Goal: Task Accomplishment & Management: Use online tool/utility

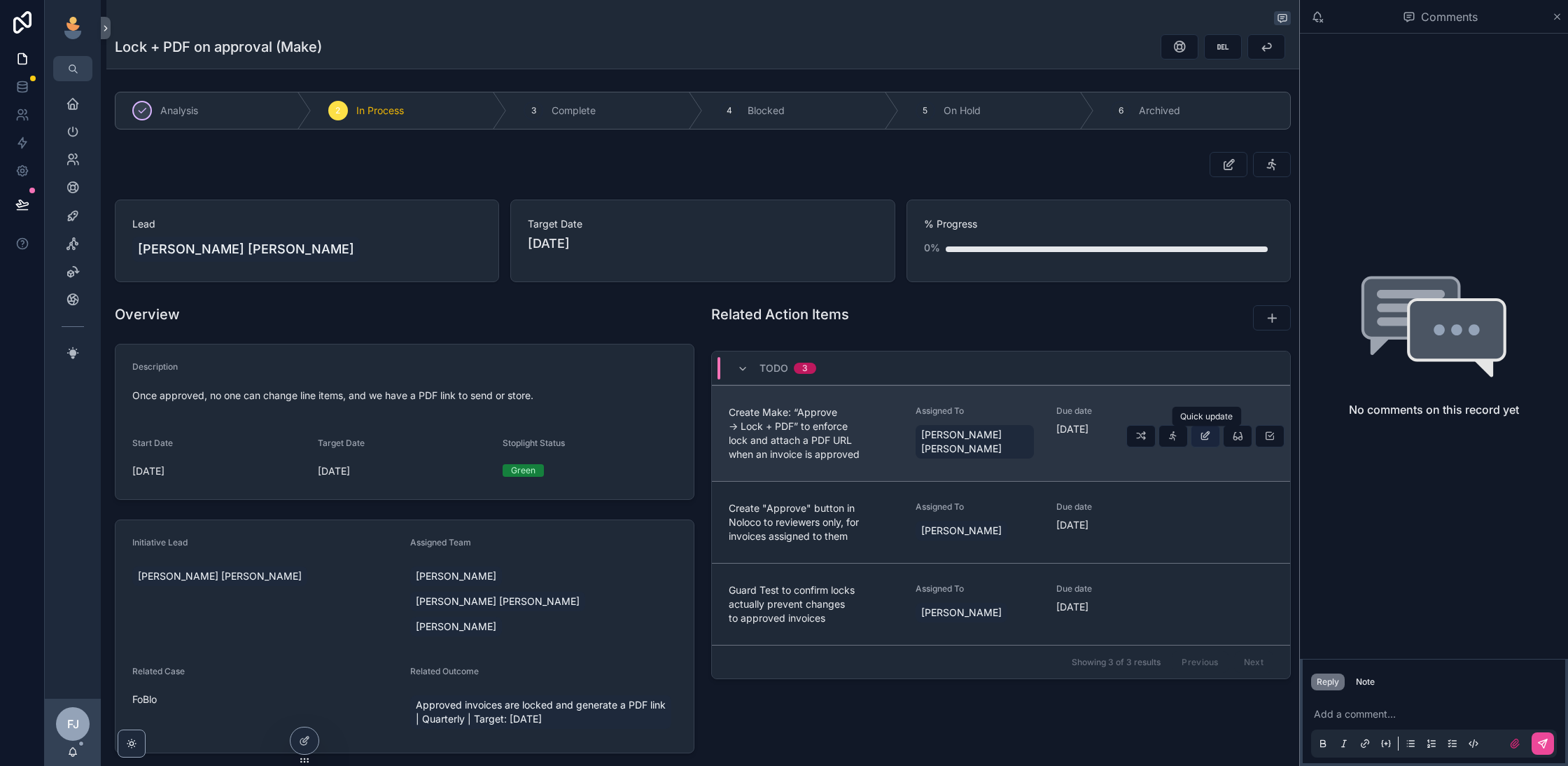
click at [1201, 437] on icon "scrollable content" at bounding box center [1205, 436] width 11 height 11
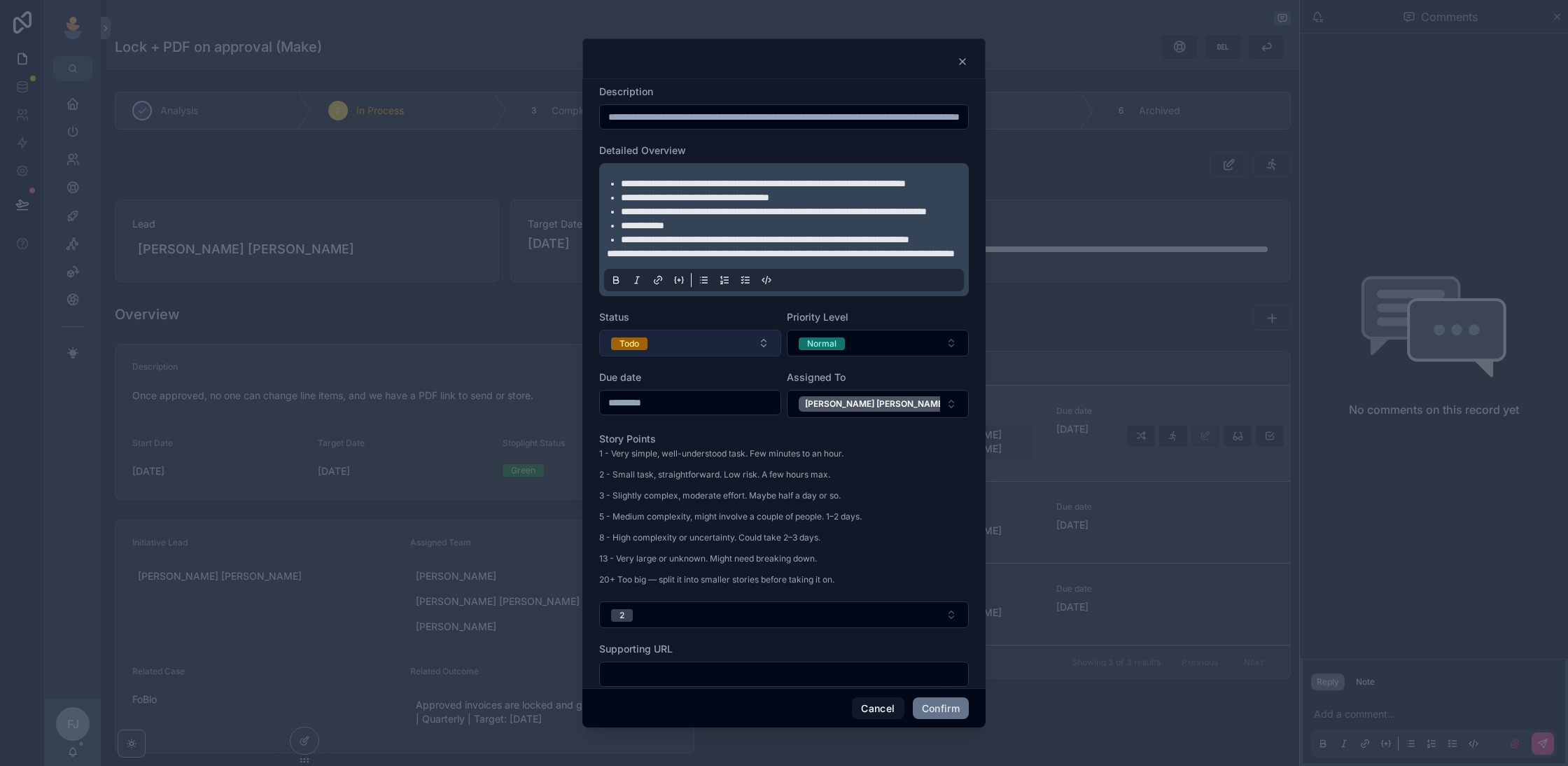
click at [702, 356] on button "Todo" at bounding box center [689, 343] width 182 height 26
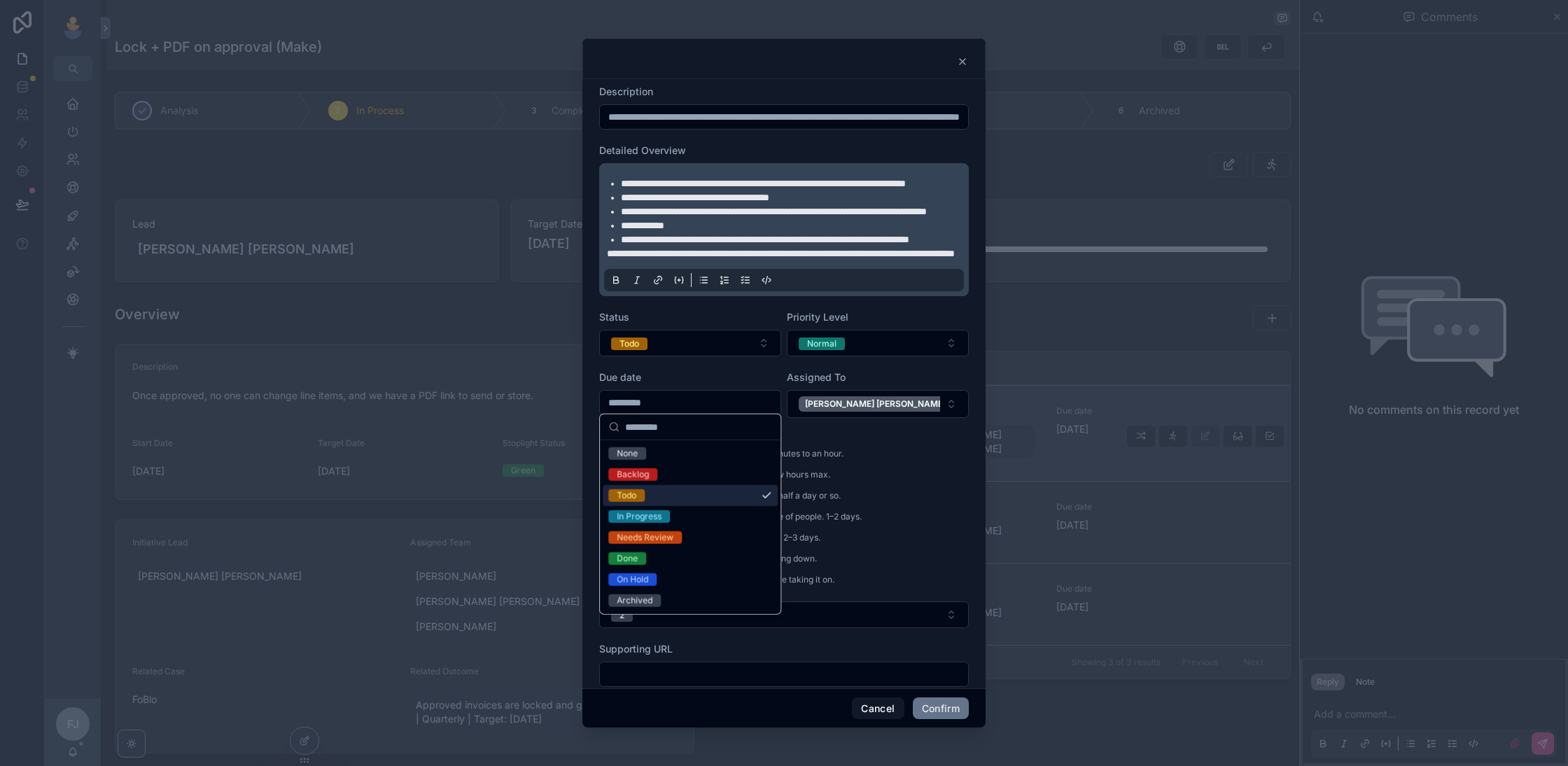
click at [680, 515] on div "In Progress" at bounding box center [689, 516] width 175 height 21
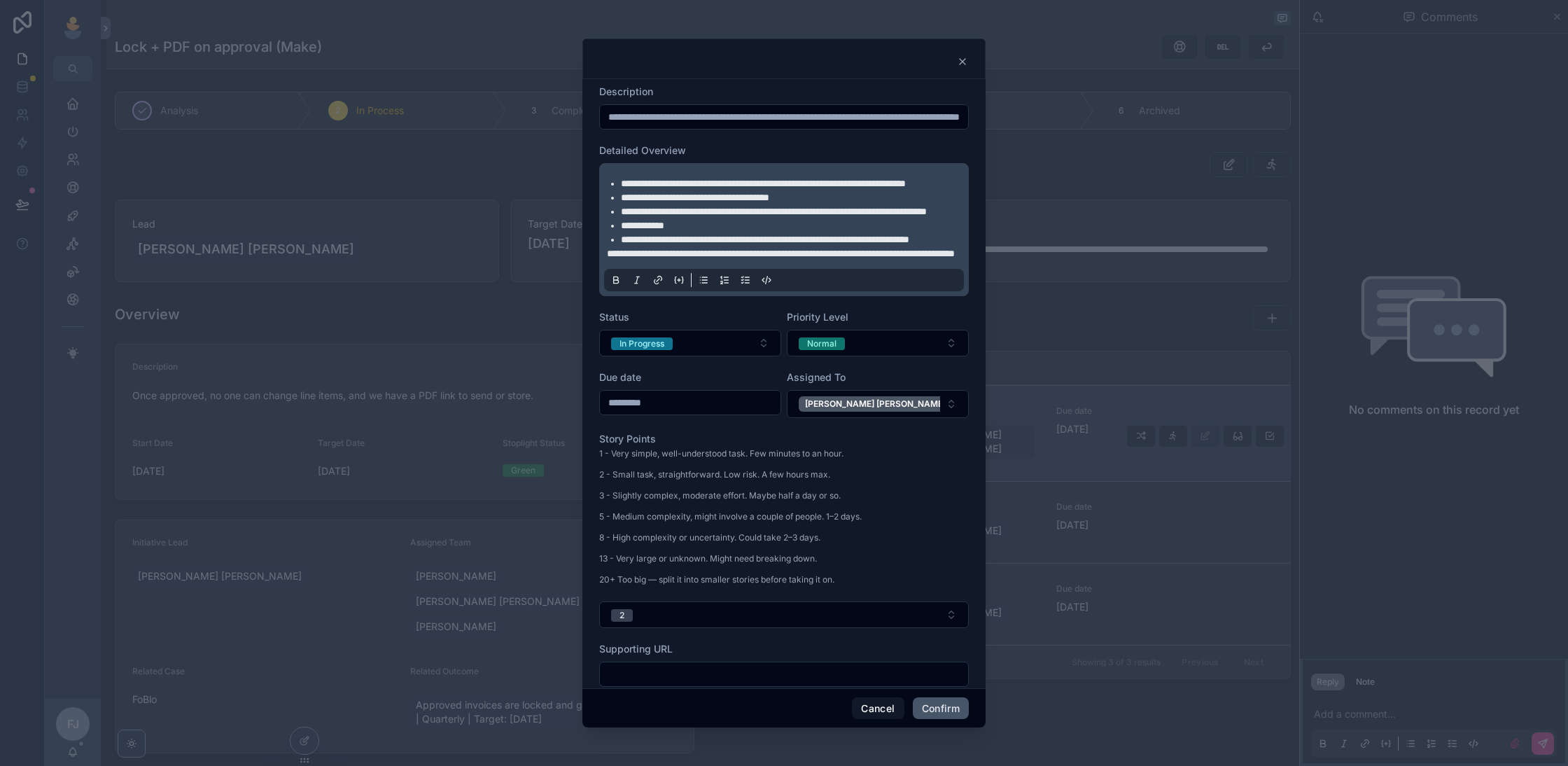
click at [941, 709] on button "Confirm" at bounding box center [940, 709] width 56 height 23
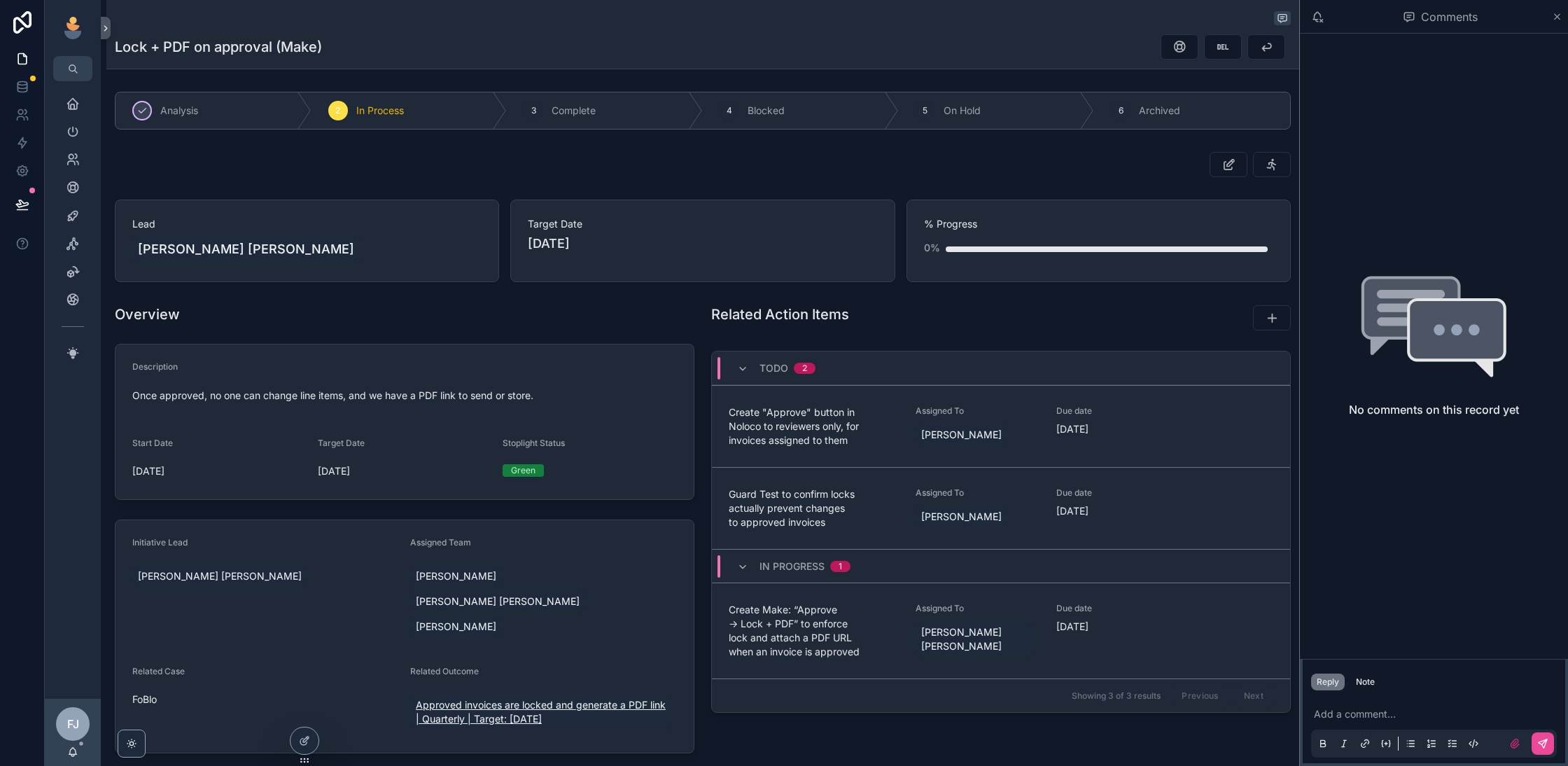
click at [529, 698] on span "Approved invoices are locked and generate a PDF link | Quarterly | Target: Sept…" at bounding box center [541, 712] width 249 height 28
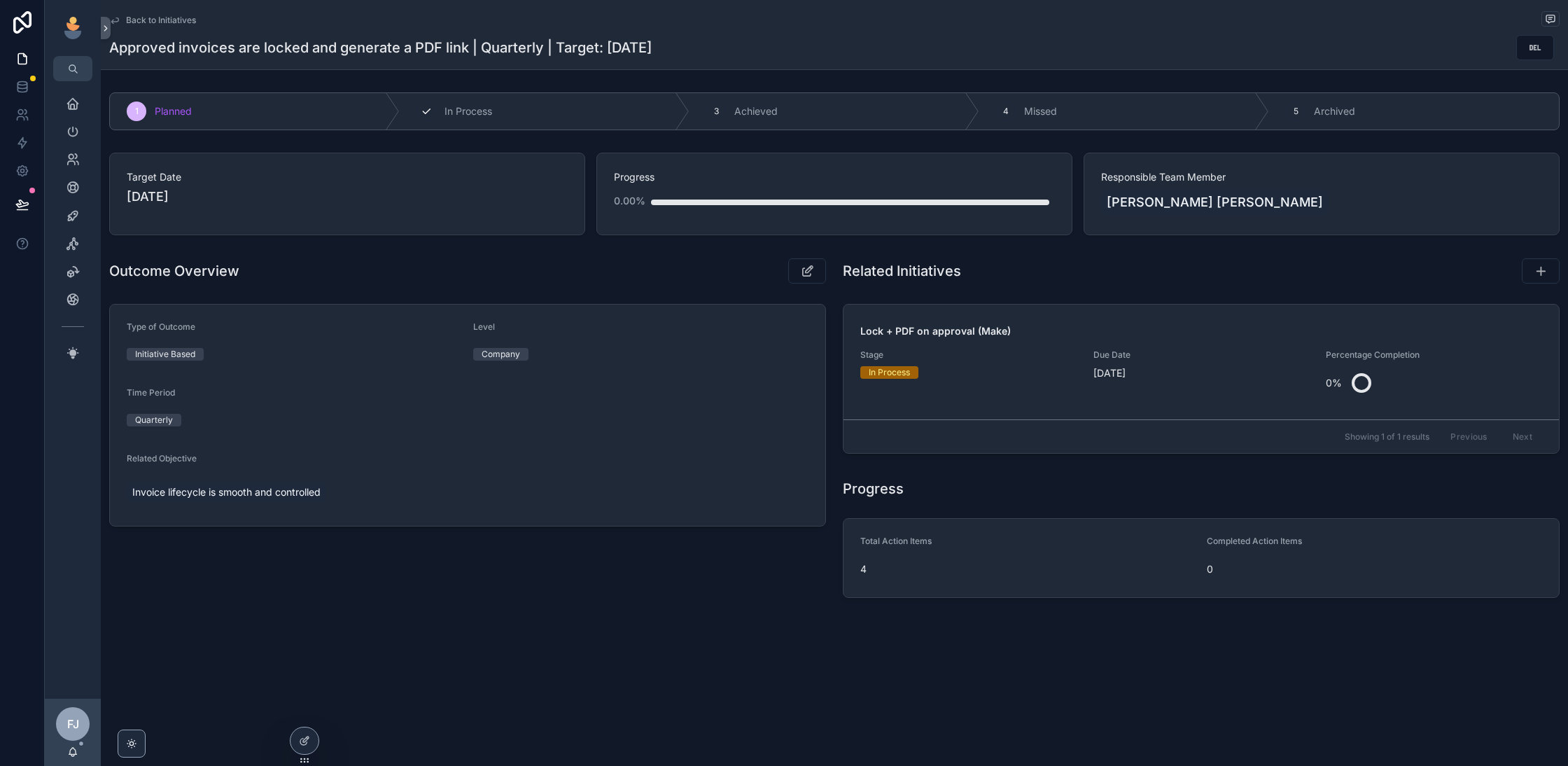
click at [482, 119] on div "2 In Process" at bounding box center [544, 111] width 290 height 36
click at [137, 18] on span "Back to Initiatives" at bounding box center [161, 20] width 70 height 11
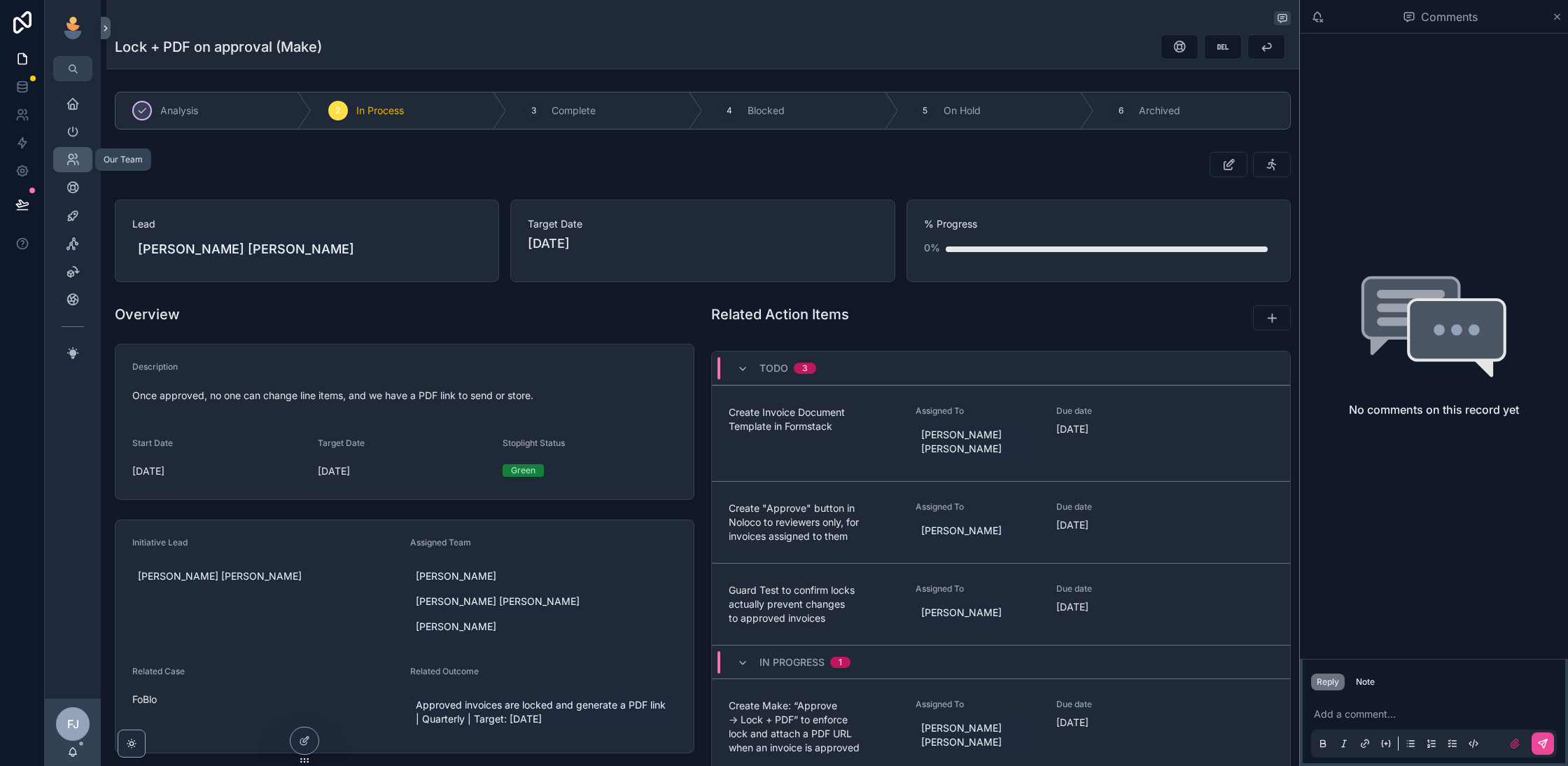
click at [73, 163] on icon "scrollable content" at bounding box center [73, 160] width 14 height 14
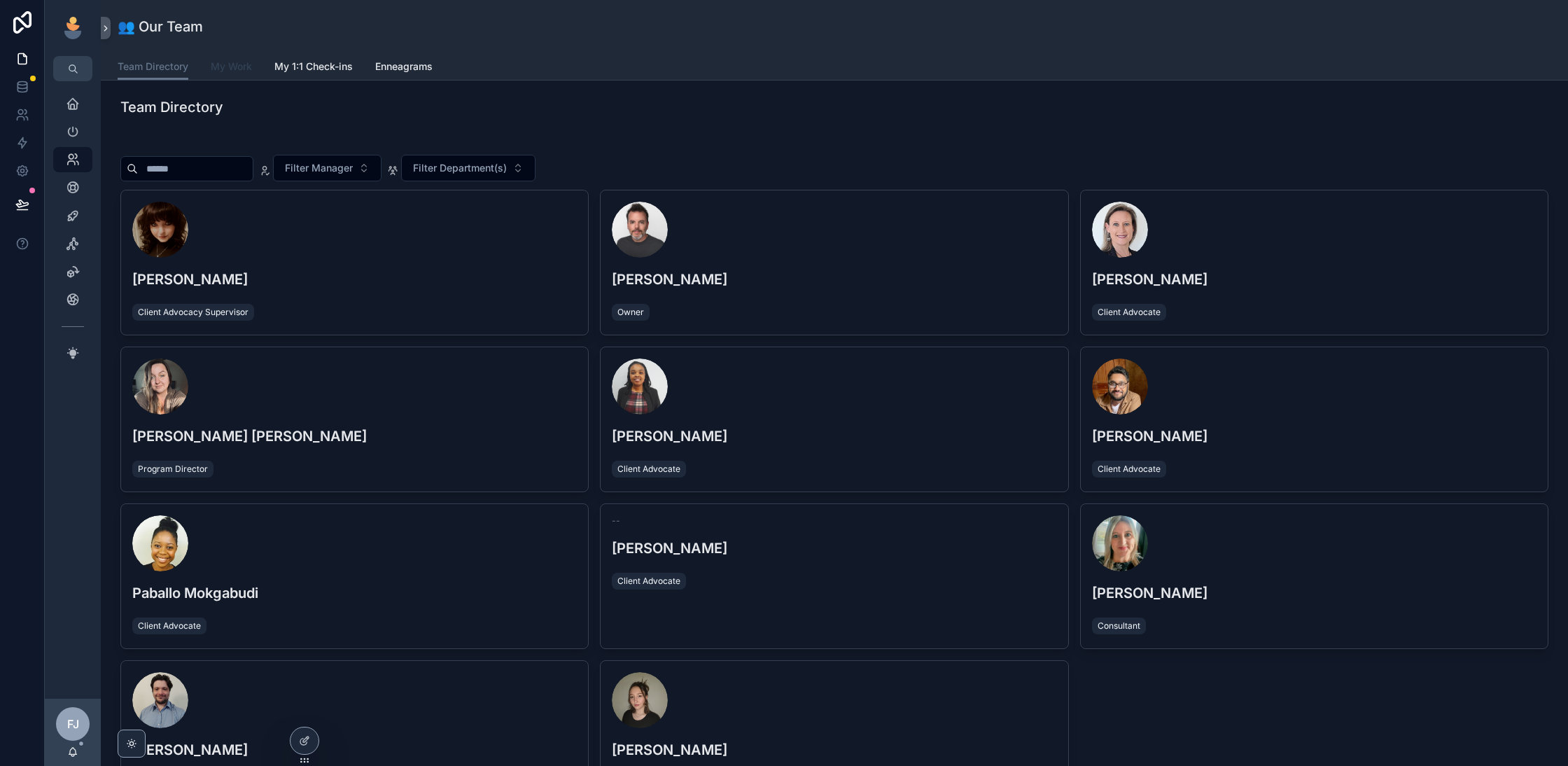
click at [234, 70] on span "My Work" at bounding box center [231, 67] width 42 height 14
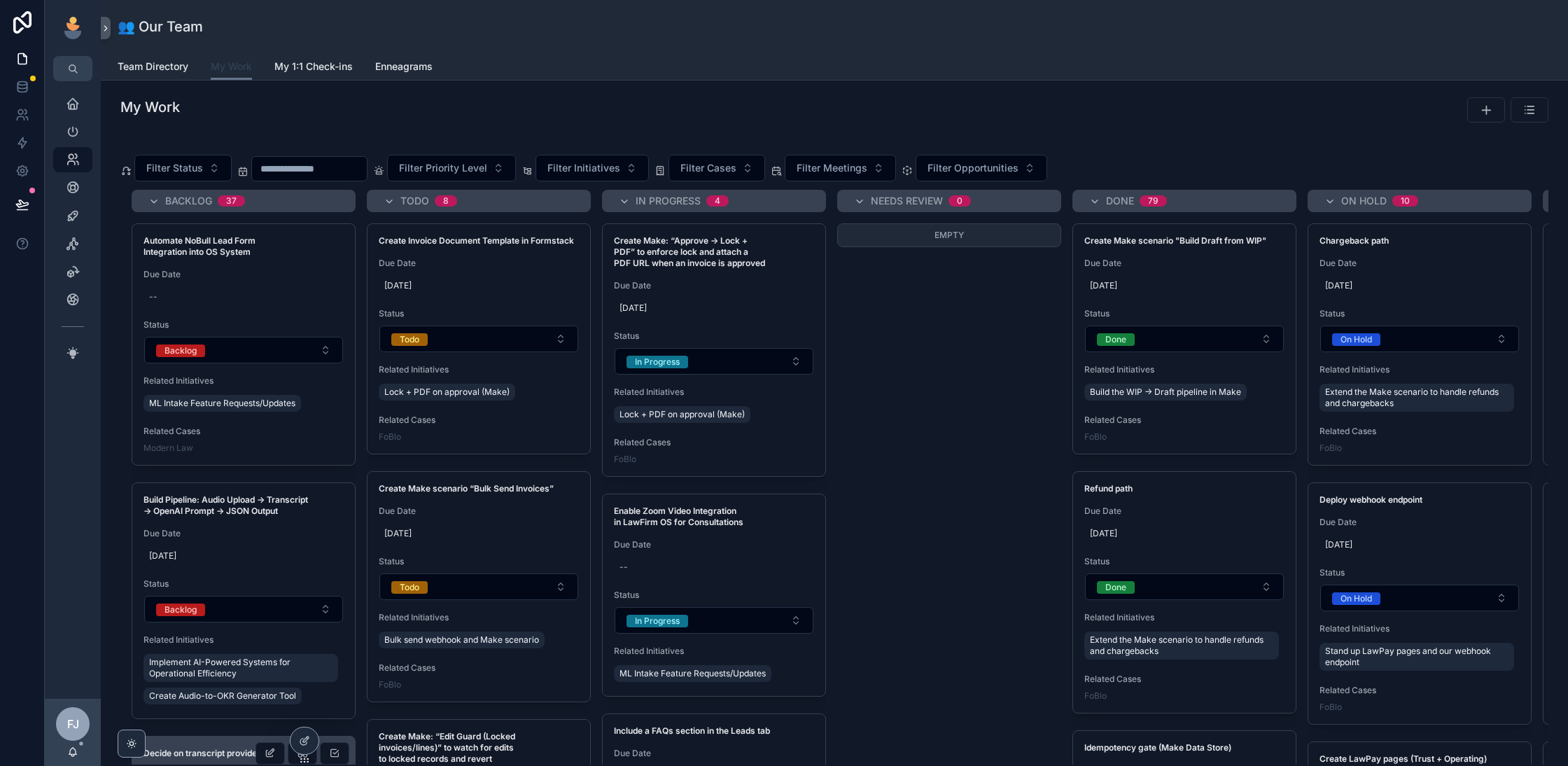
scroll to position [177, 0]
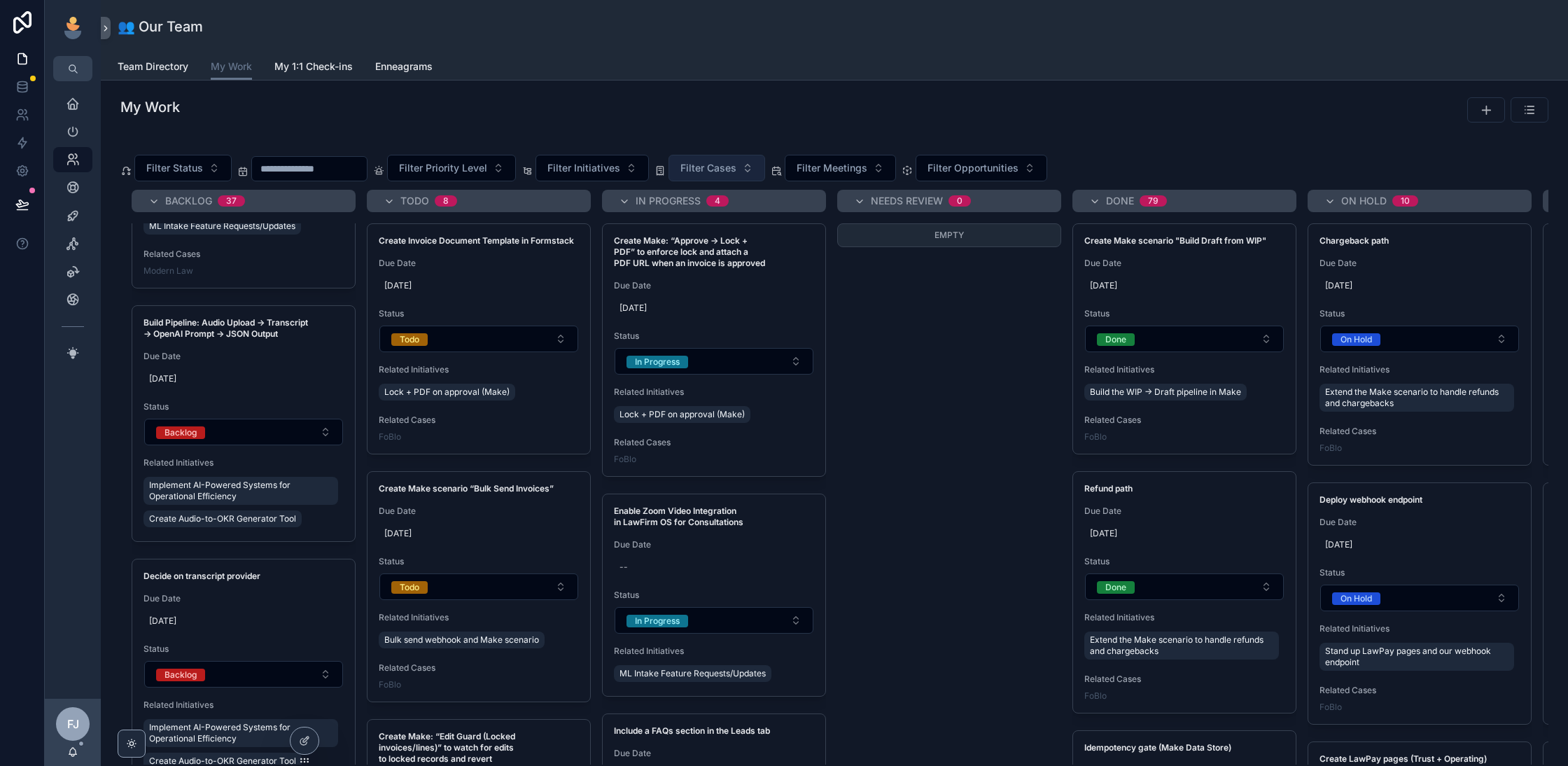
click at [706, 169] on span "Filter Cases" at bounding box center [708, 168] width 56 height 14
type input "*****"
click at [705, 225] on div "FoBlo" at bounding box center [724, 224] width 168 height 23
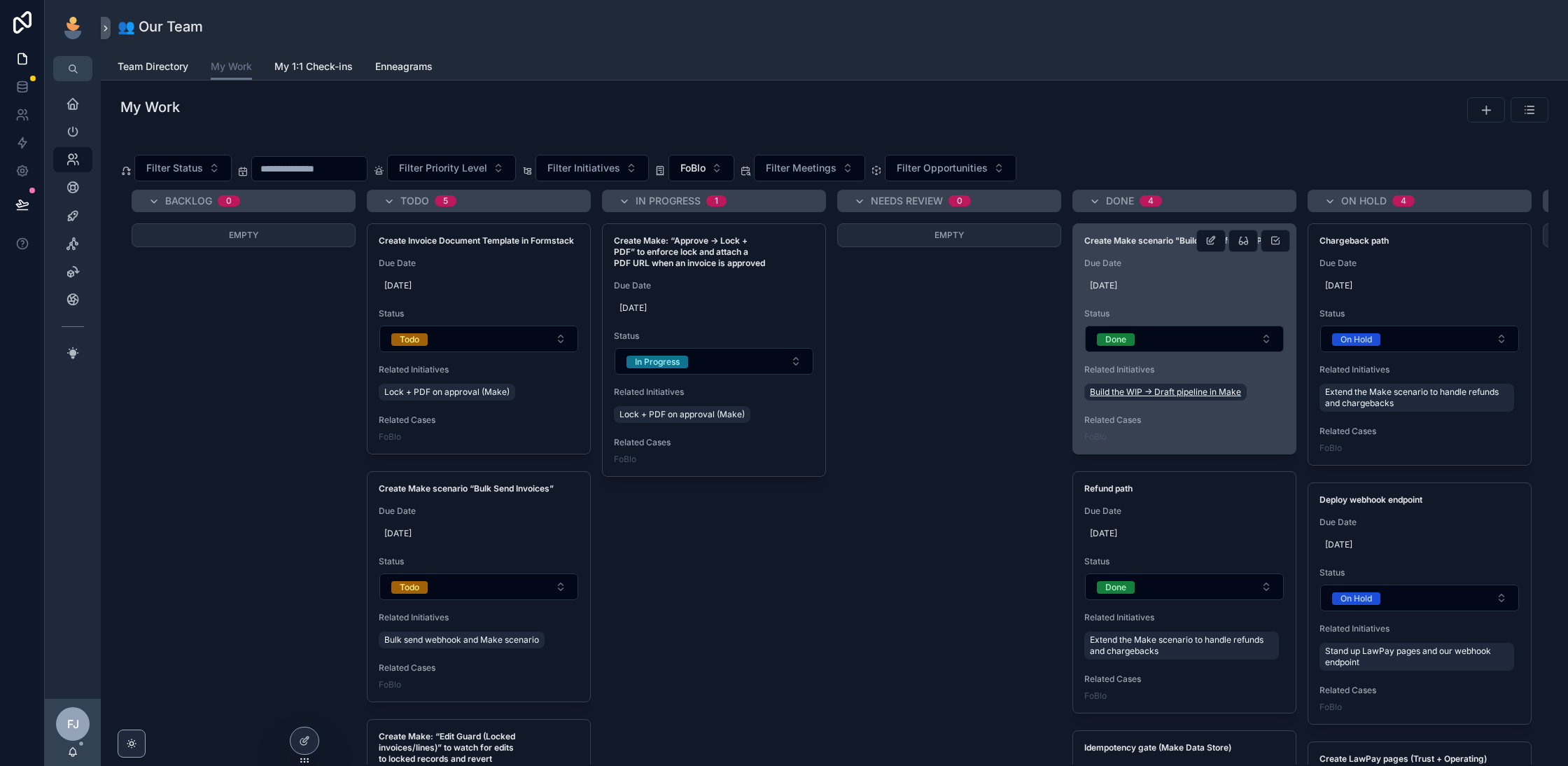
click at [1162, 395] on span "Build the WIP → Draft pipeline in Make" at bounding box center [1165, 392] width 151 height 11
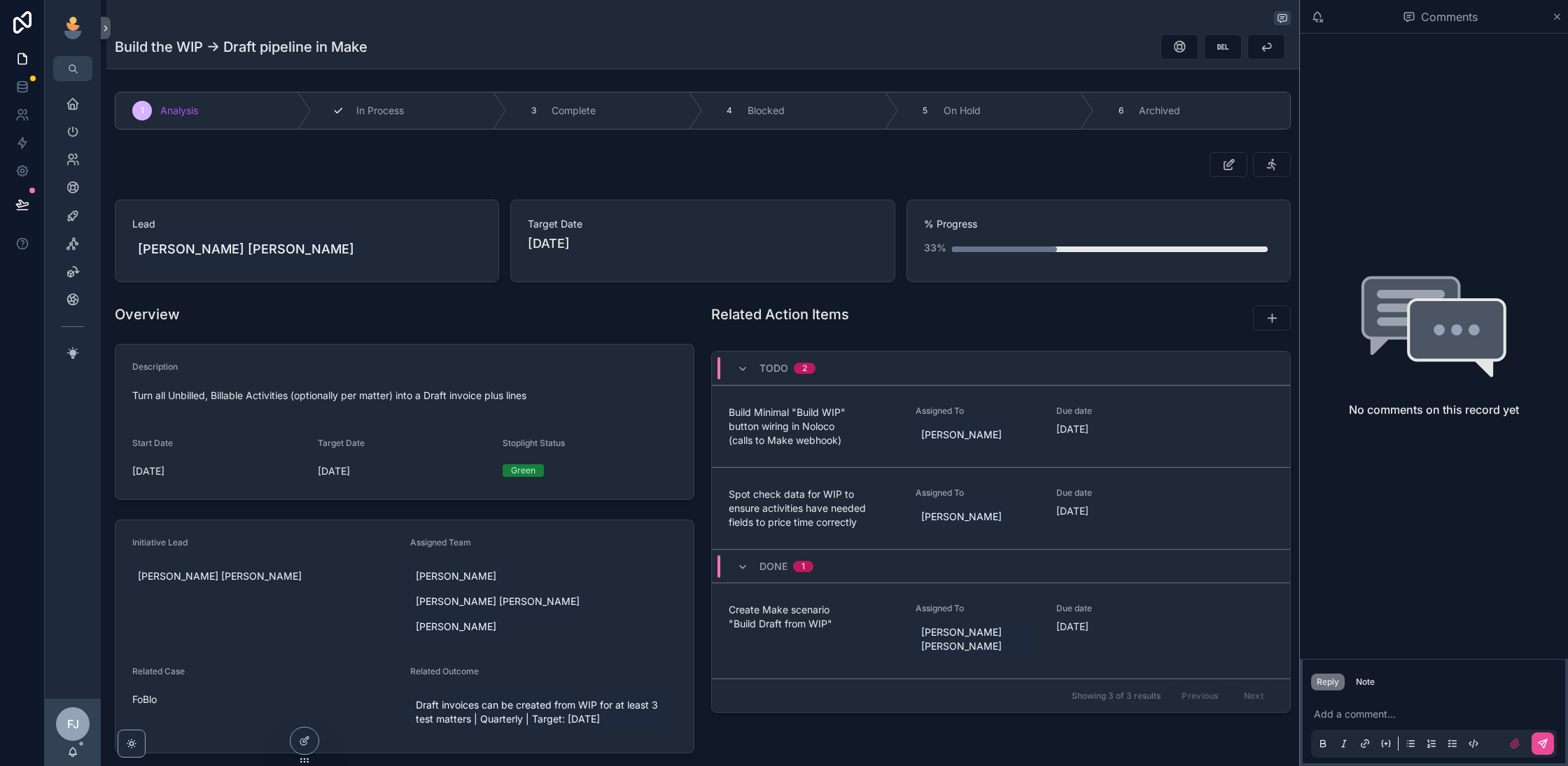
click at [367, 112] on span "In Process" at bounding box center [380, 110] width 48 height 14
click at [536, 698] on span "Draft invoices can be created from WIP for at least 3 test matters | Quarterly …" at bounding box center [541, 712] width 249 height 28
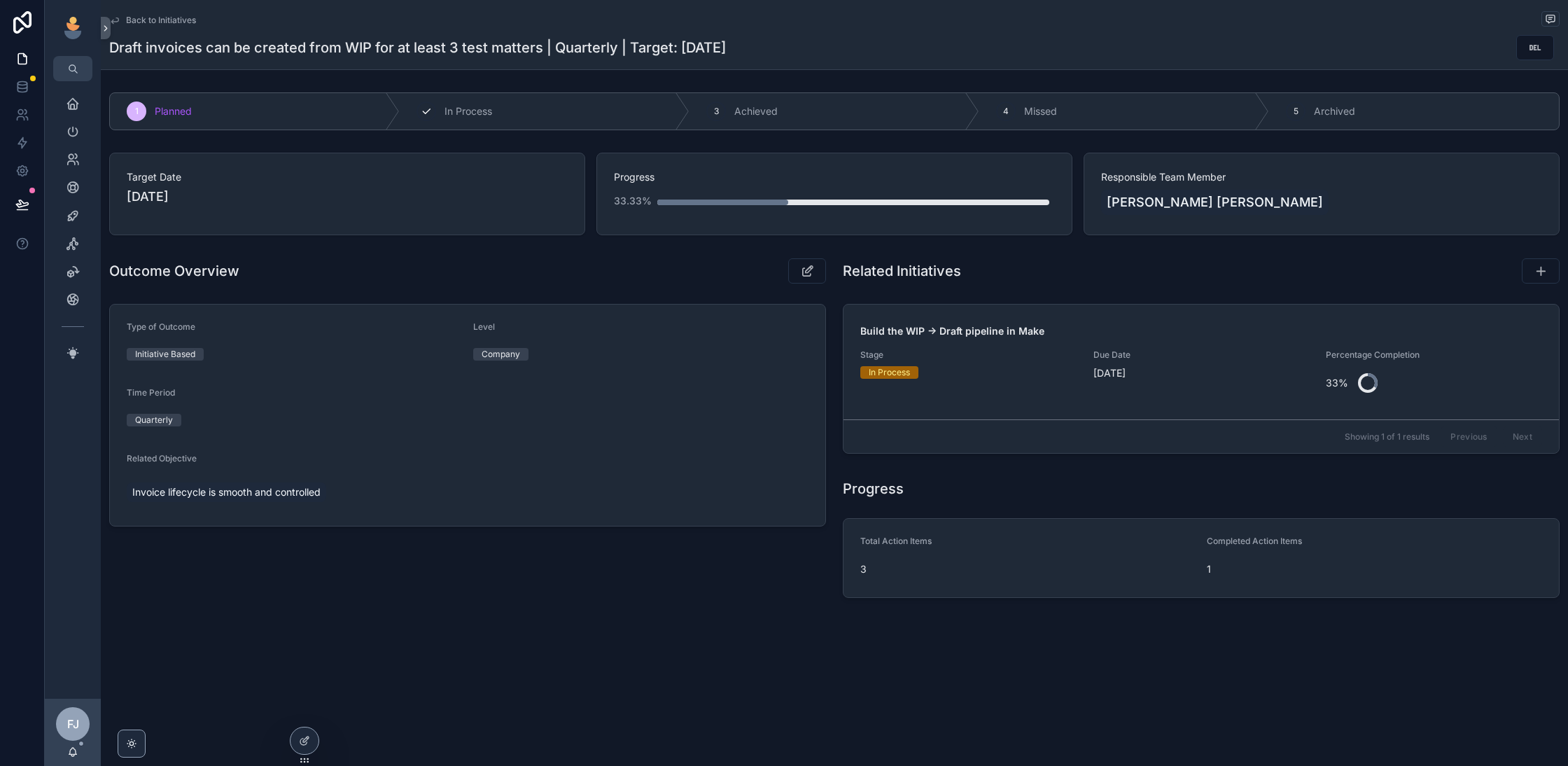
click at [466, 115] on span "In Process" at bounding box center [468, 111] width 48 height 14
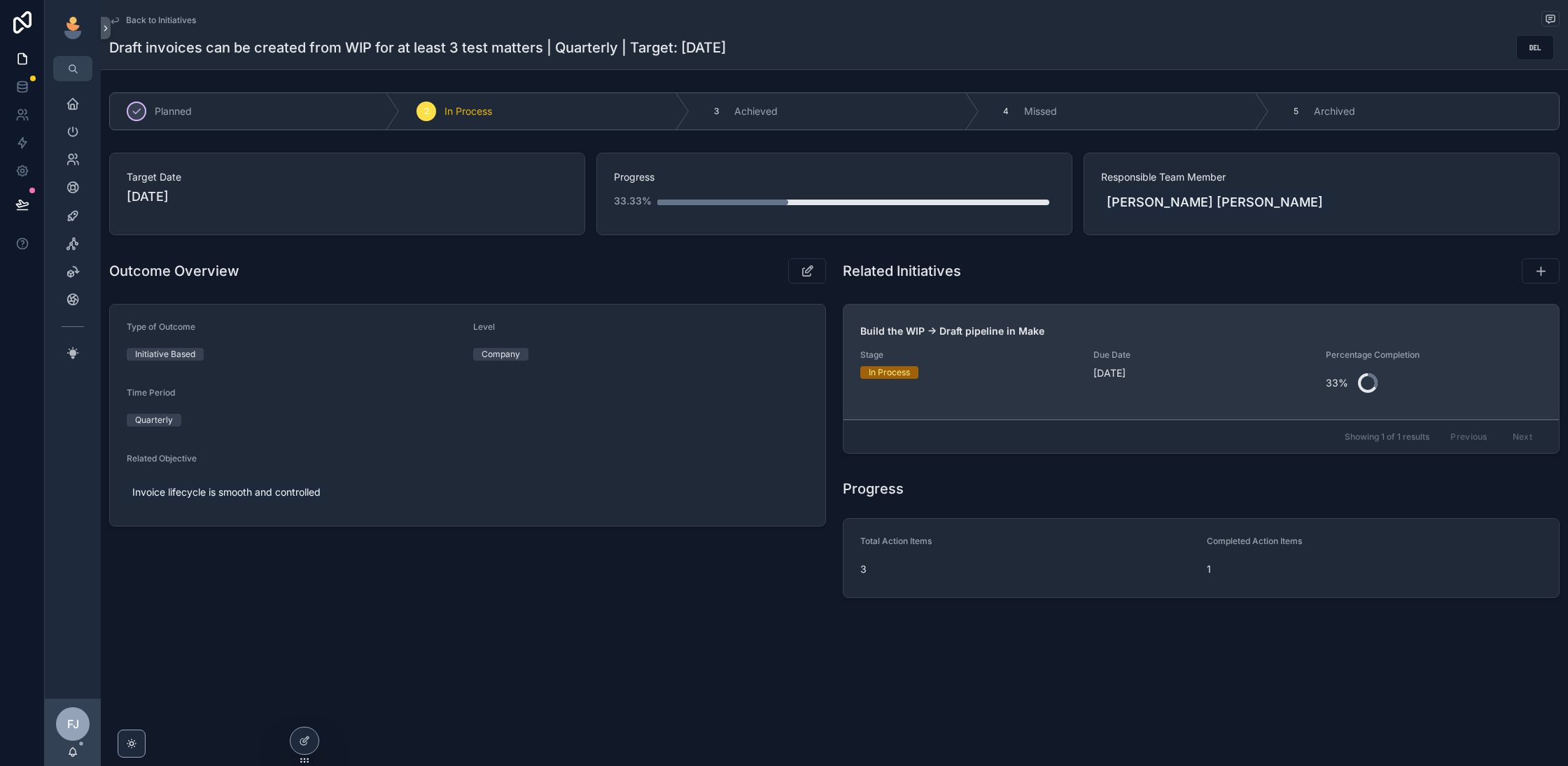
click at [1034, 377] on div "In Process" at bounding box center [968, 372] width 216 height 13
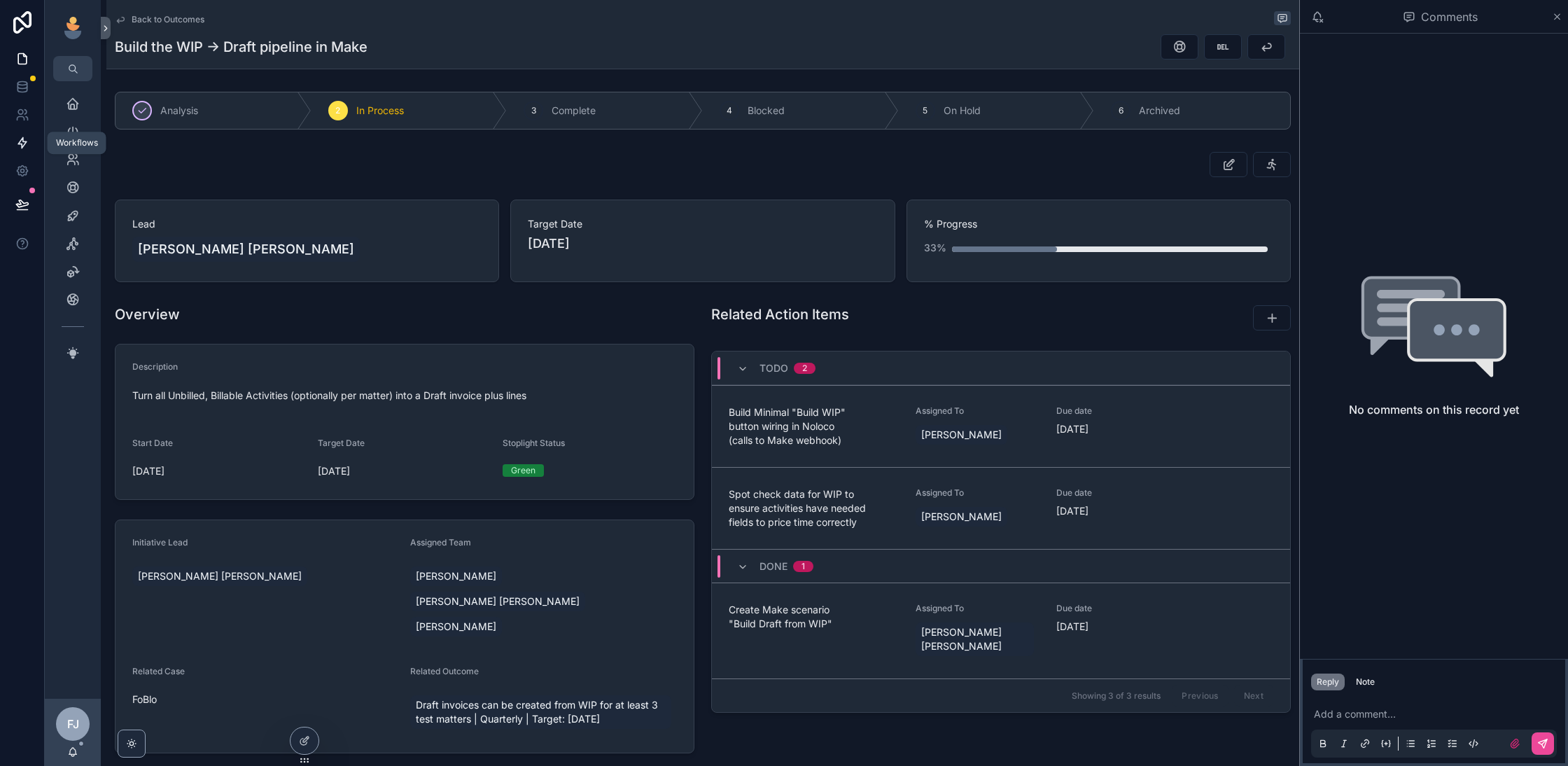
click at [21, 146] on icon at bounding box center [22, 143] width 8 height 11
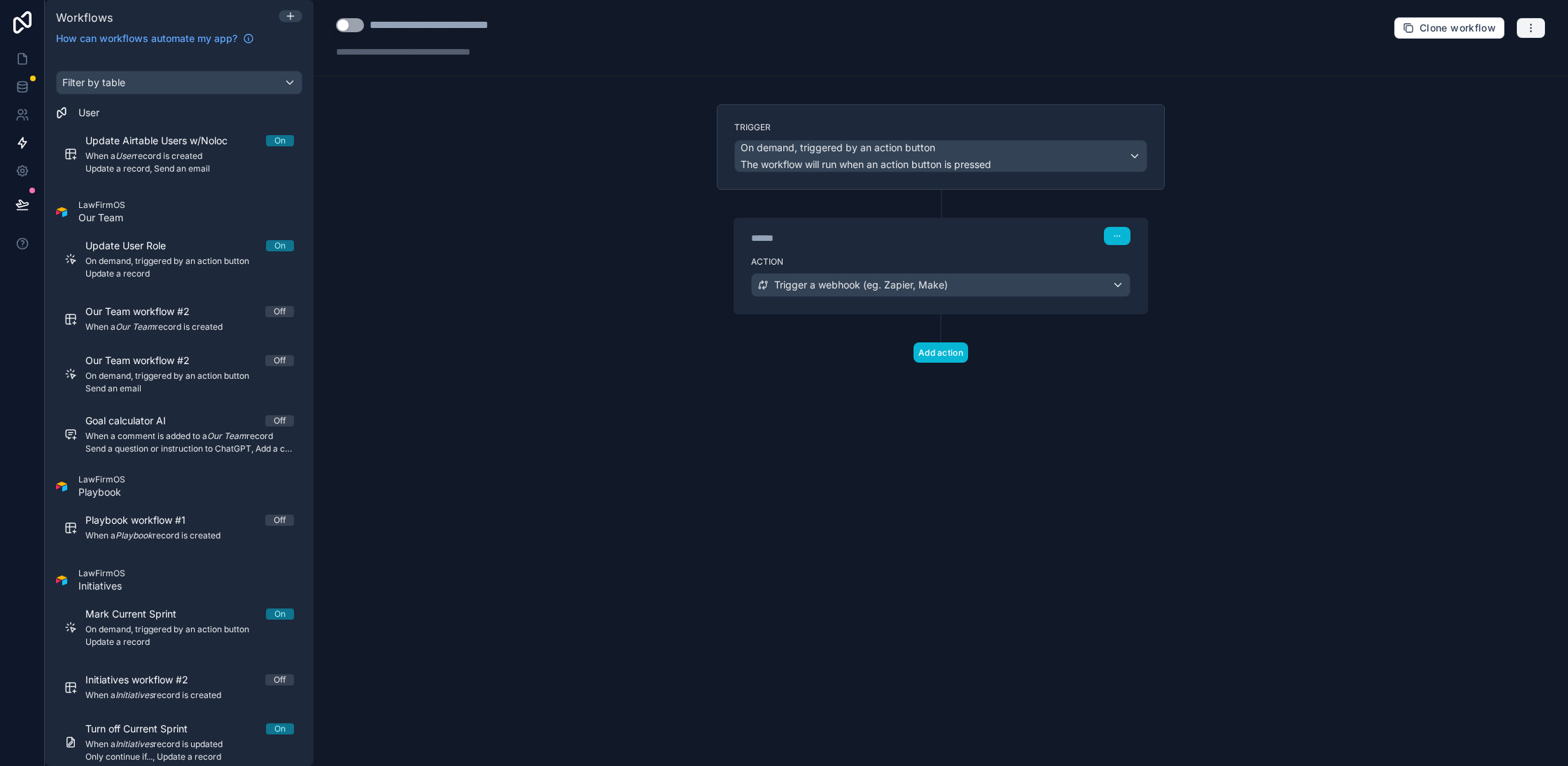
click at [1528, 28] on icon "button" at bounding box center [1530, 28] width 11 height 11
click at [1494, 57] on span "Test workflow" at bounding box center [1493, 60] width 67 height 11
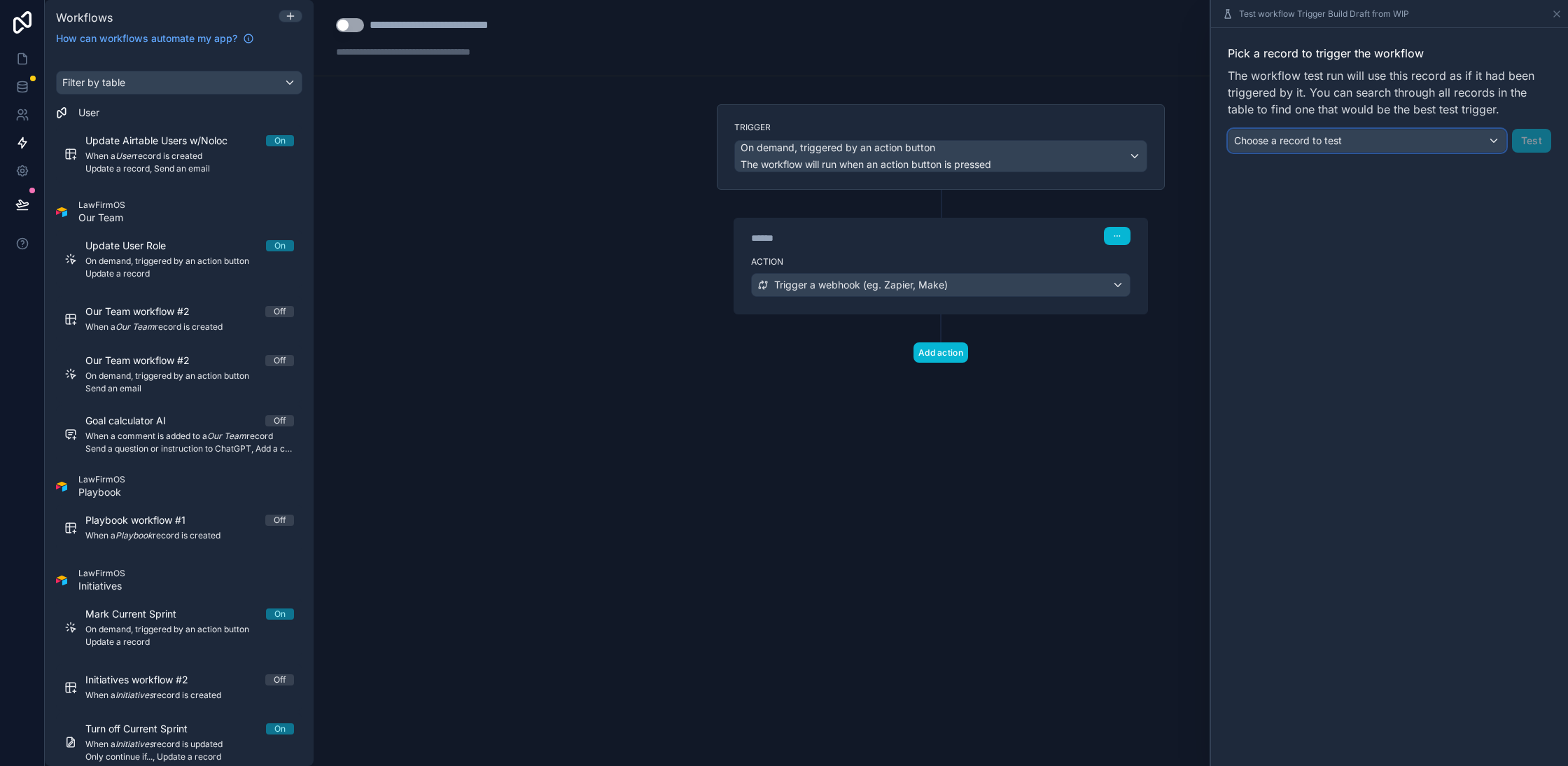
click at [1319, 139] on span "Choose a record to test" at bounding box center [1288, 141] width 108 height 12
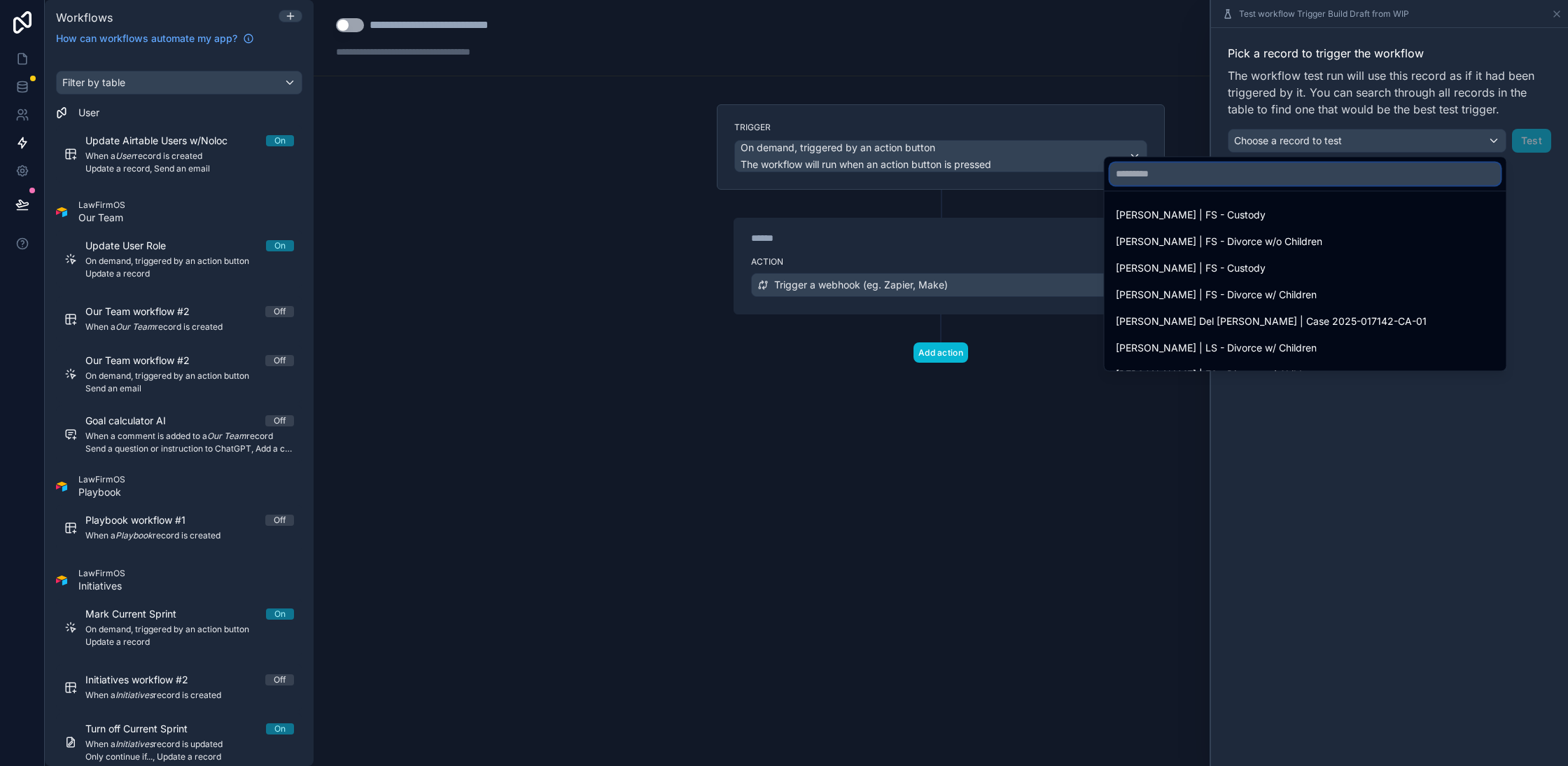
click at [1274, 172] on input "text" at bounding box center [1305, 174] width 391 height 23
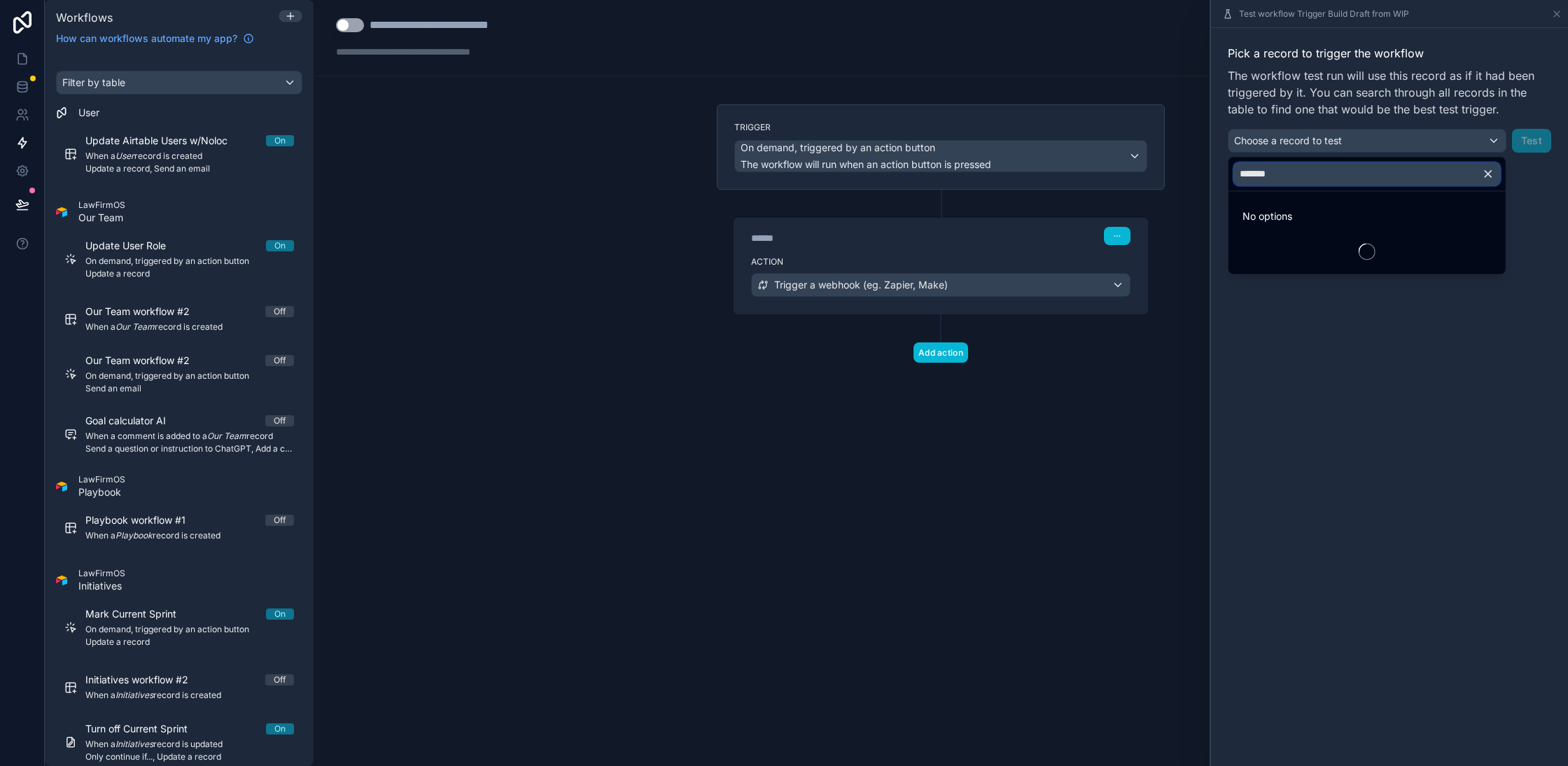
type input "********"
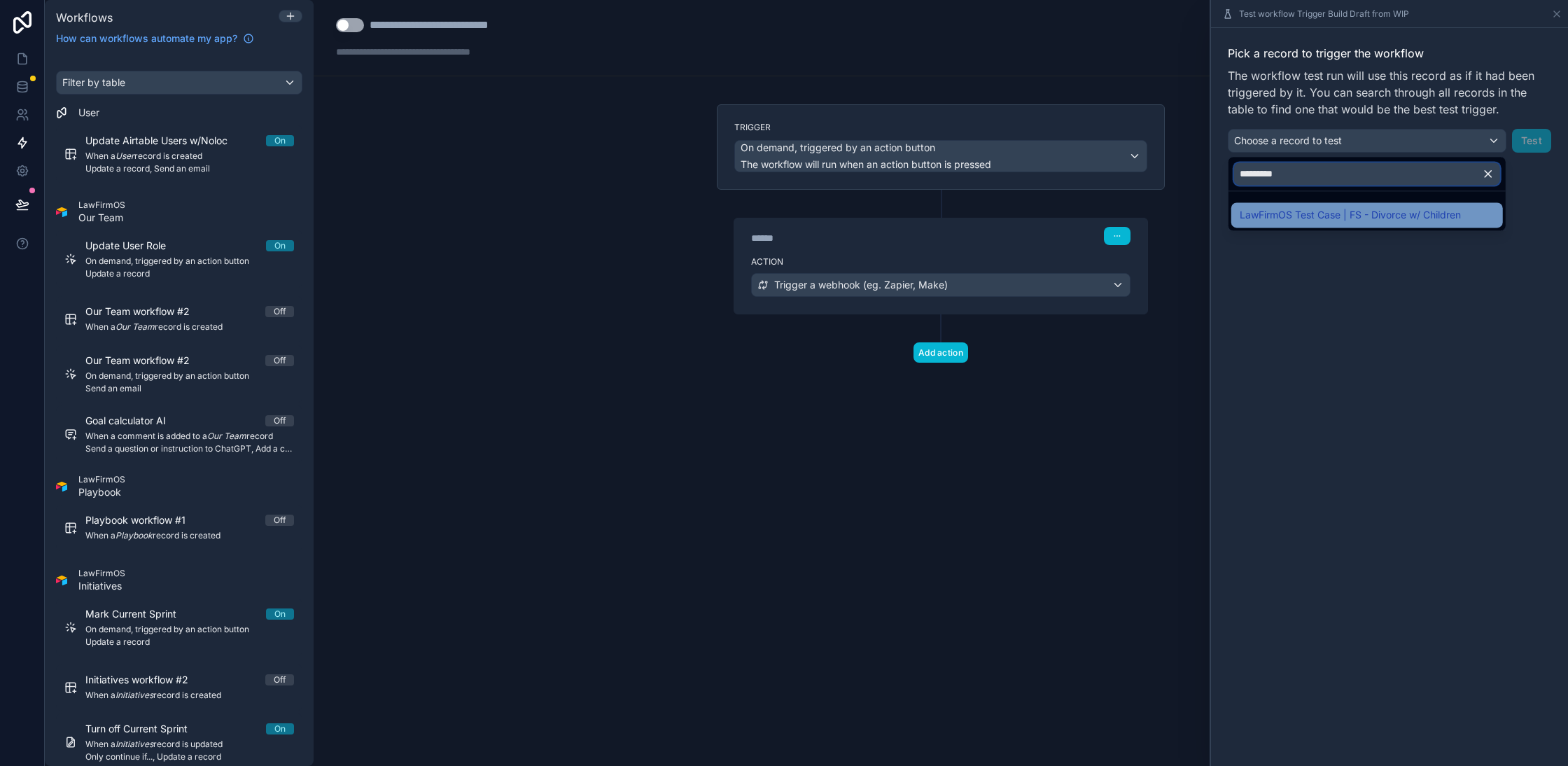
type input "*********"
click at [1362, 219] on span "LawFirmOS Test Case | FS - Divorce w/ Children" at bounding box center [1350, 215] width 222 height 17
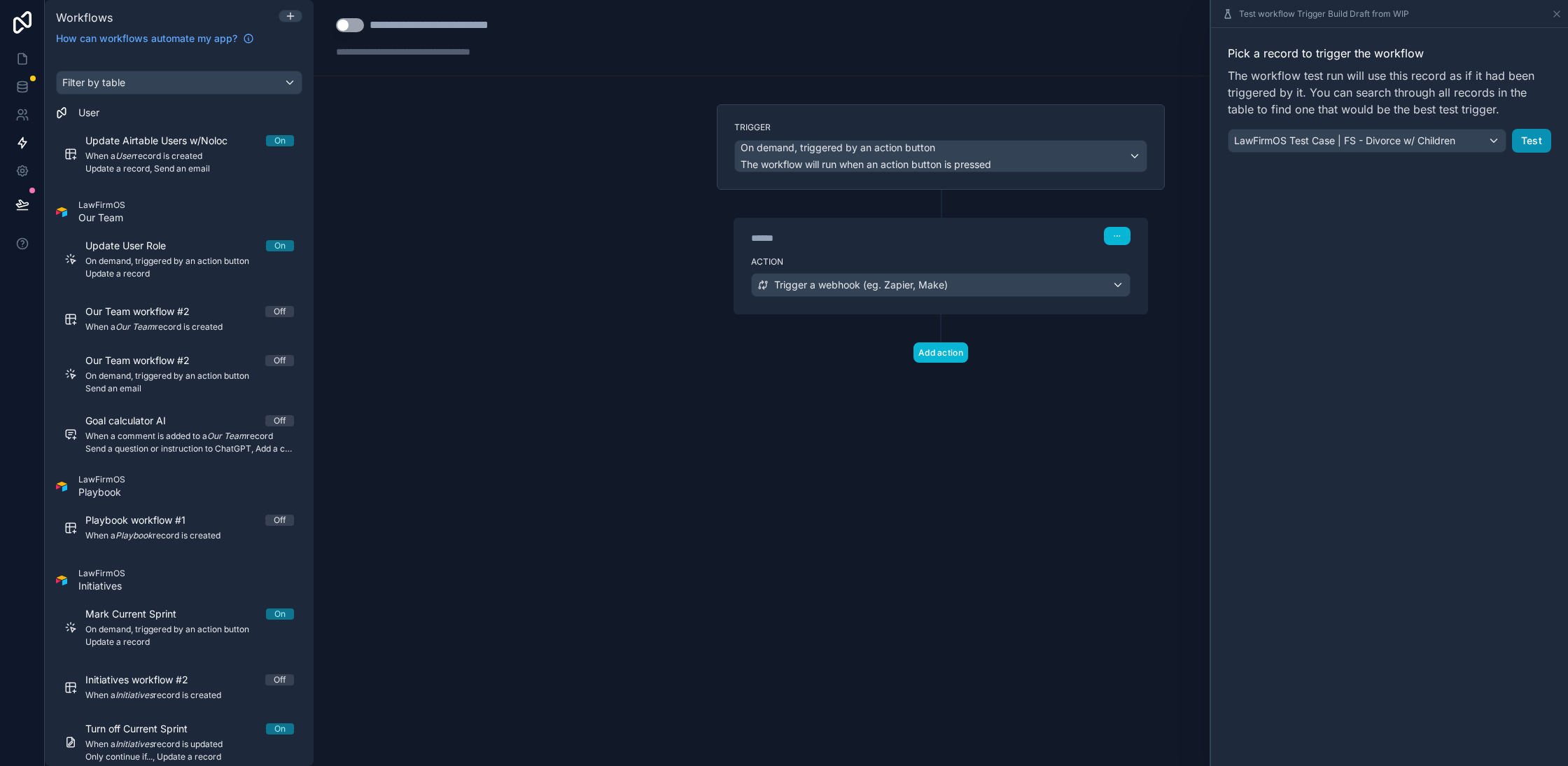
click at [1535, 146] on button "Test" at bounding box center [1532, 140] width 39 height 23
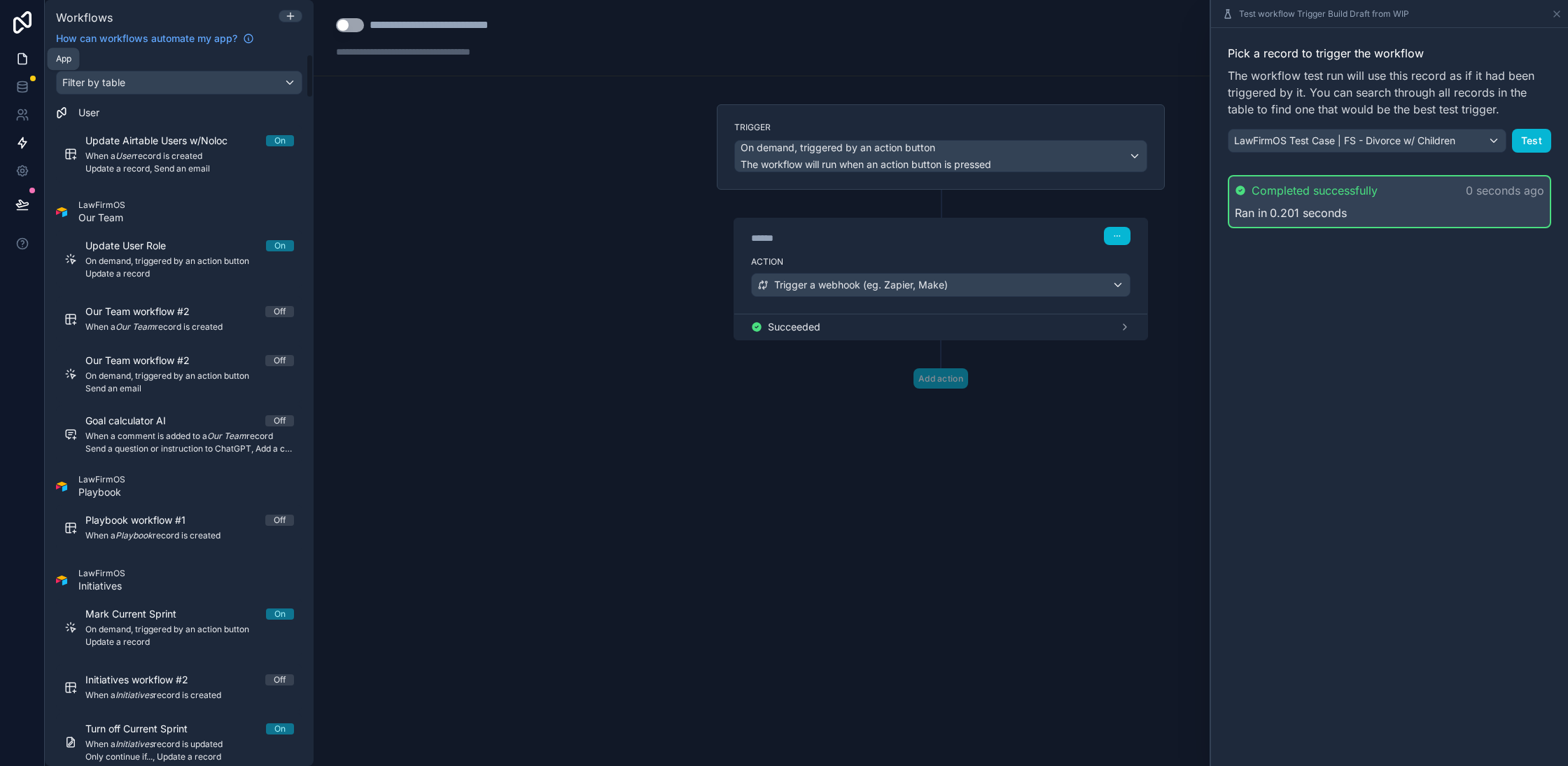
click at [17, 69] on link at bounding box center [22, 58] width 44 height 28
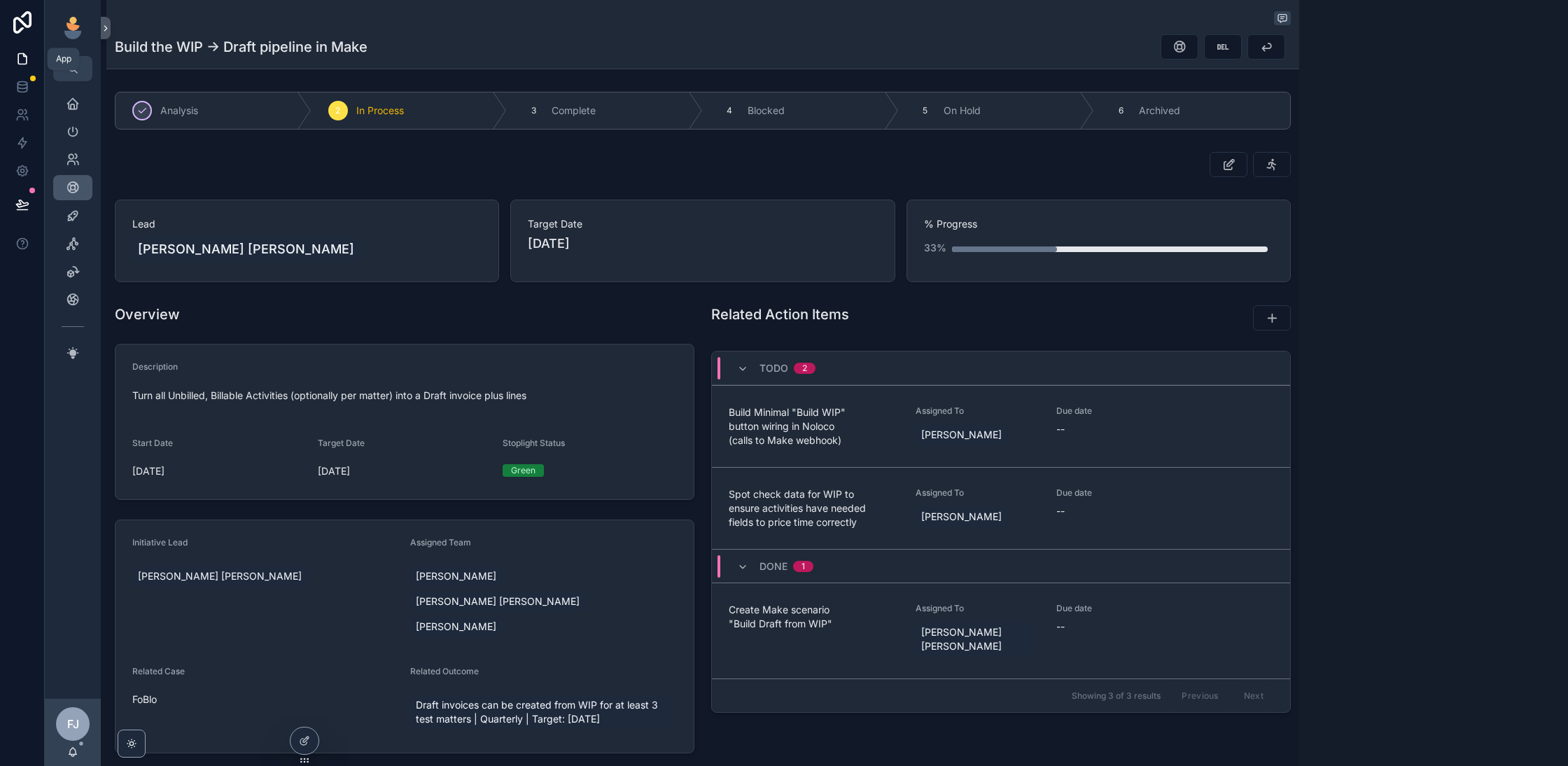
click at [74, 189] on icon "scrollable content" at bounding box center [73, 188] width 14 height 14
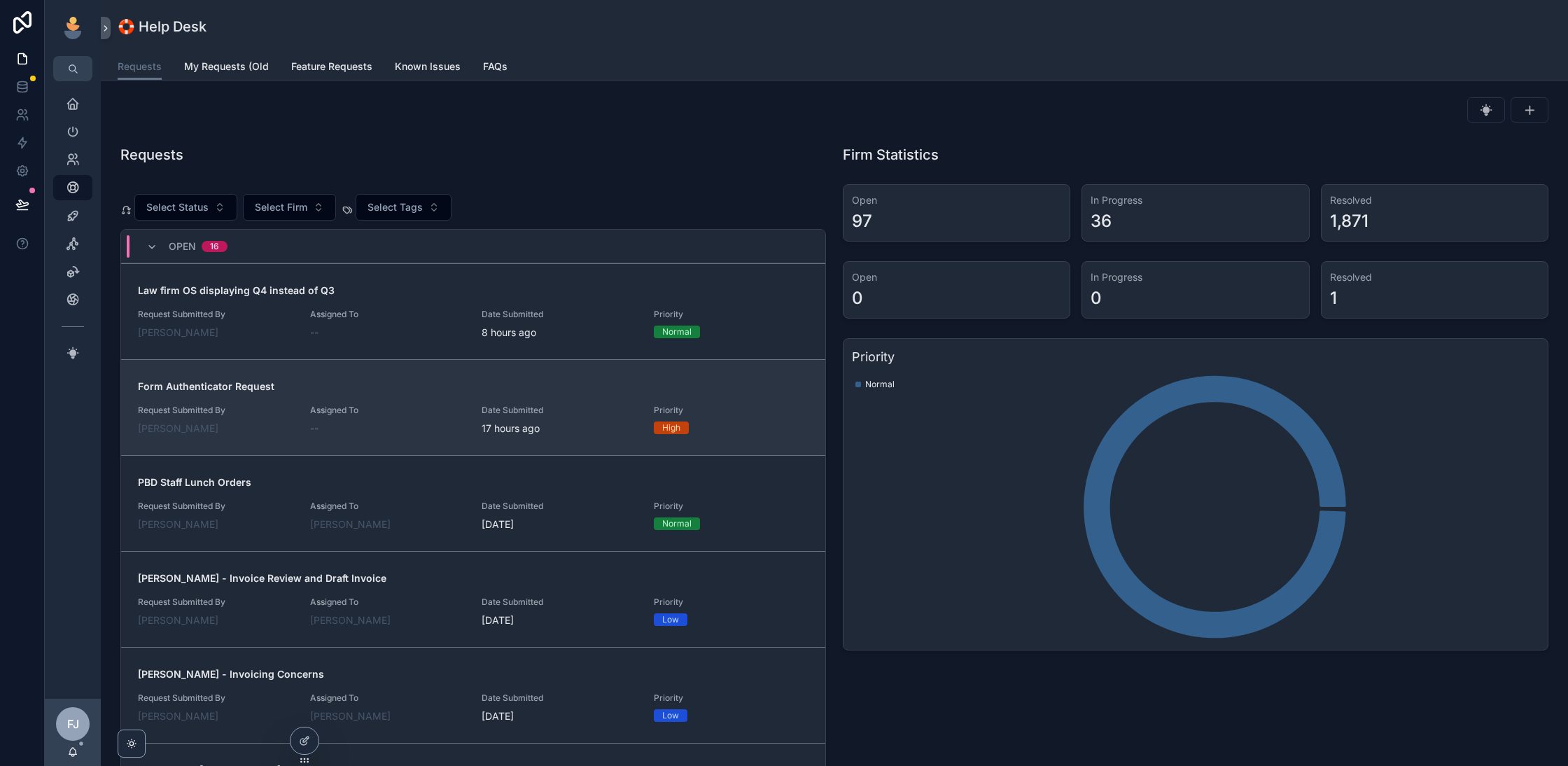
click at [432, 414] on div "Assigned To --" at bounding box center [388, 420] width 156 height 31
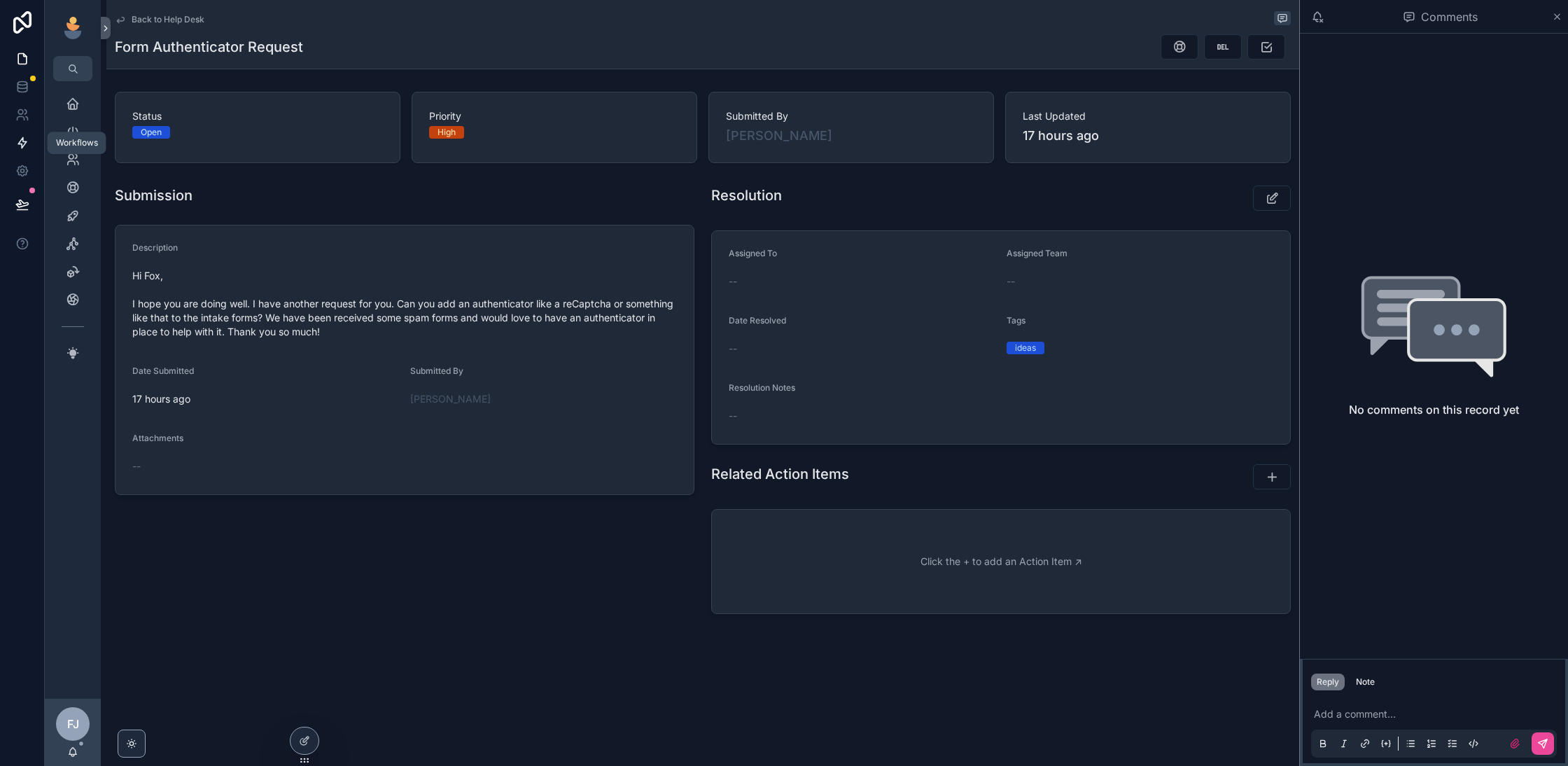
click at [22, 154] on link at bounding box center [22, 142] width 44 height 28
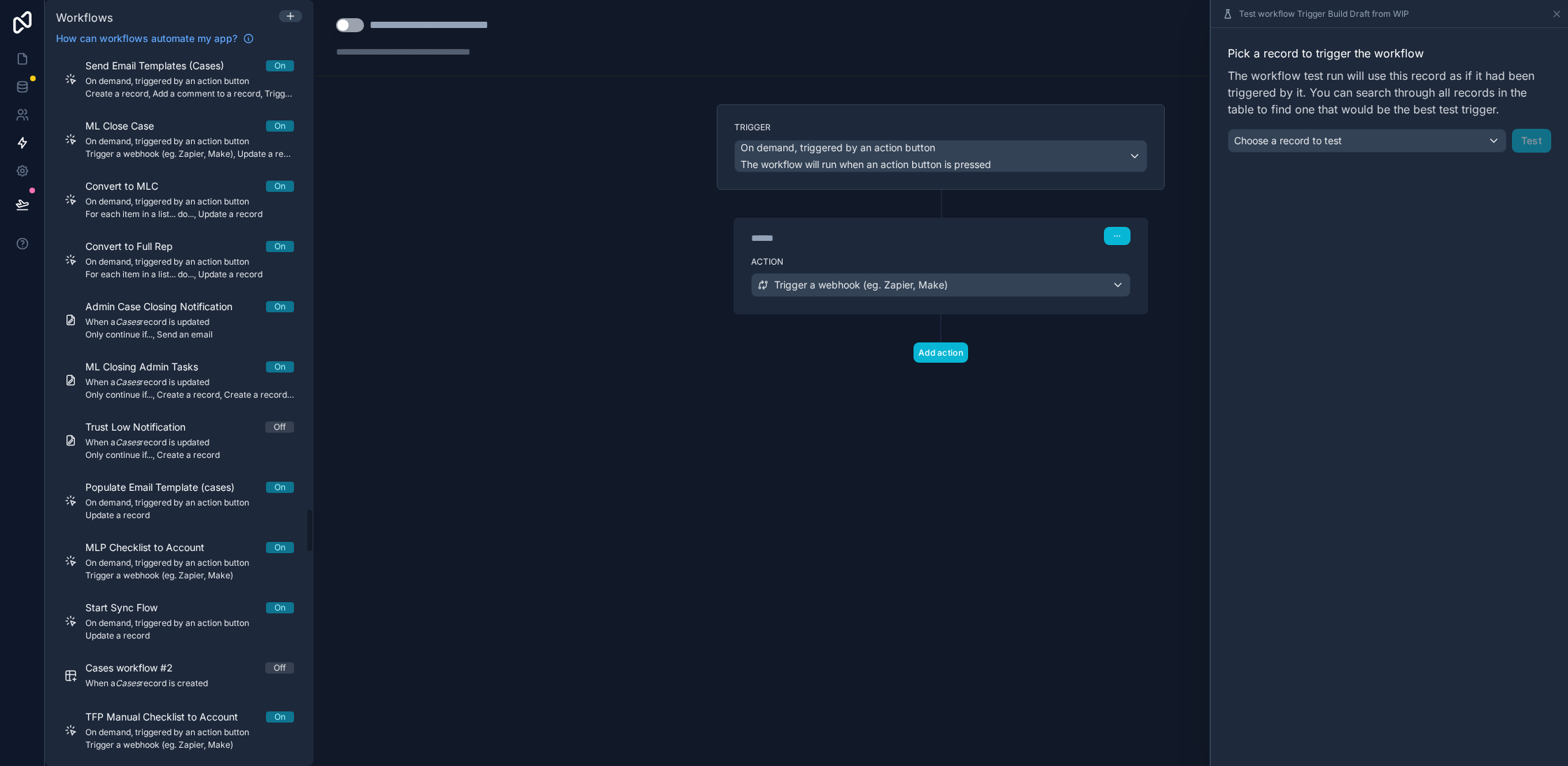
scroll to position [7714, 0]
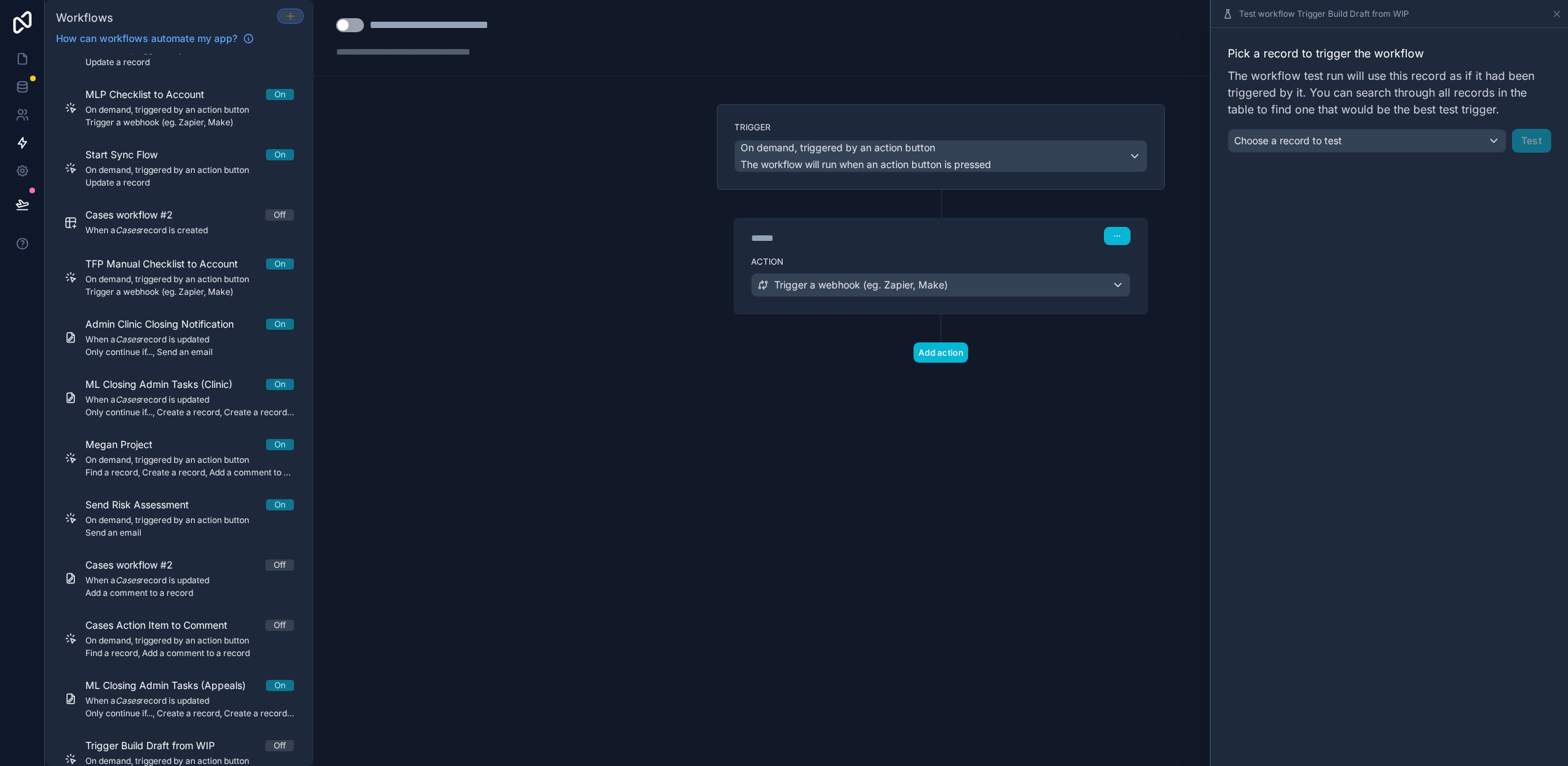
click at [287, 16] on icon at bounding box center [290, 16] width 6 height 0
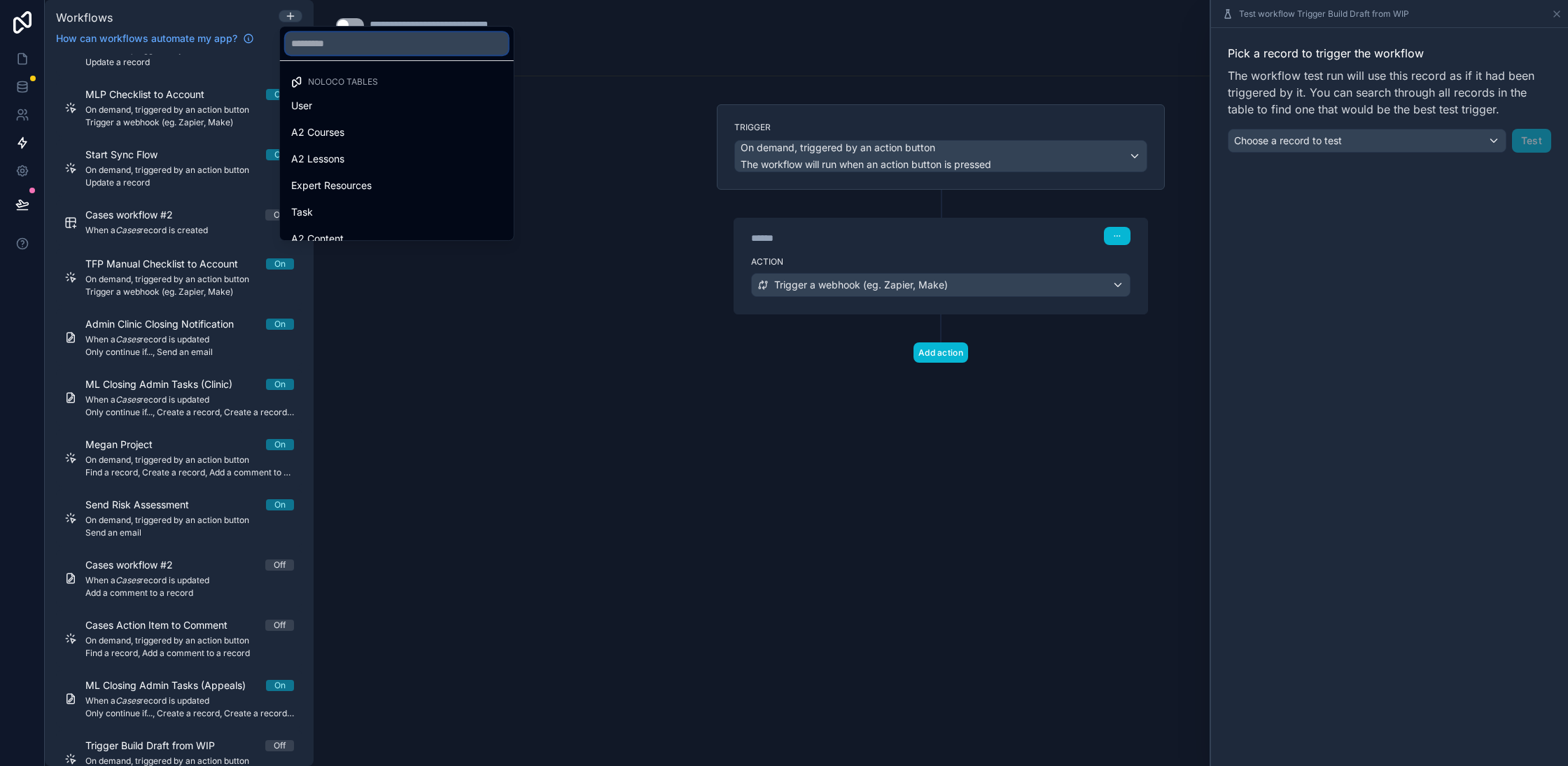
click at [336, 42] on input "text" at bounding box center [397, 44] width 222 height 23
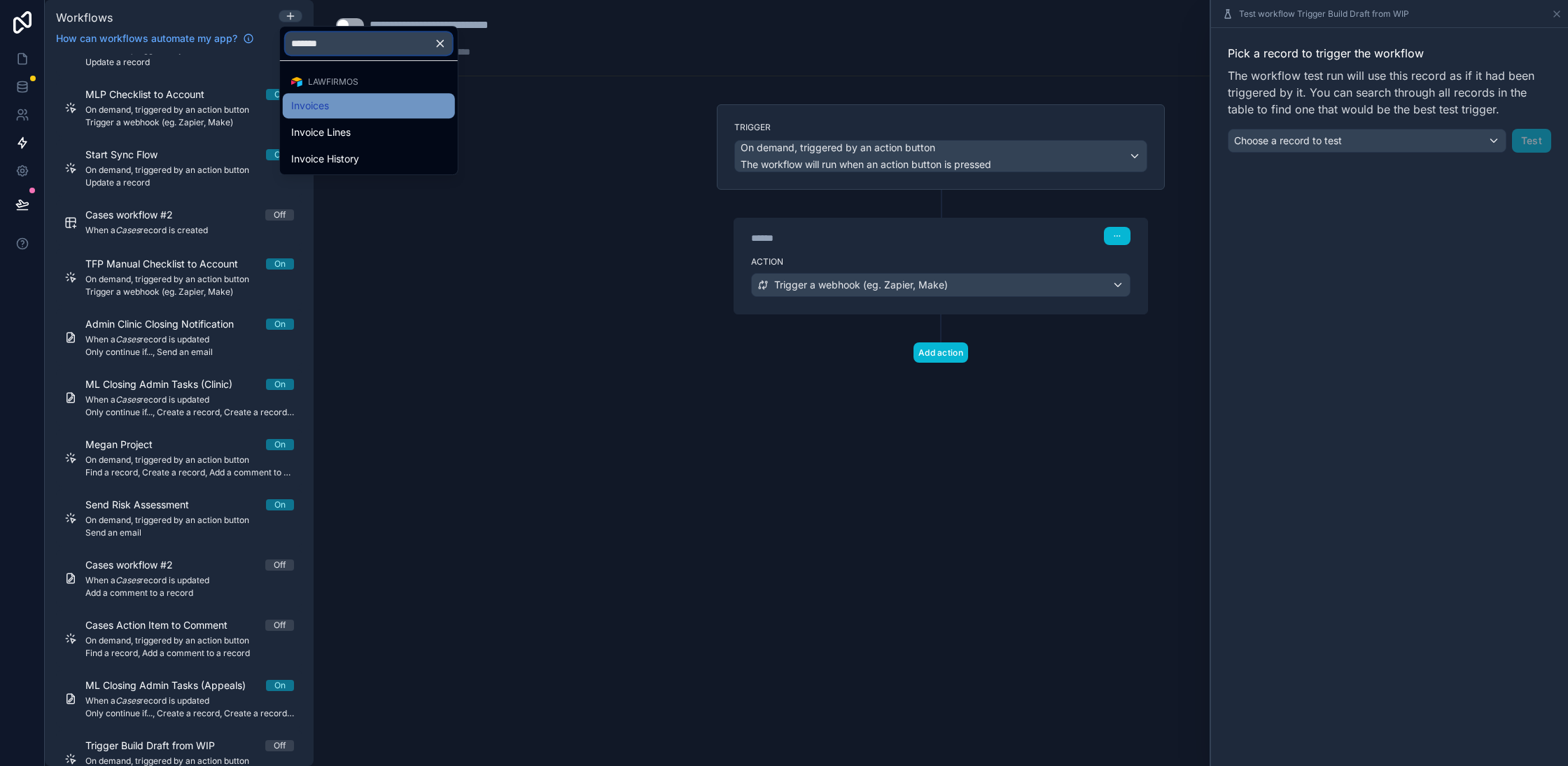
type input "*******"
click at [325, 108] on span "Invoices" at bounding box center [310, 106] width 38 height 17
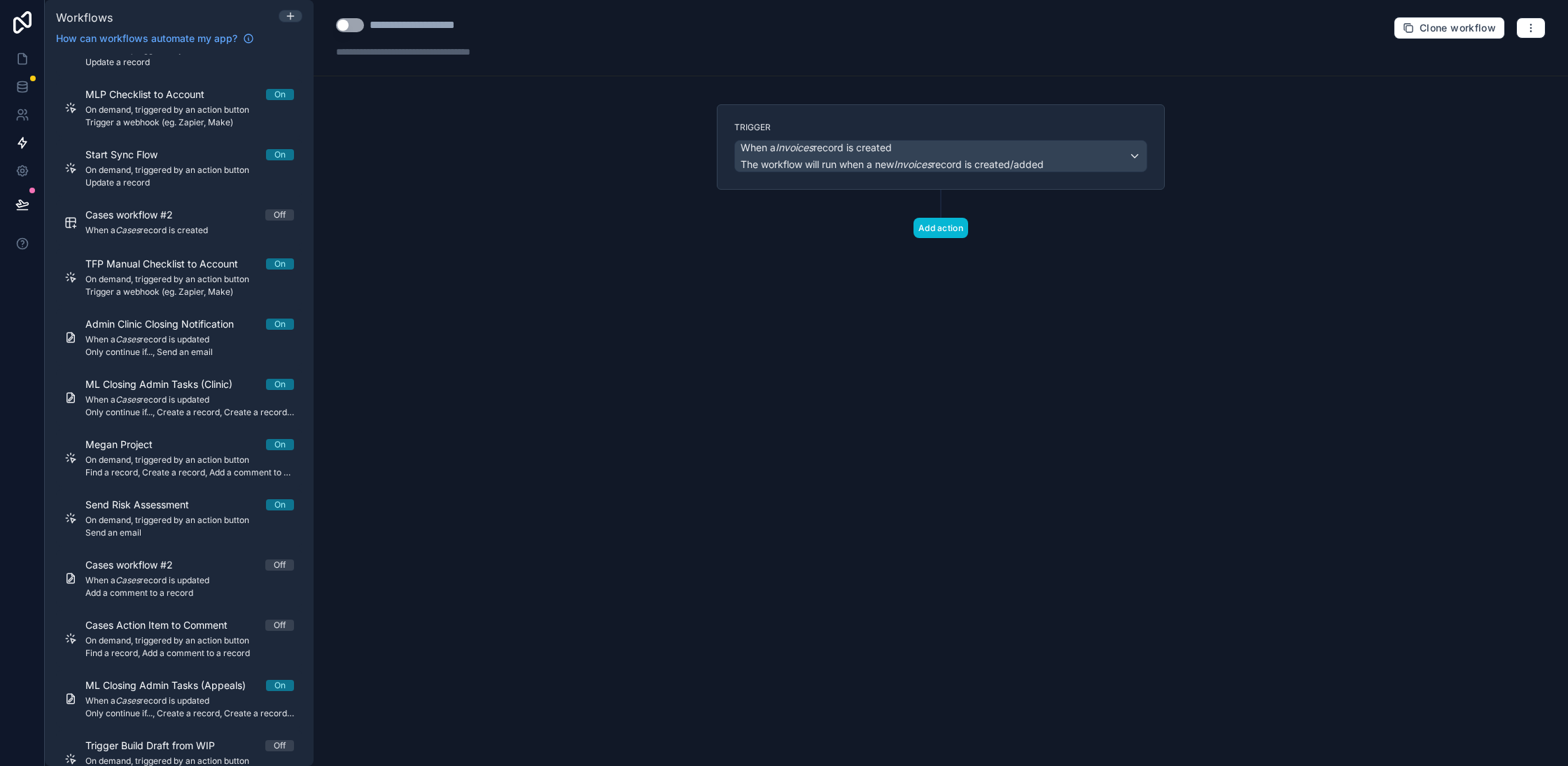
click at [449, 25] on div "**********" at bounding box center [430, 25] width 122 height 17
click at [369, 25] on div "**********" at bounding box center [433, 25] width 196 height 17
click at [371, 24] on div "**********" at bounding box center [436, 25] width 133 height 17
type div "**********"
click at [554, 295] on div "**********" at bounding box center [940, 383] width 1254 height 766
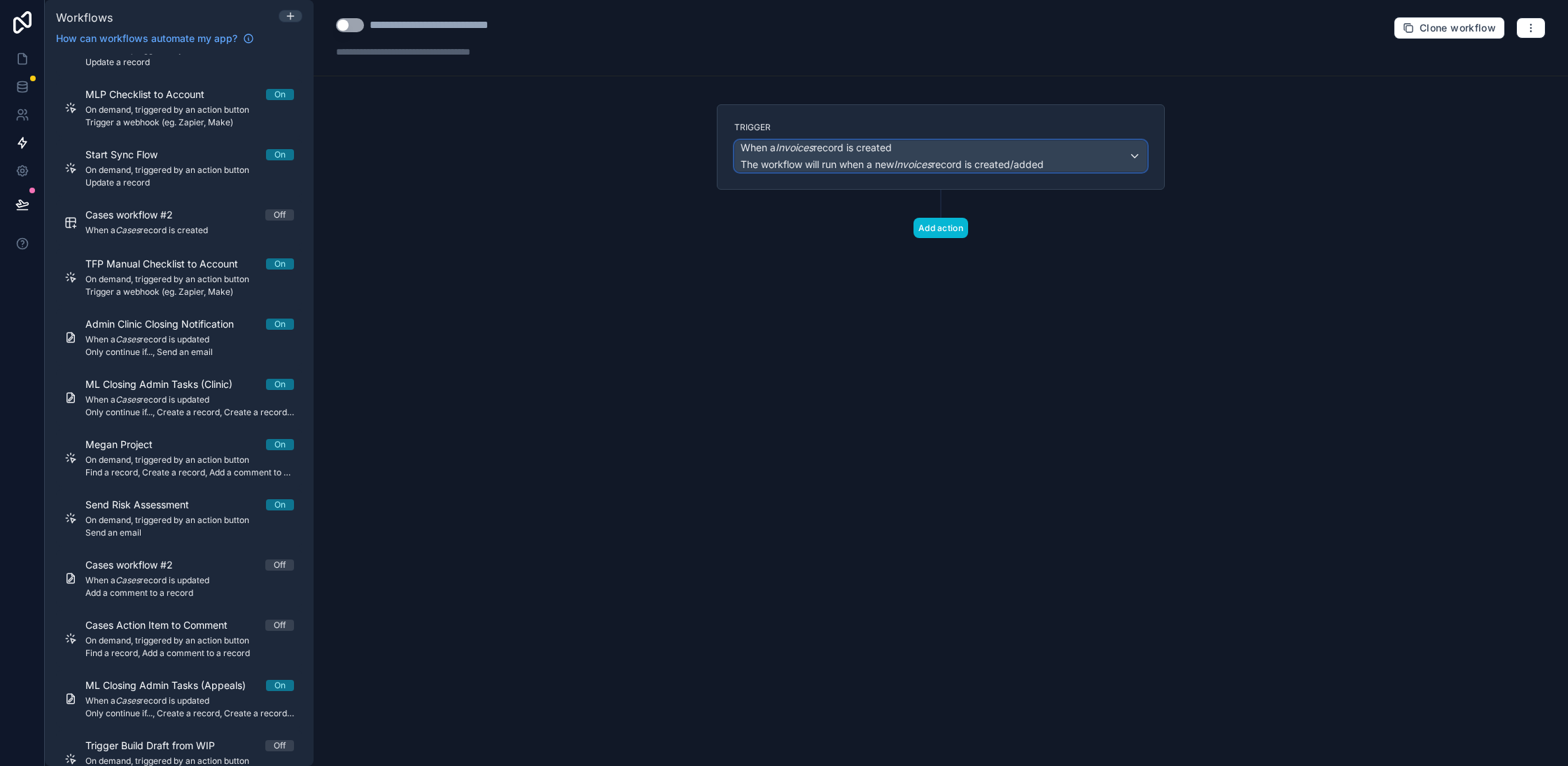
click at [889, 168] on span "The workflow will run when a new Invoices record is created/added" at bounding box center [891, 164] width 303 height 12
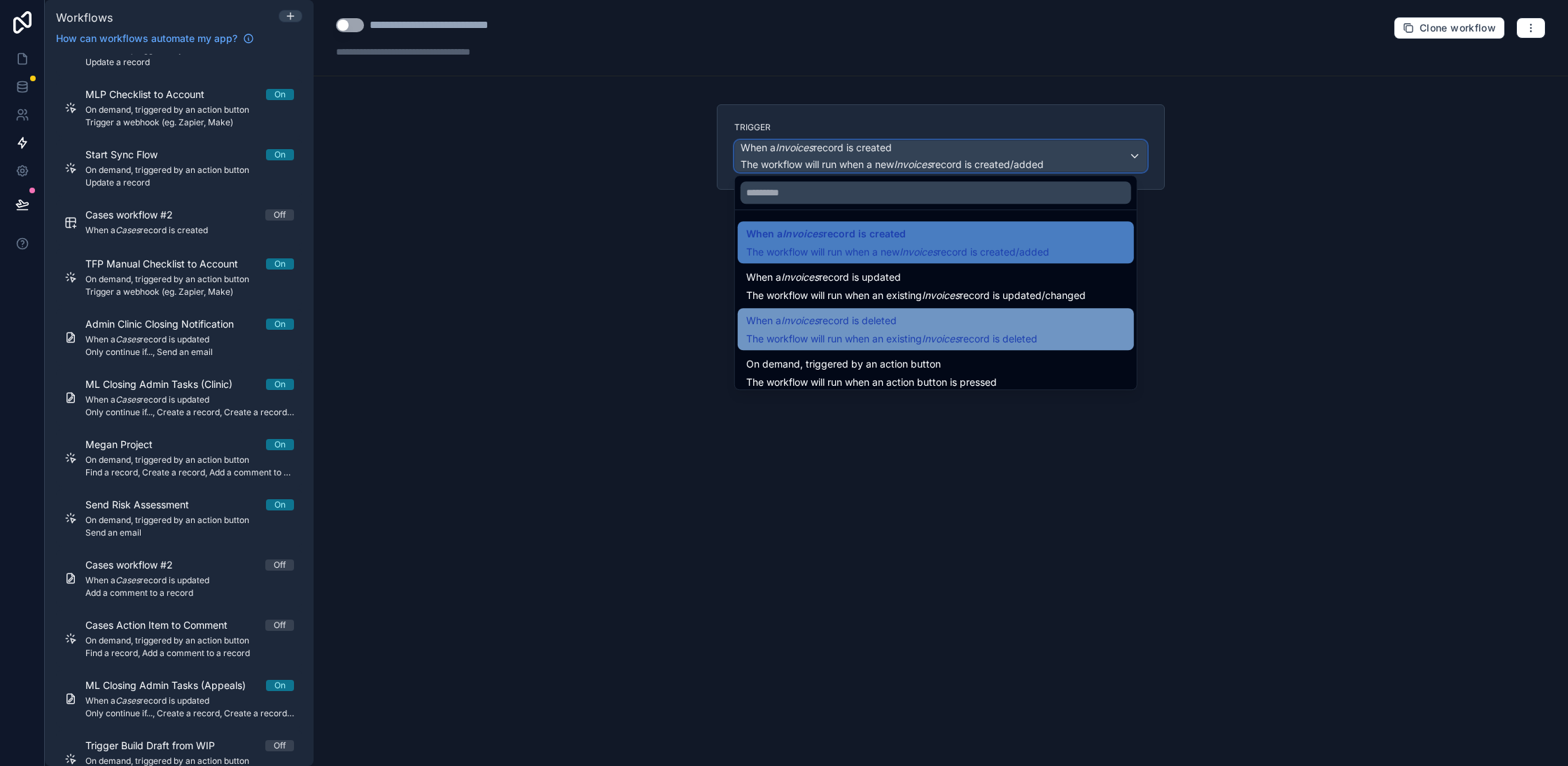
scroll to position [1, 0]
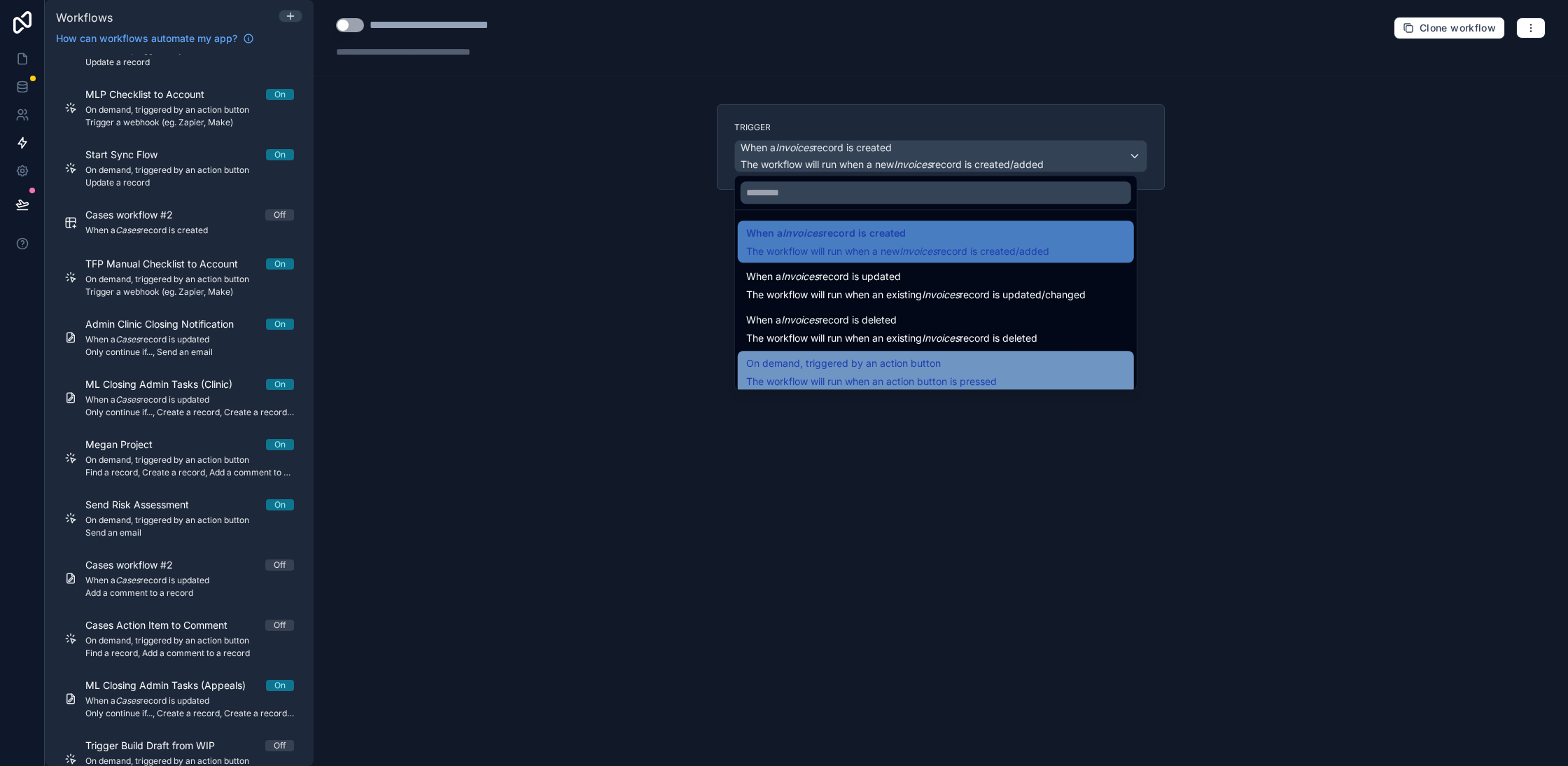
click at [996, 371] on span "On demand, triggered by an action button" at bounding box center [871, 363] width 250 height 17
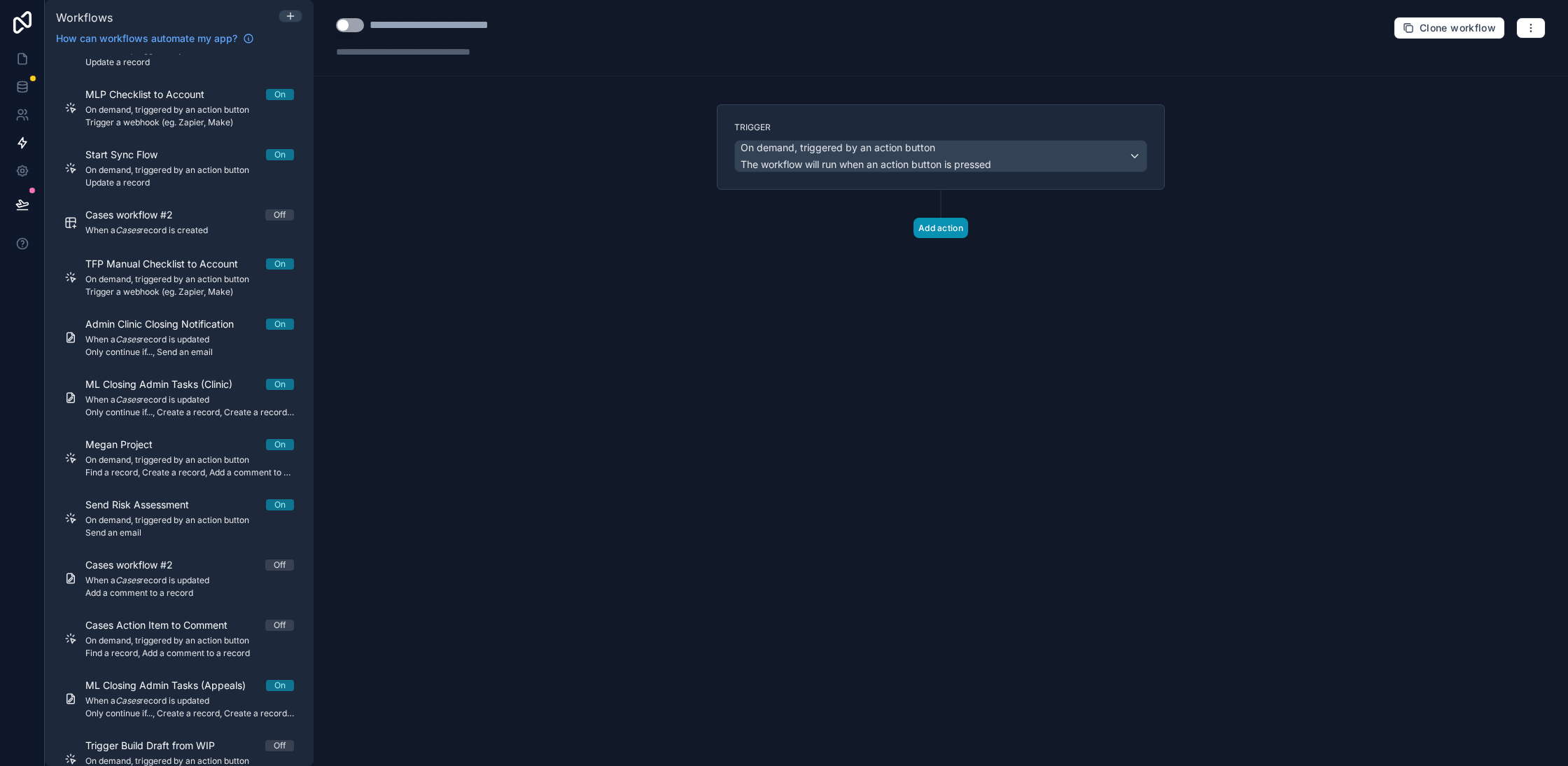
click at [924, 227] on button "Add action" at bounding box center [940, 228] width 54 height 20
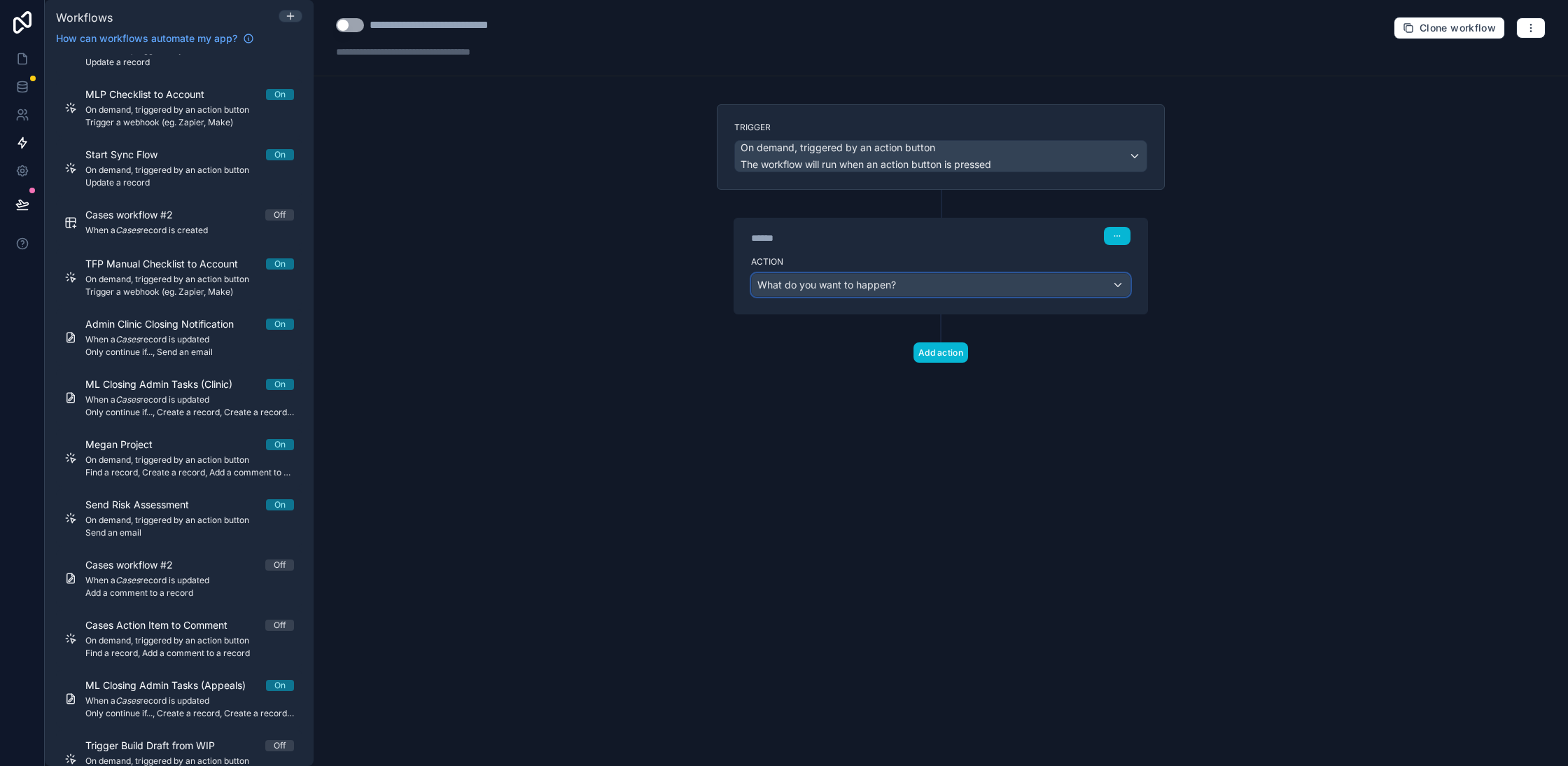
click at [931, 278] on div "What do you want to happen?" at bounding box center [940, 285] width 378 height 23
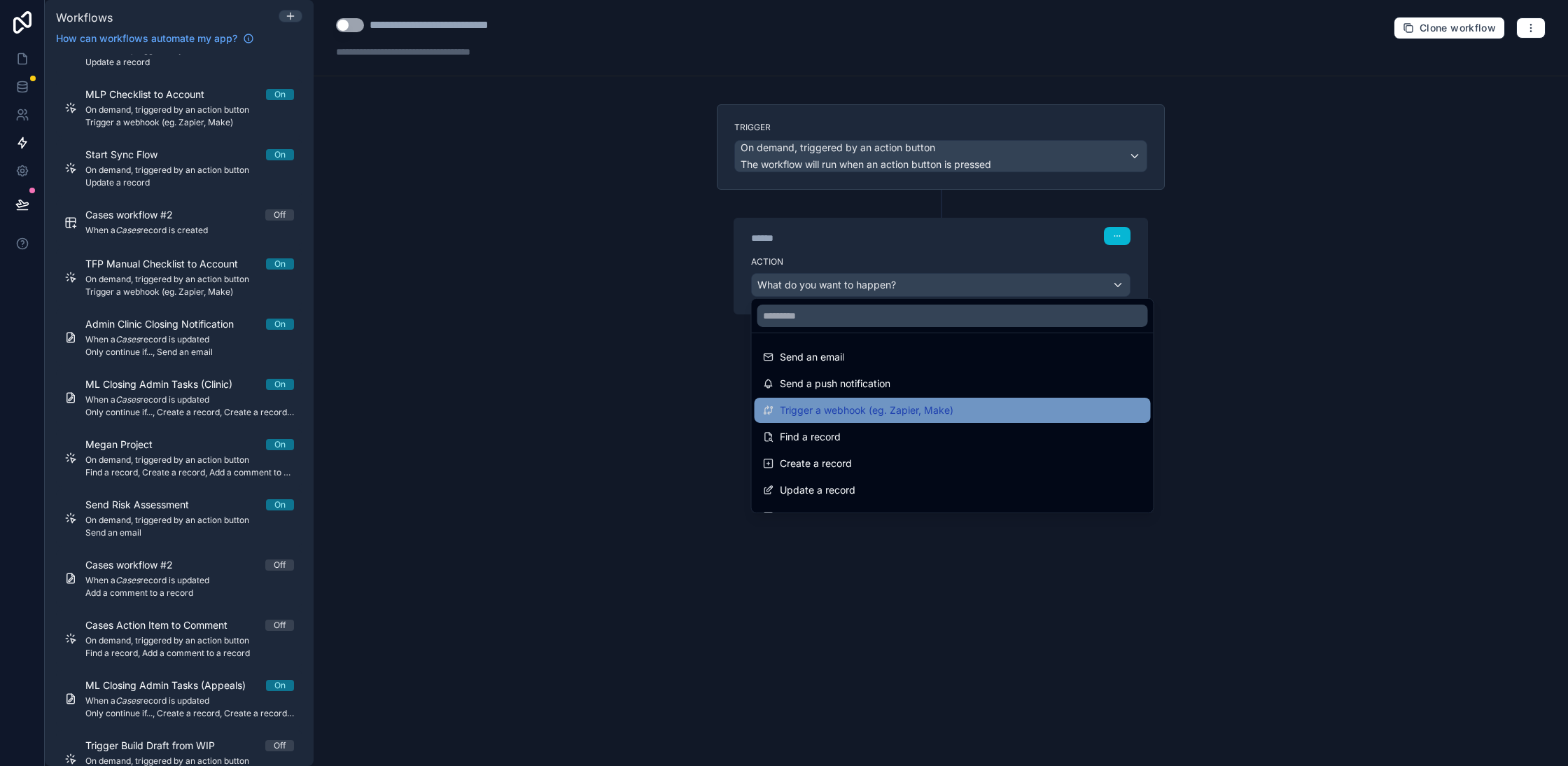
click at [838, 406] on span "Trigger a webhook (eg. Zapier, Make)" at bounding box center [866, 410] width 174 height 17
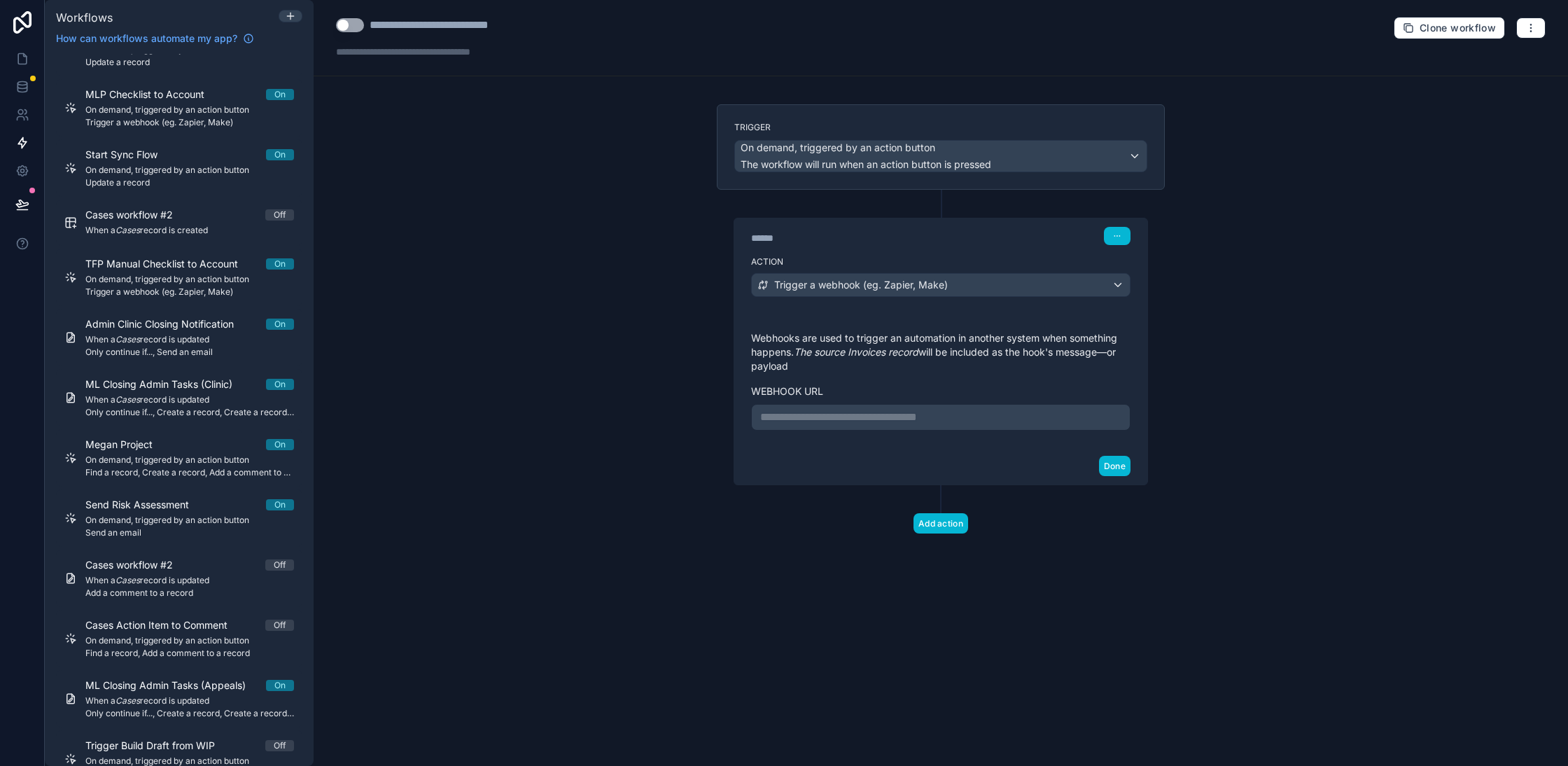
click at [844, 417] on p "**********" at bounding box center [940, 417] width 361 height 17
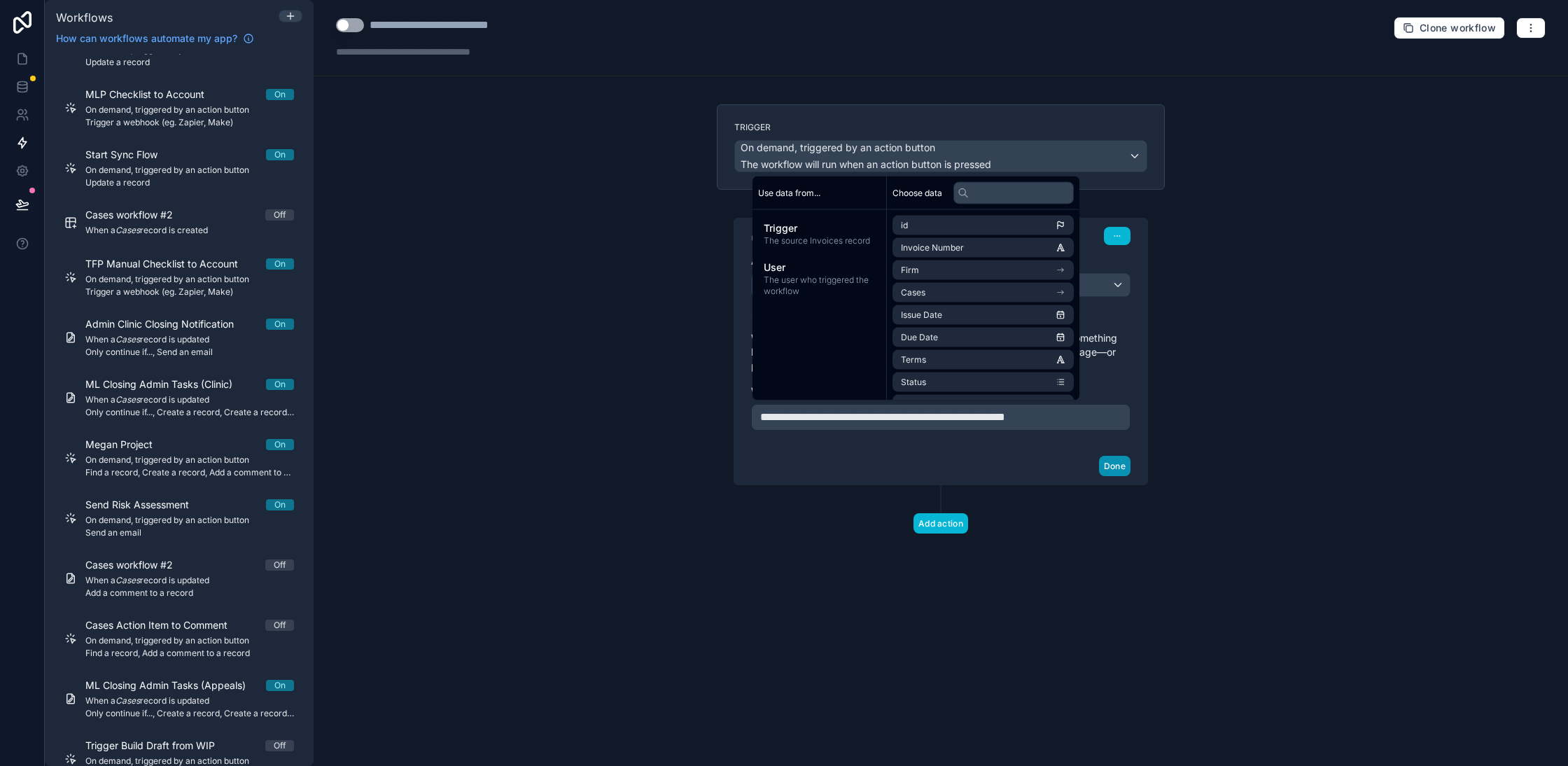
click at [1108, 460] on button "Done" at bounding box center [1114, 466] width 32 height 20
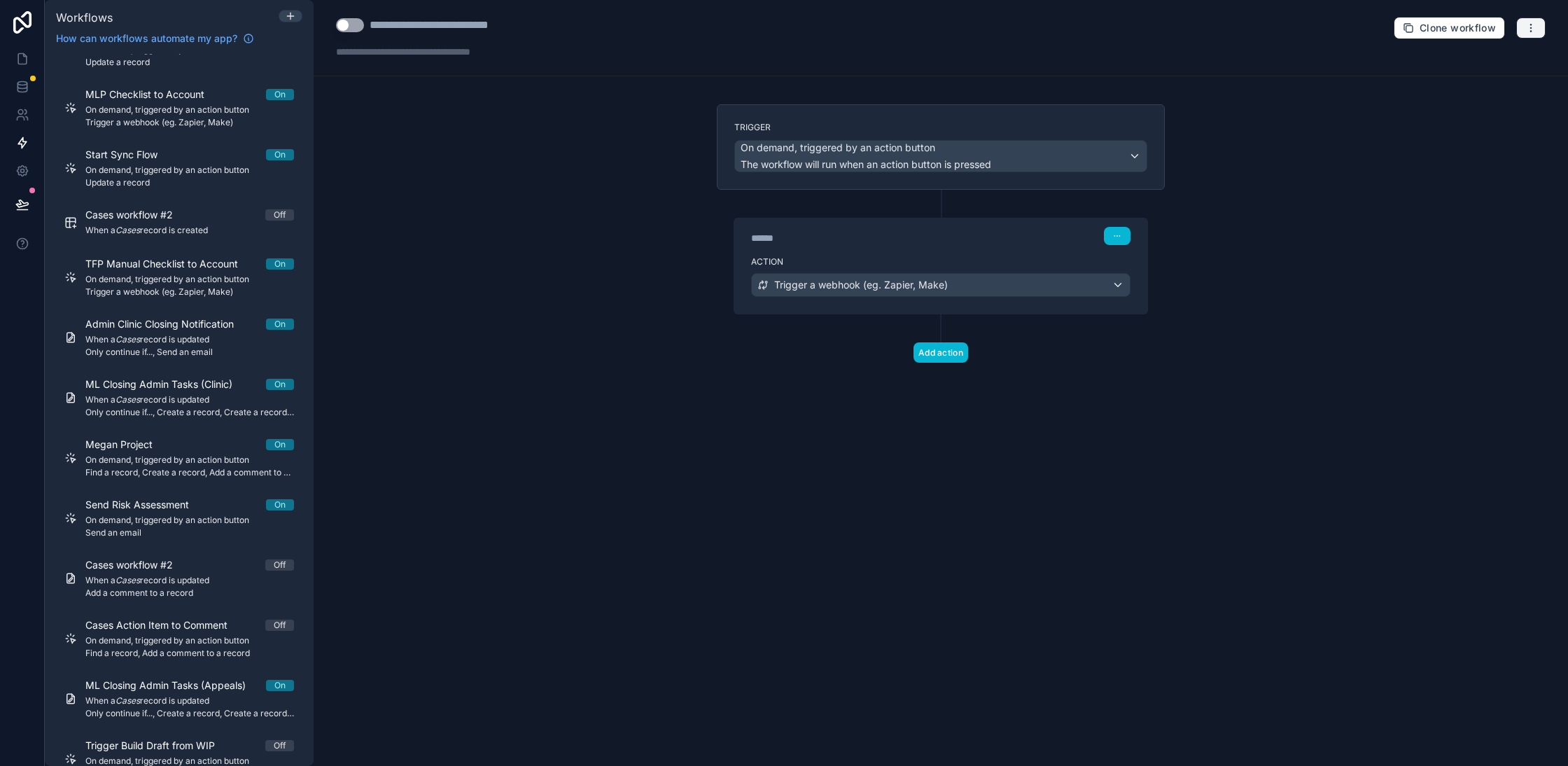
click at [1531, 20] on button "button" at bounding box center [1530, 28] width 29 height 21
click at [1473, 64] on span "Test workflow" at bounding box center [1493, 60] width 67 height 11
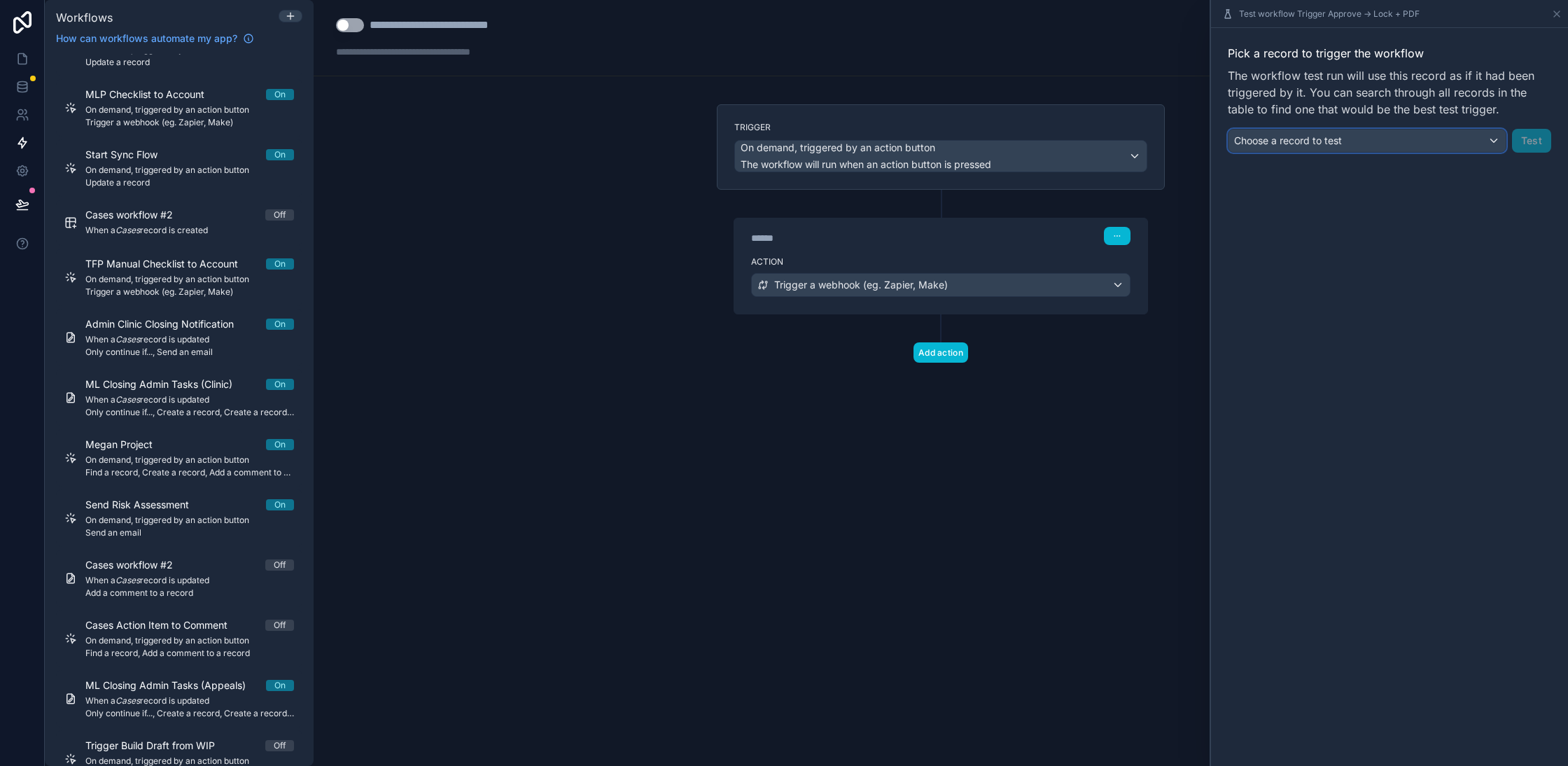
click at [1281, 143] on span "Choose a record to test" at bounding box center [1288, 141] width 108 height 12
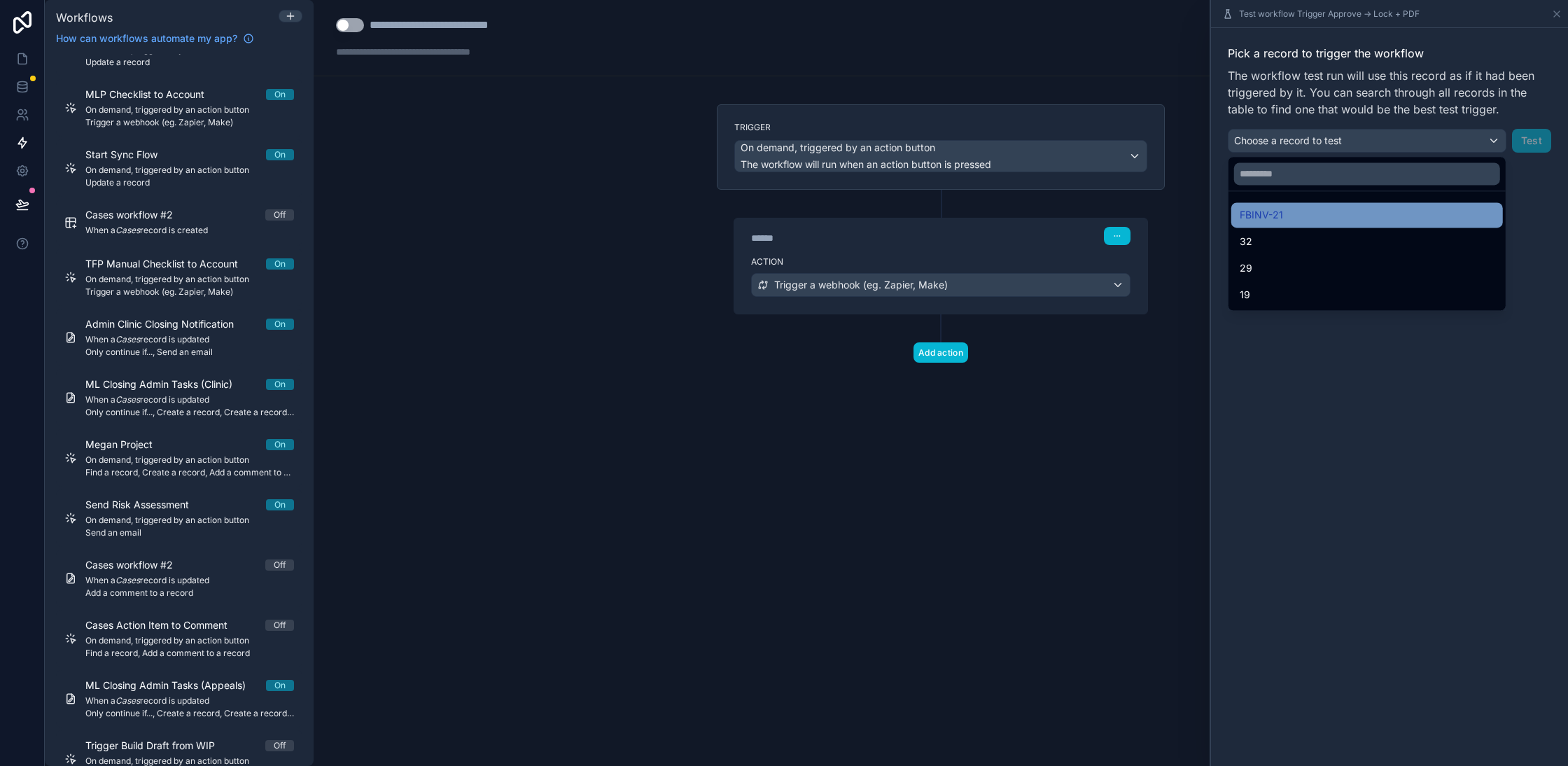
click at [1271, 211] on span "FBINV-21" at bounding box center [1260, 215] width 43 height 17
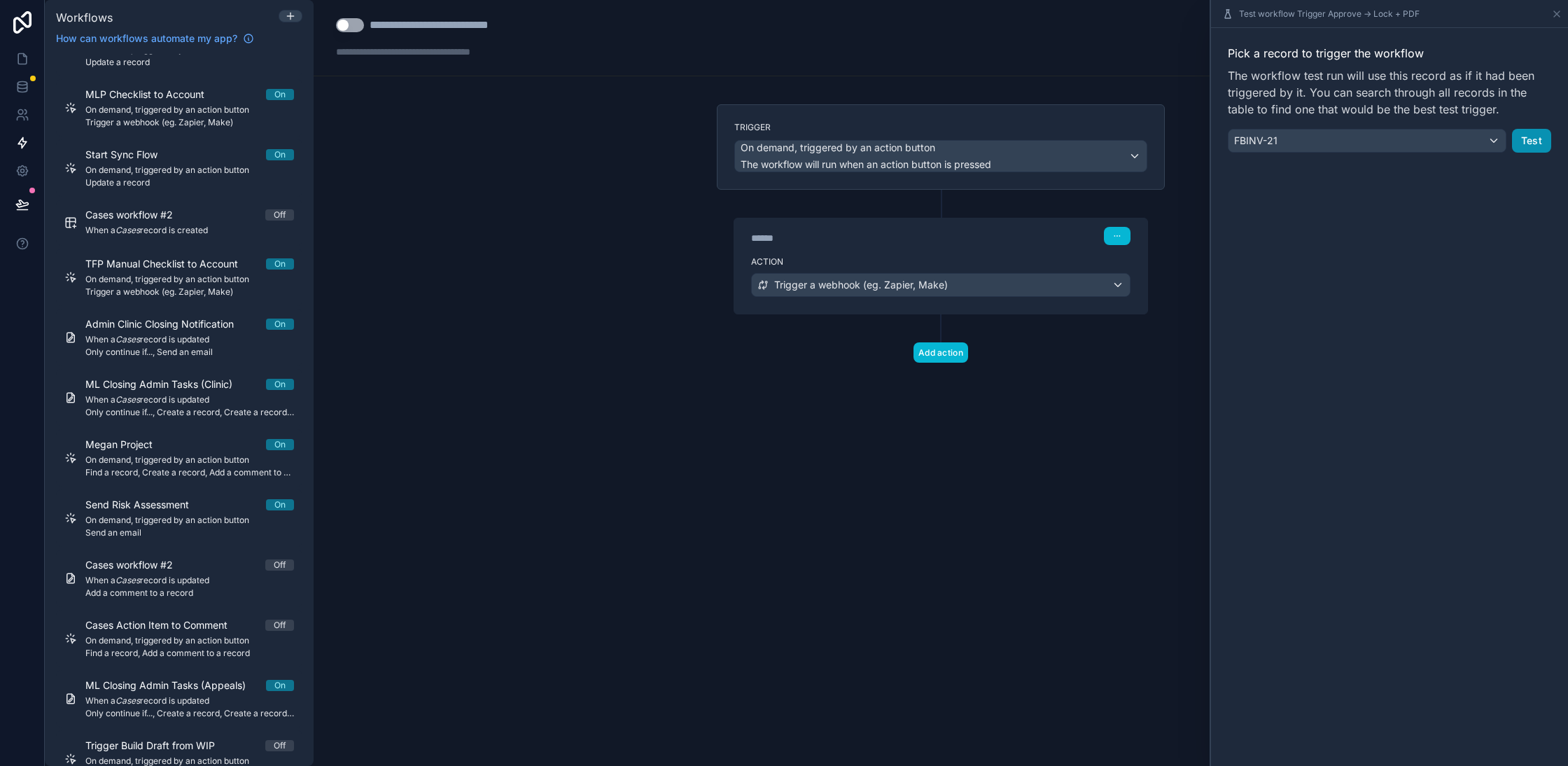
click at [1533, 145] on button "Test" at bounding box center [1532, 140] width 39 height 23
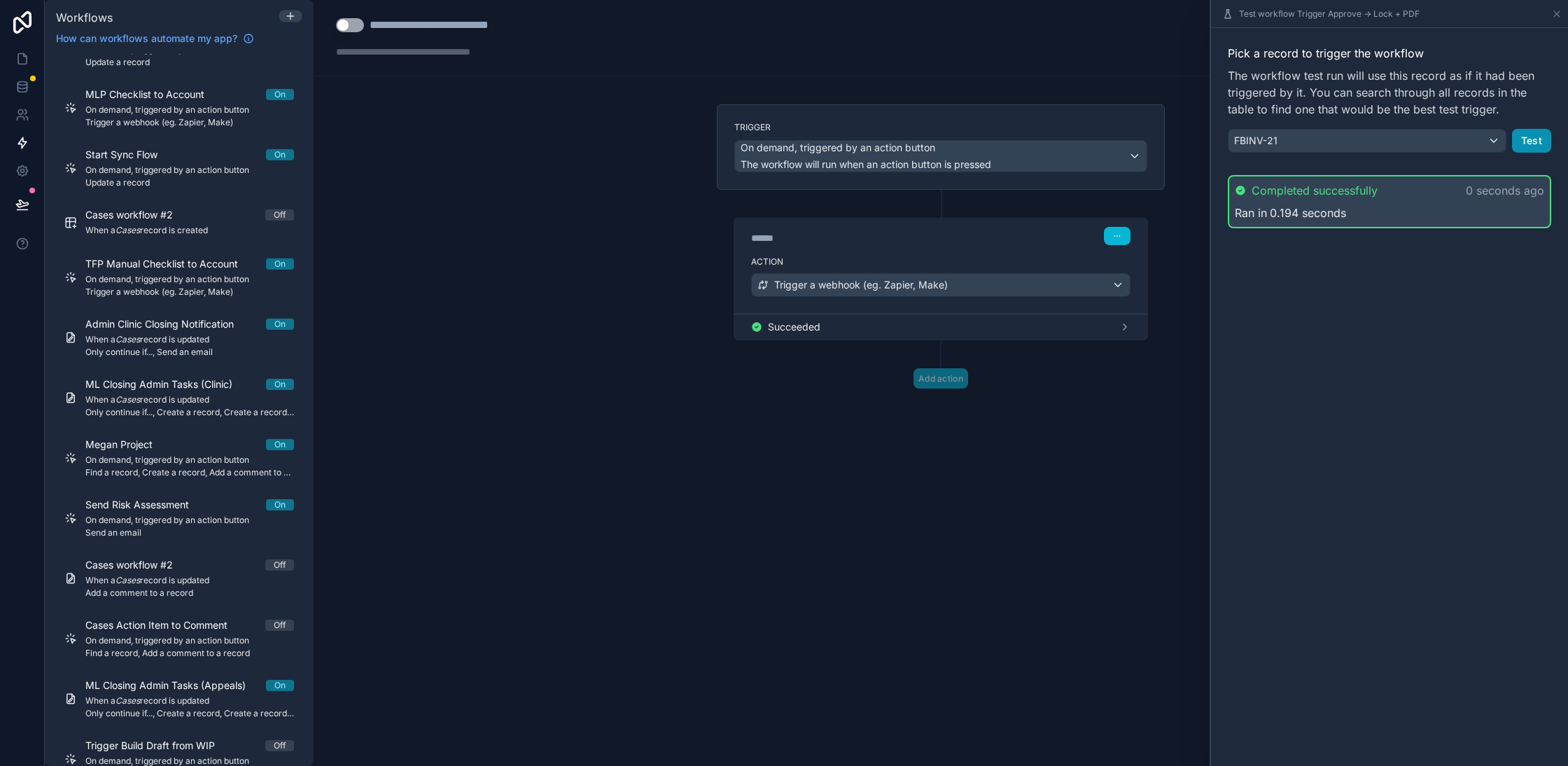
click at [1532, 142] on button "Test" at bounding box center [1532, 140] width 39 height 23
click at [1530, 133] on button "Test" at bounding box center [1532, 140] width 39 height 23
click at [24, 68] on link at bounding box center [22, 58] width 44 height 28
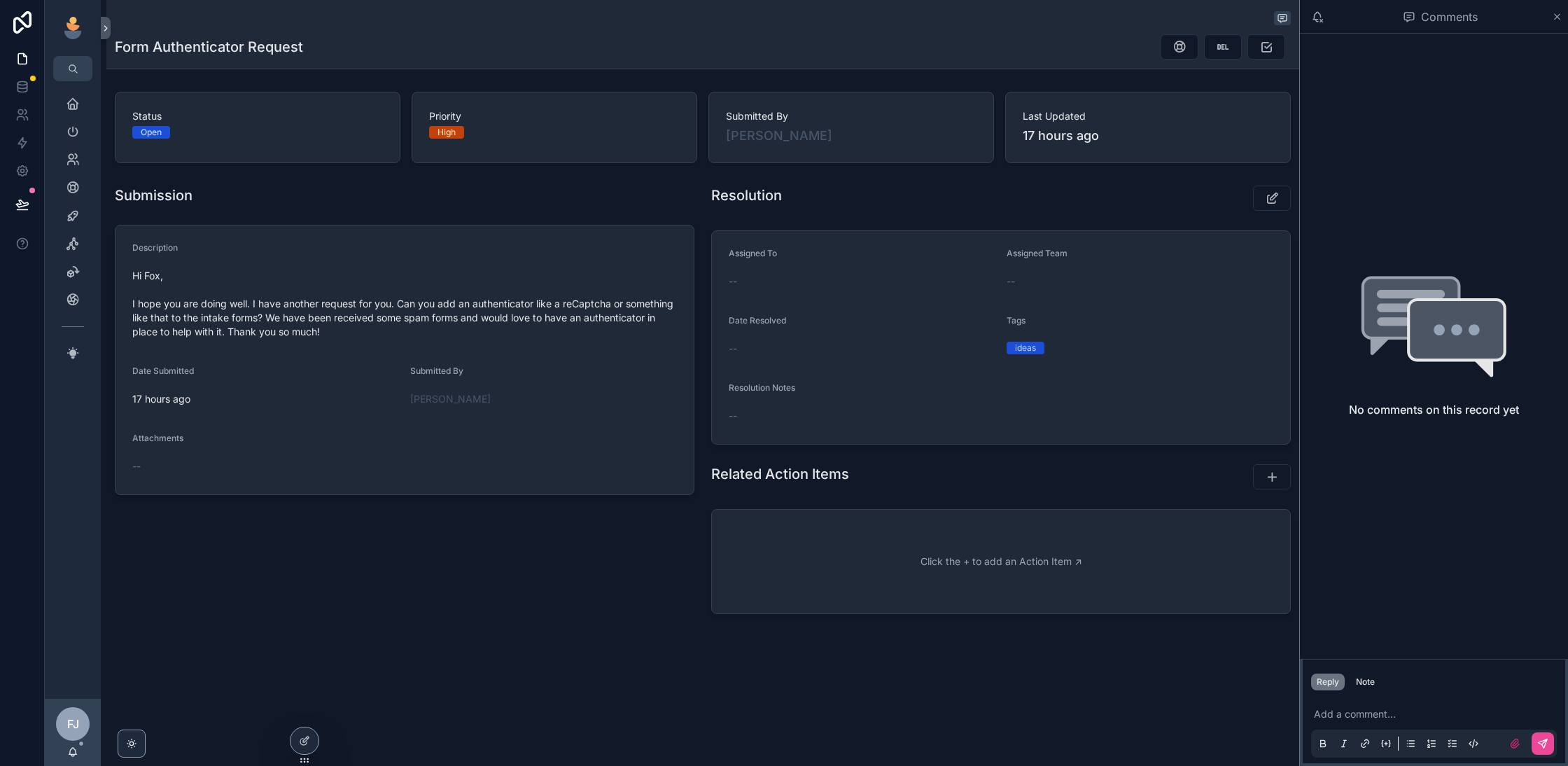
click at [1418, 717] on p "scrollable content" at bounding box center [1436, 714] width 246 height 14
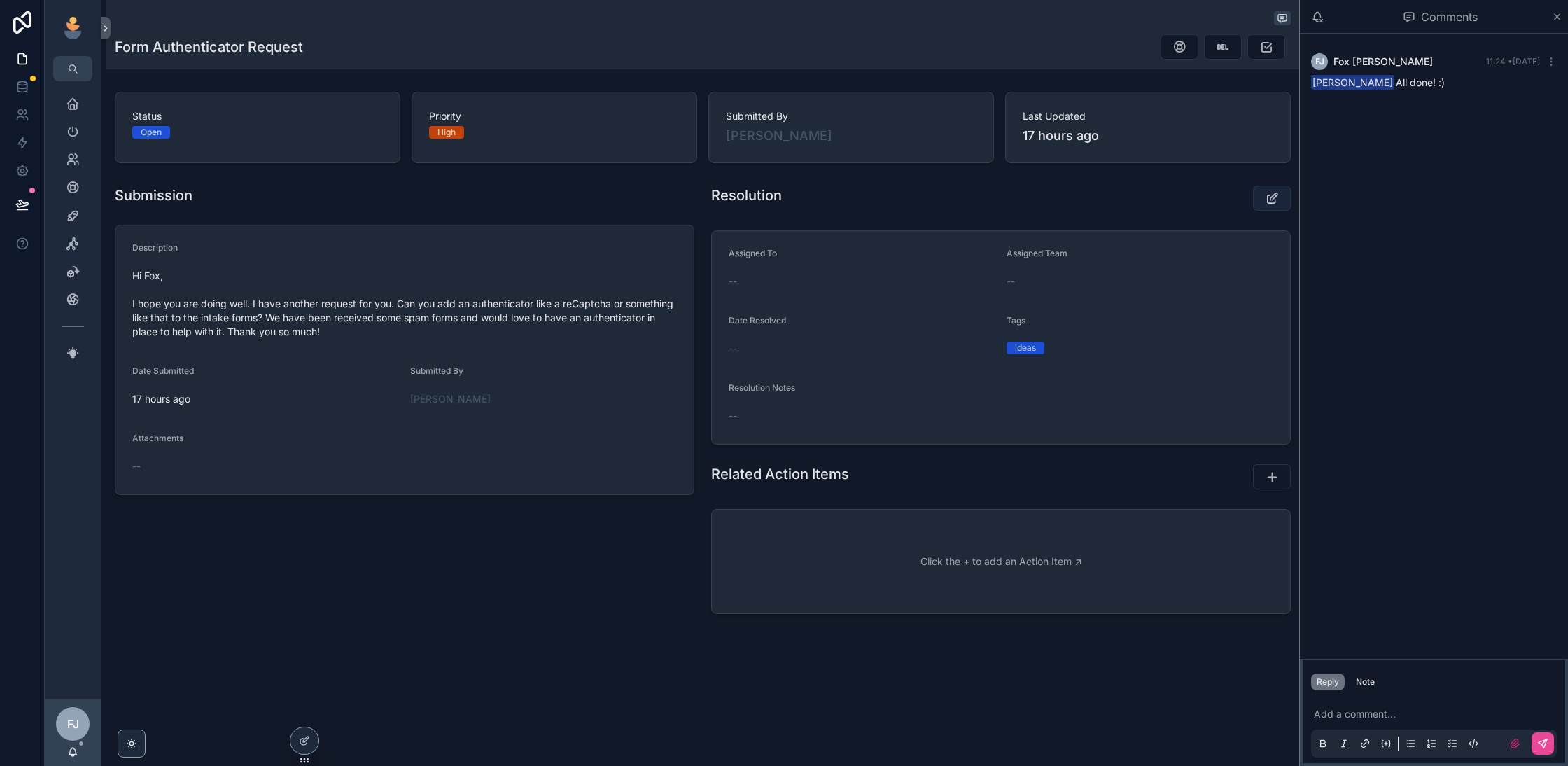
click at [1268, 200] on icon "scrollable content" at bounding box center [1272, 198] width 14 height 14
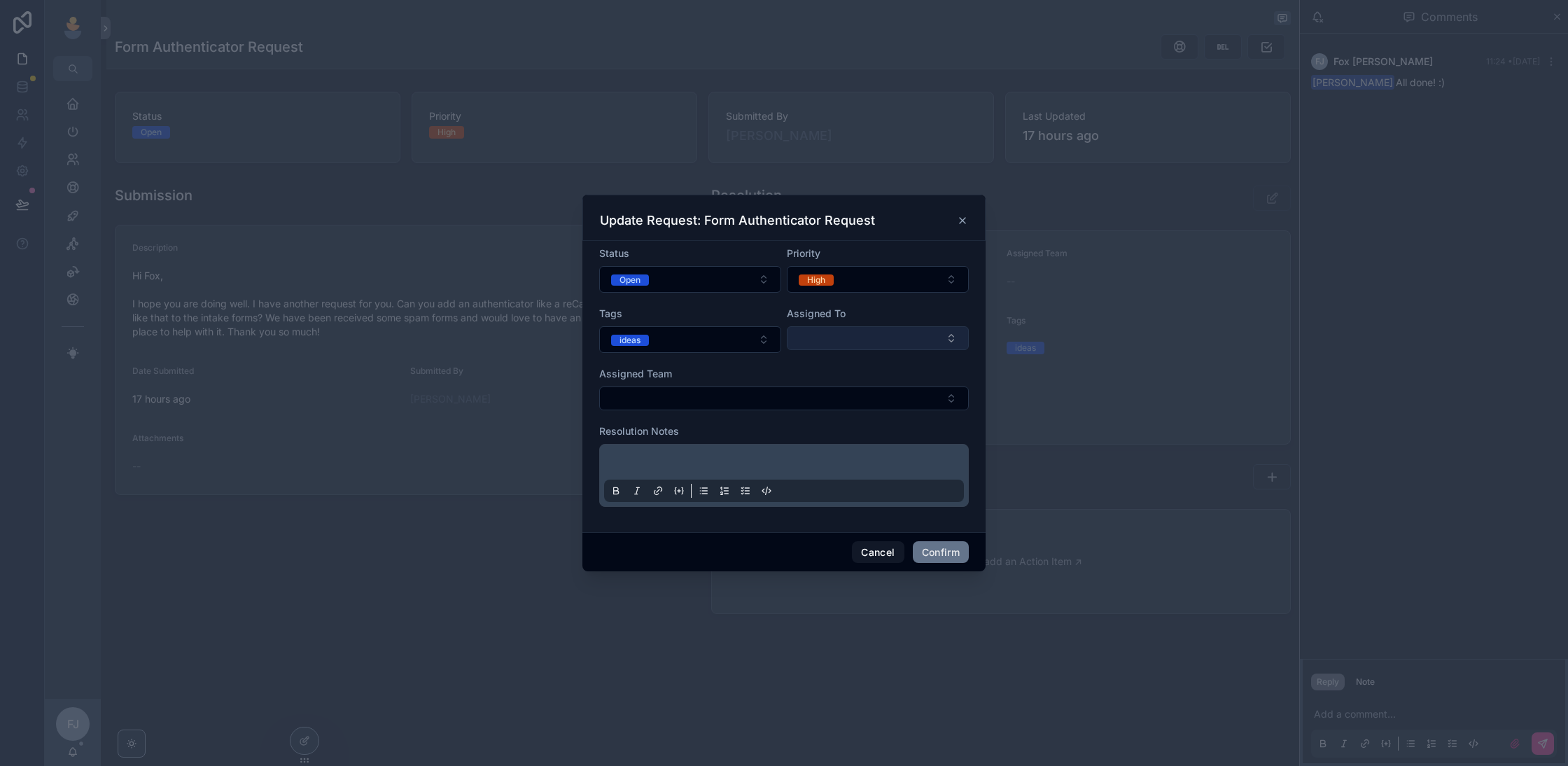
click at [826, 341] on button "Select Button" at bounding box center [878, 337] width 182 height 23
type input "***"
click at [872, 401] on div "[PERSON_NAME] [PERSON_NAME]" at bounding box center [877, 400] width 175 height 36
click at [715, 278] on button "Open" at bounding box center [689, 279] width 182 height 26
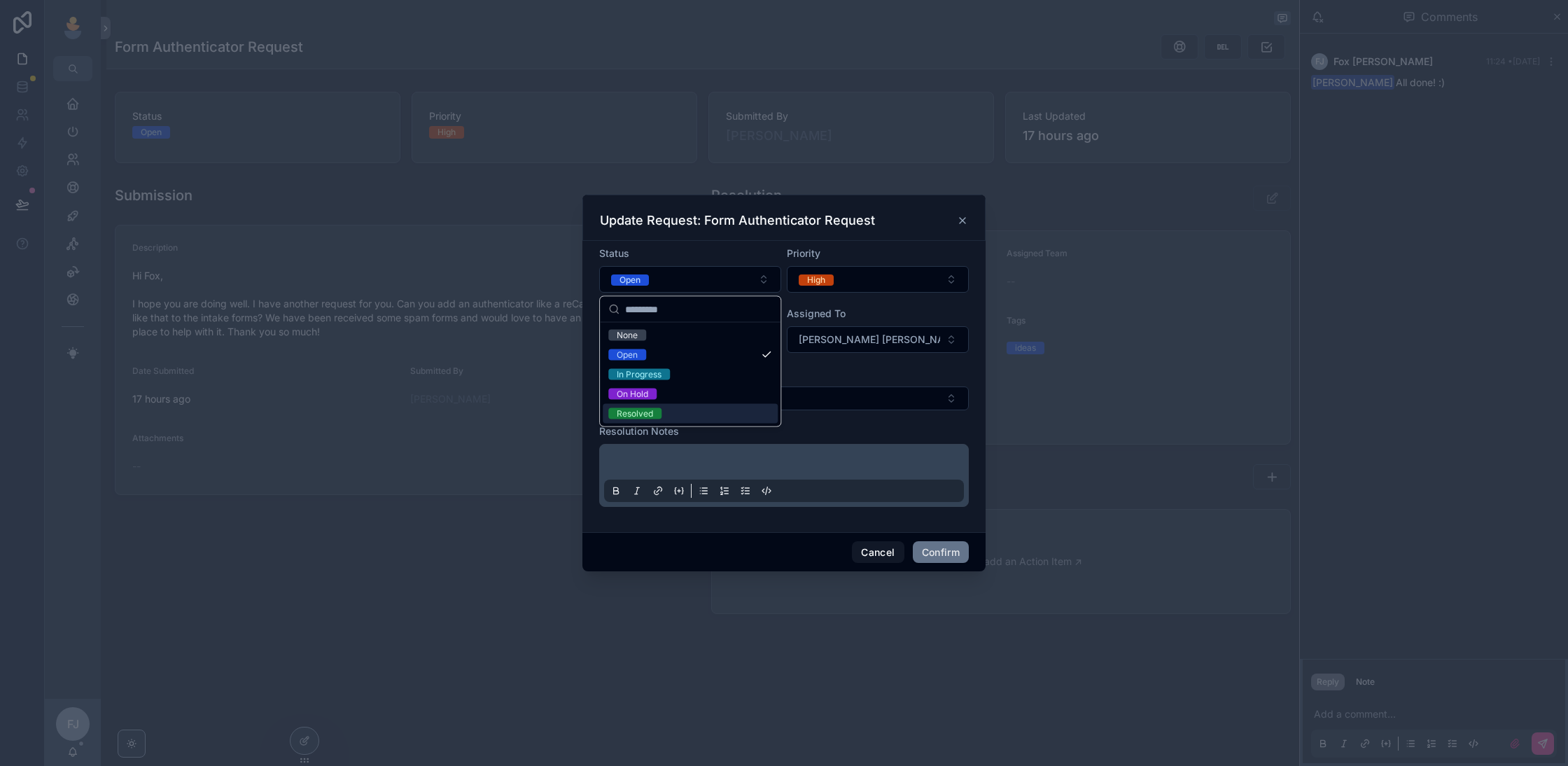
click at [677, 409] on div "Resolved" at bounding box center [689, 414] width 175 height 20
click at [689, 460] on p at bounding box center [787, 464] width 360 height 14
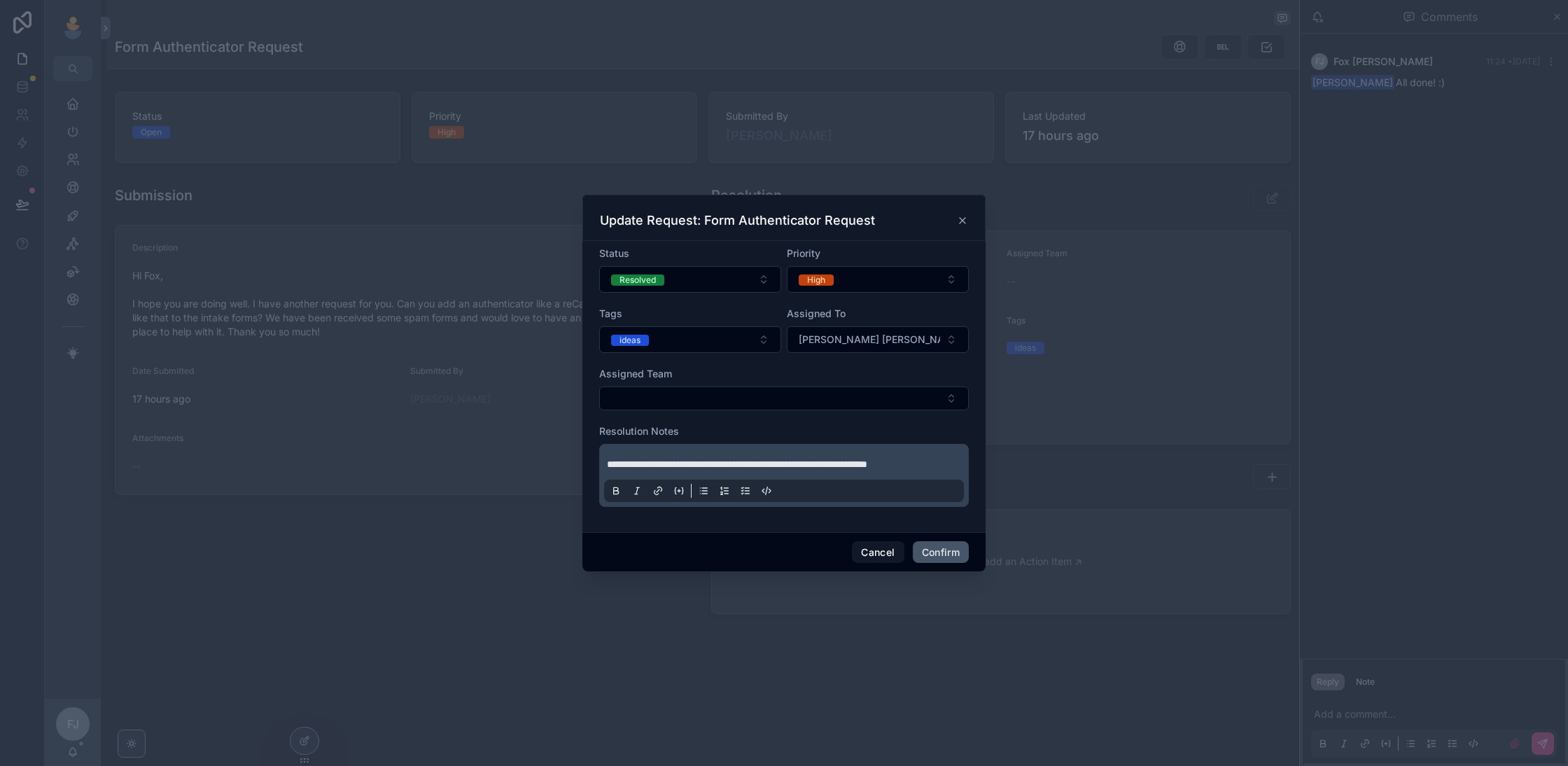
click at [947, 551] on button "Confirm" at bounding box center [940, 553] width 56 height 23
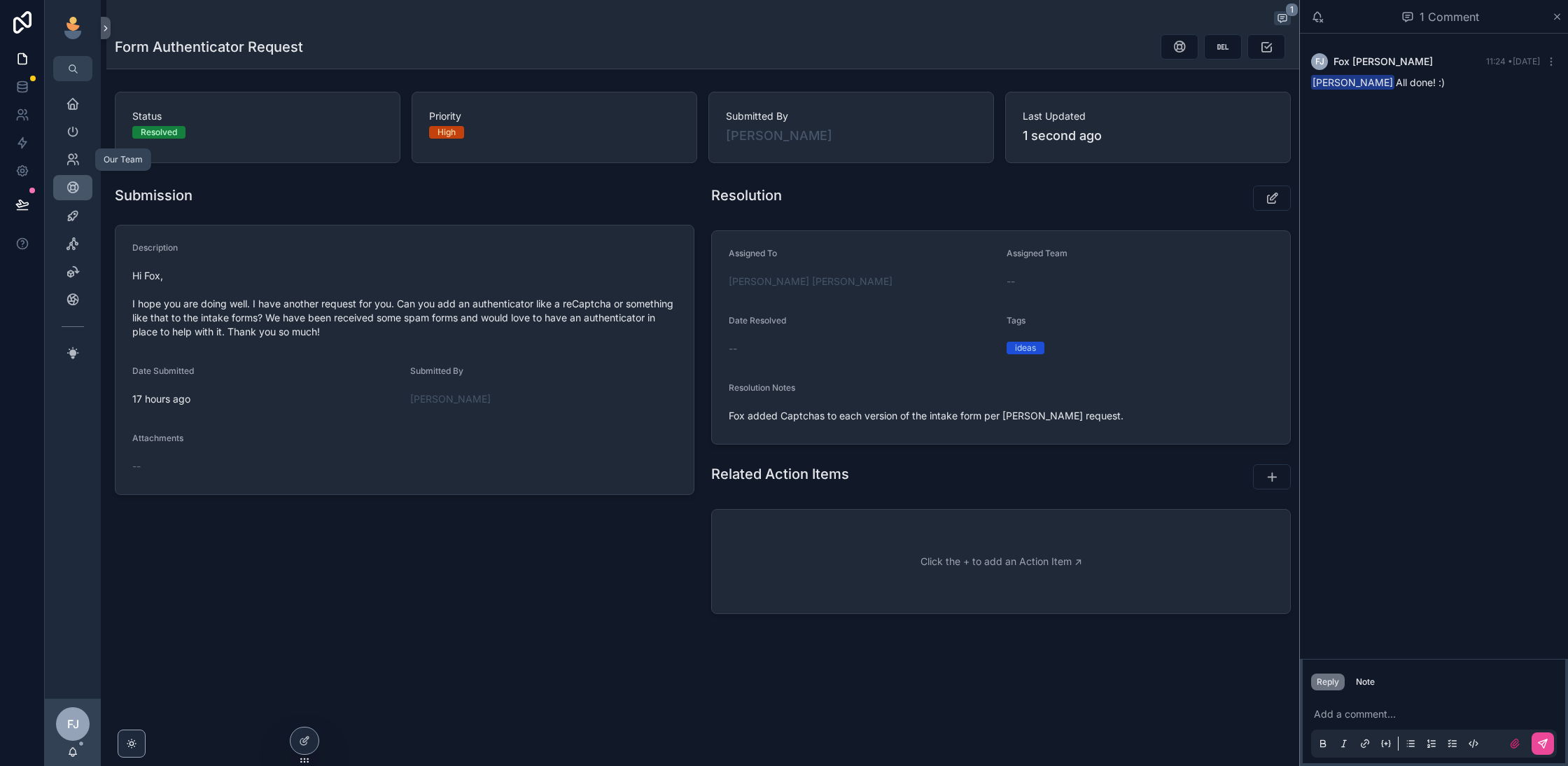
click at [73, 187] on icon "scrollable content" at bounding box center [73, 188] width 14 height 14
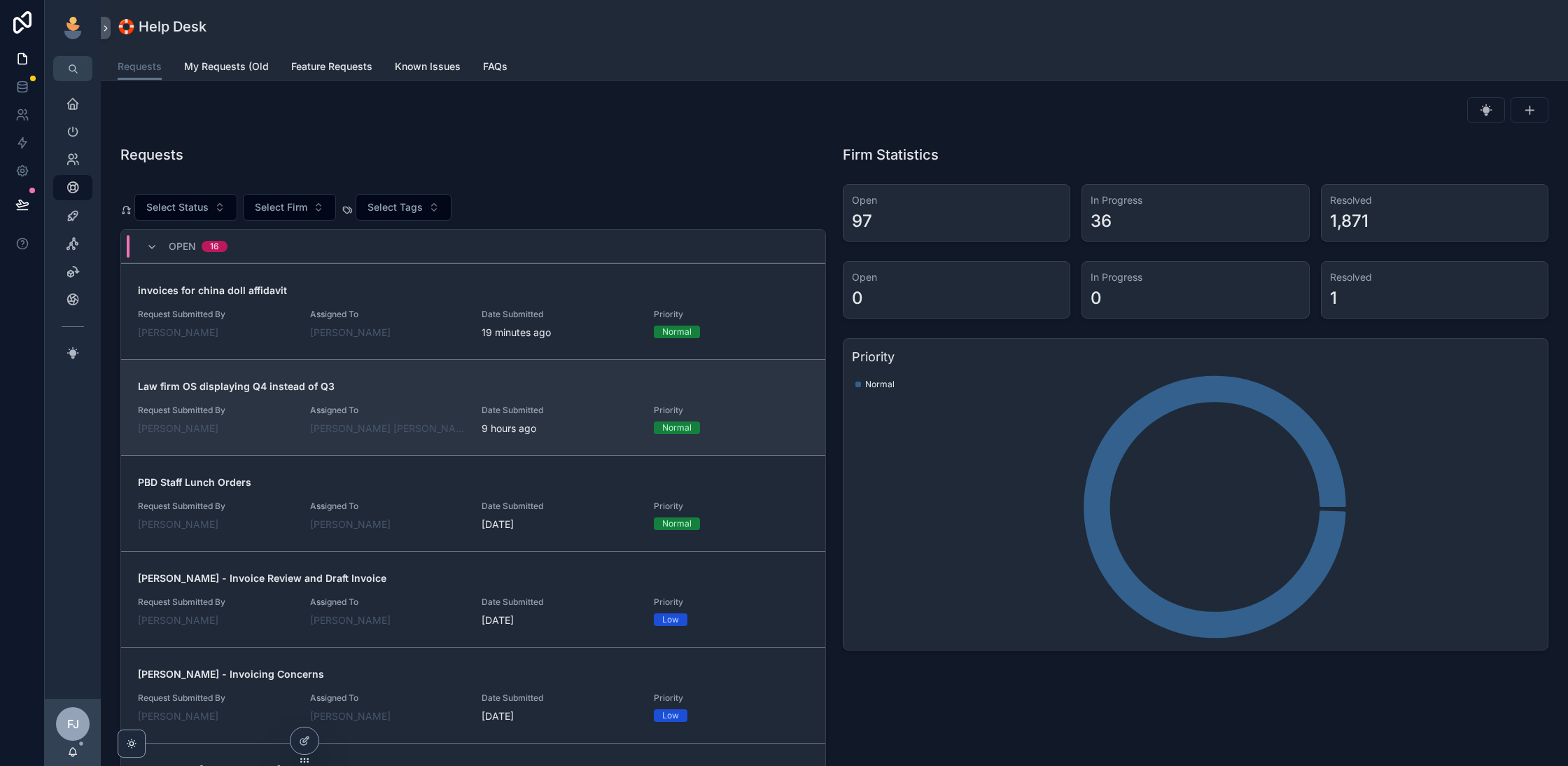
click at [429, 409] on span "Assigned To" at bounding box center [388, 410] width 156 height 11
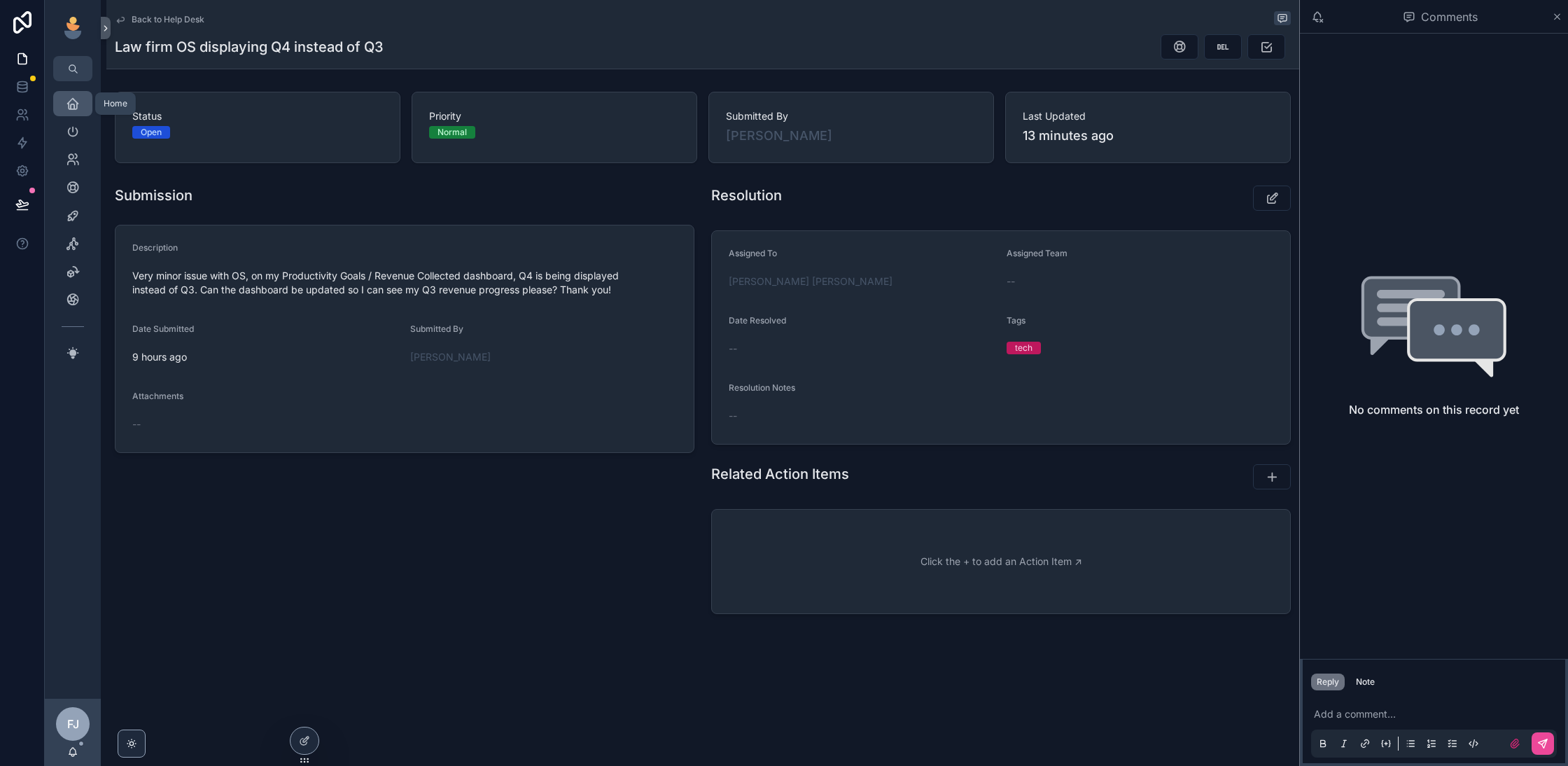
click at [69, 99] on icon "scrollable content" at bounding box center [73, 104] width 14 height 14
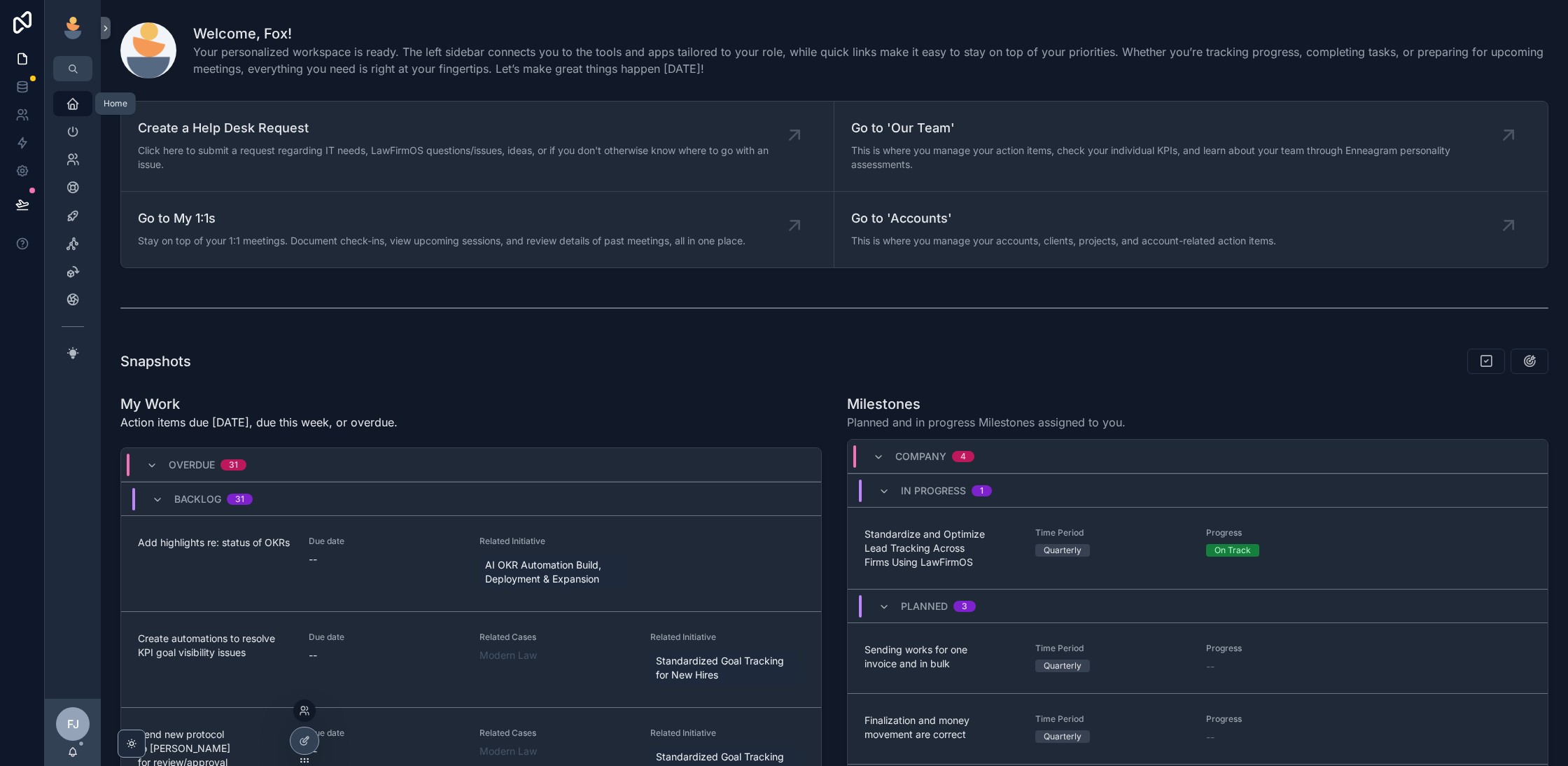
click at [303, 701] on div at bounding box center [305, 711] width 23 height 23
click at [307, 709] on icon at bounding box center [304, 710] width 11 height 11
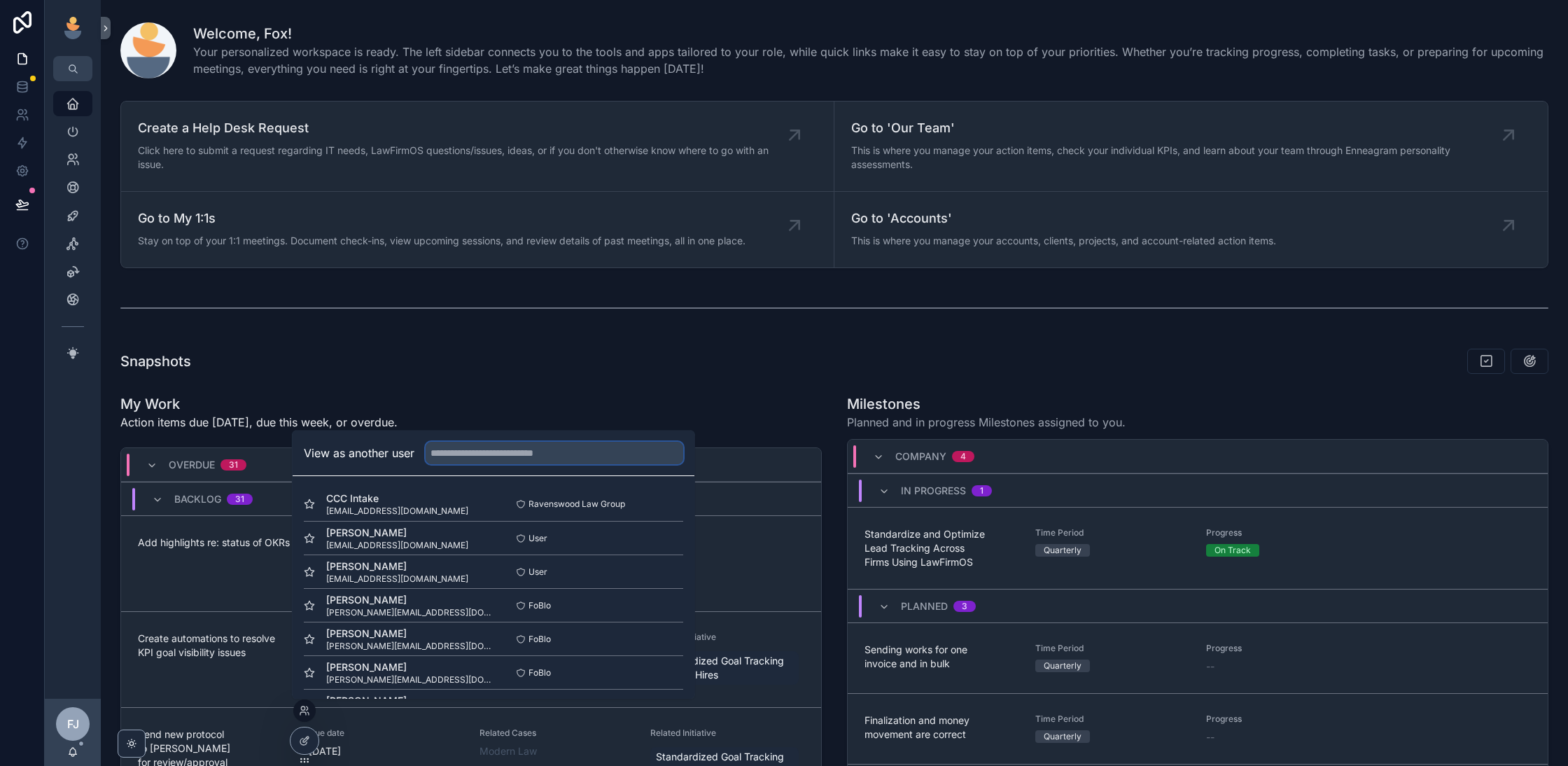
click at [474, 448] on input "text" at bounding box center [554, 453] width 258 height 23
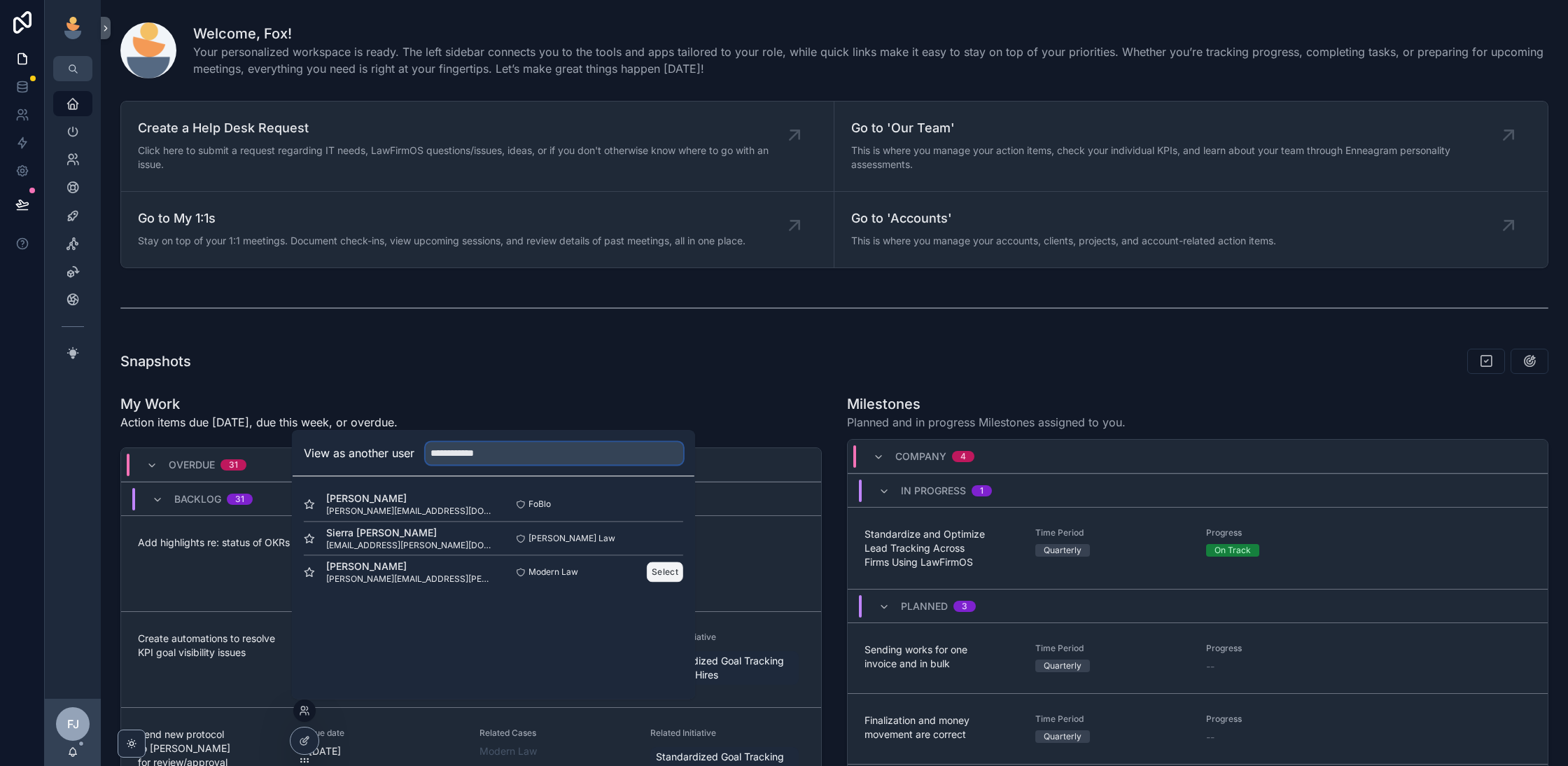
type input "**********"
click at [664, 568] on button "Select" at bounding box center [665, 571] width 36 height 20
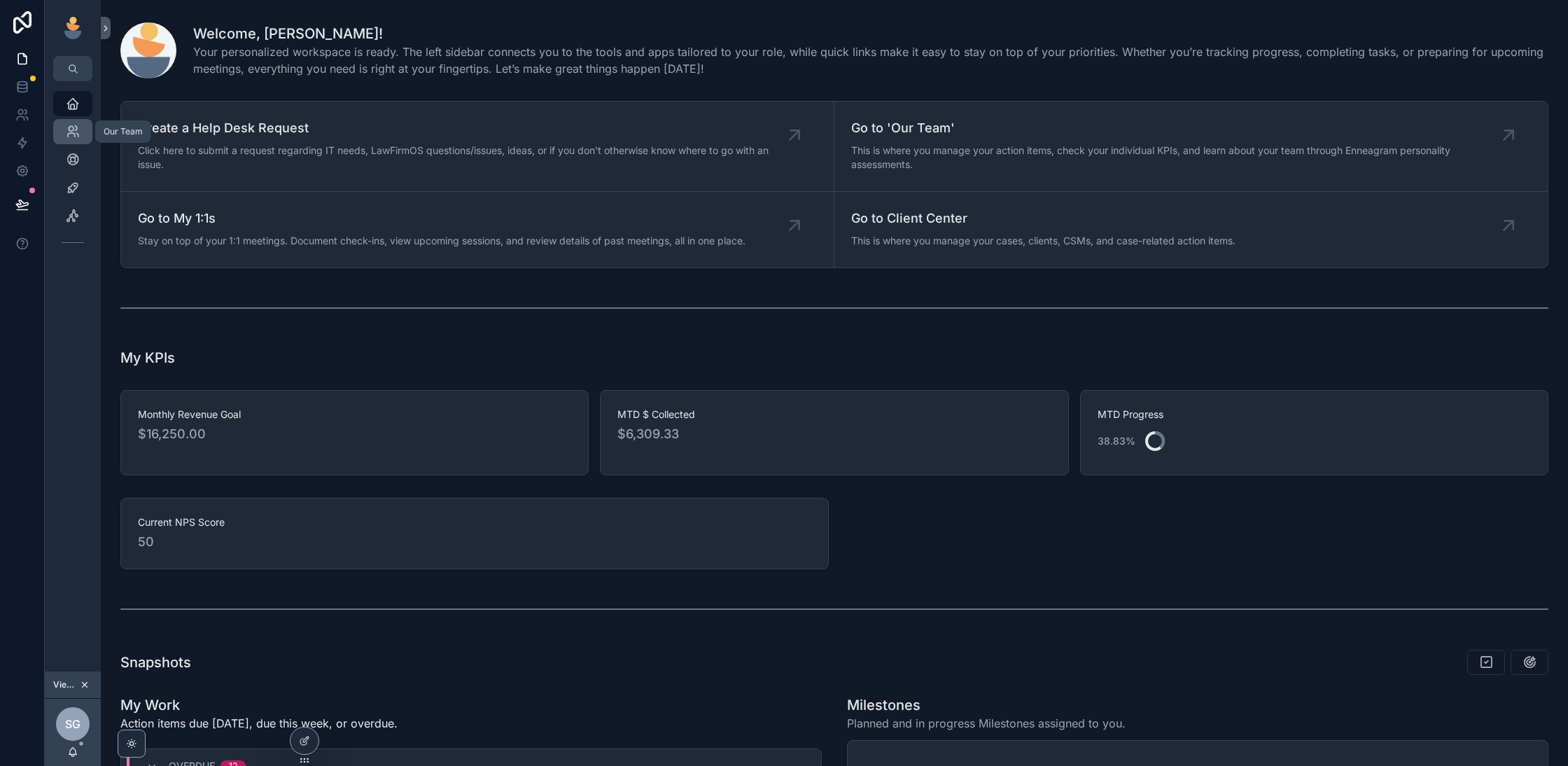
click at [76, 140] on div "Our Team" at bounding box center [73, 132] width 23 height 23
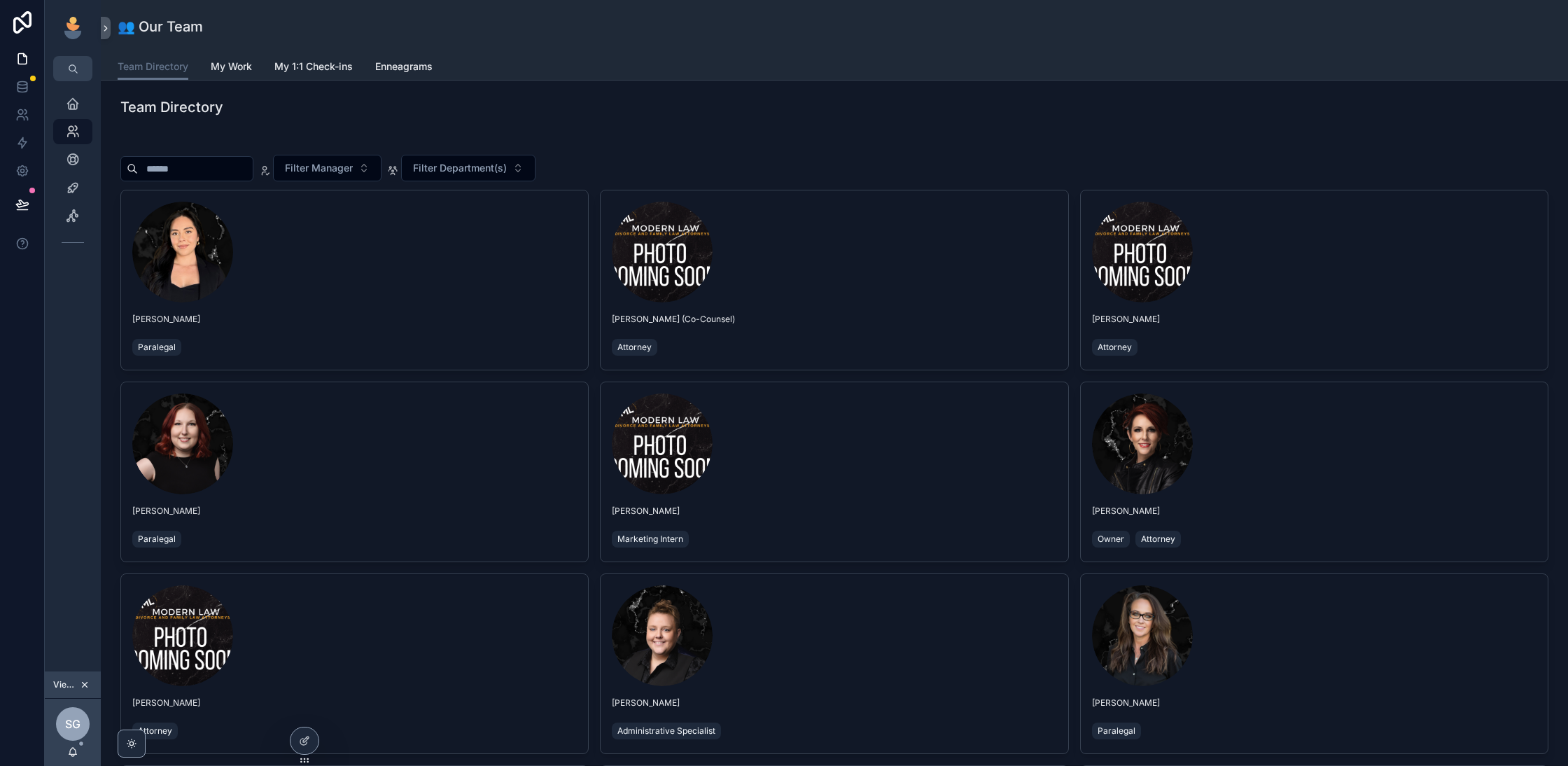
click at [210, 169] on input "scrollable content" at bounding box center [195, 169] width 115 height 20
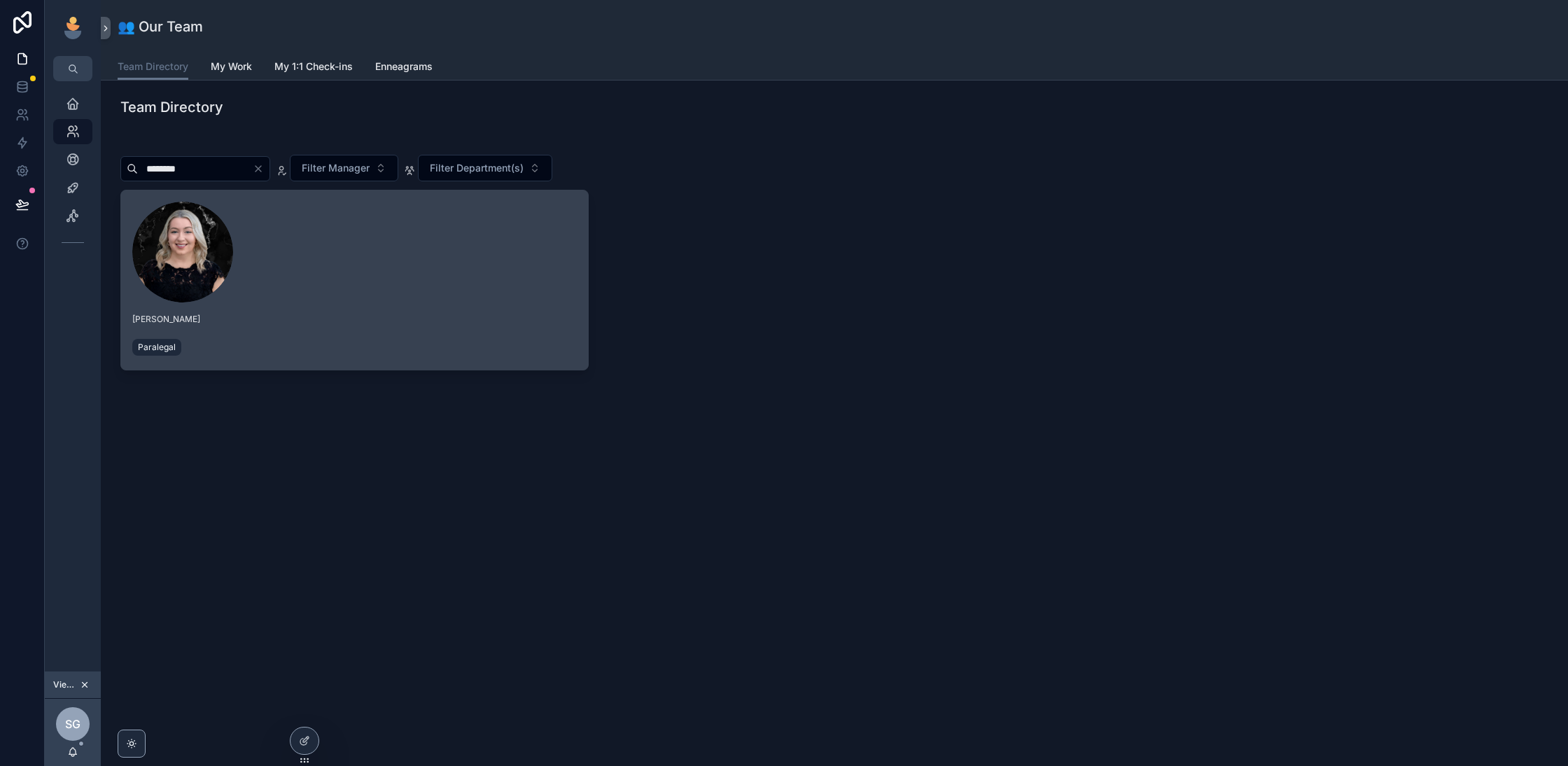
type input "********"
click at [277, 287] on div "scrollable content" at bounding box center [355, 252] width 445 height 101
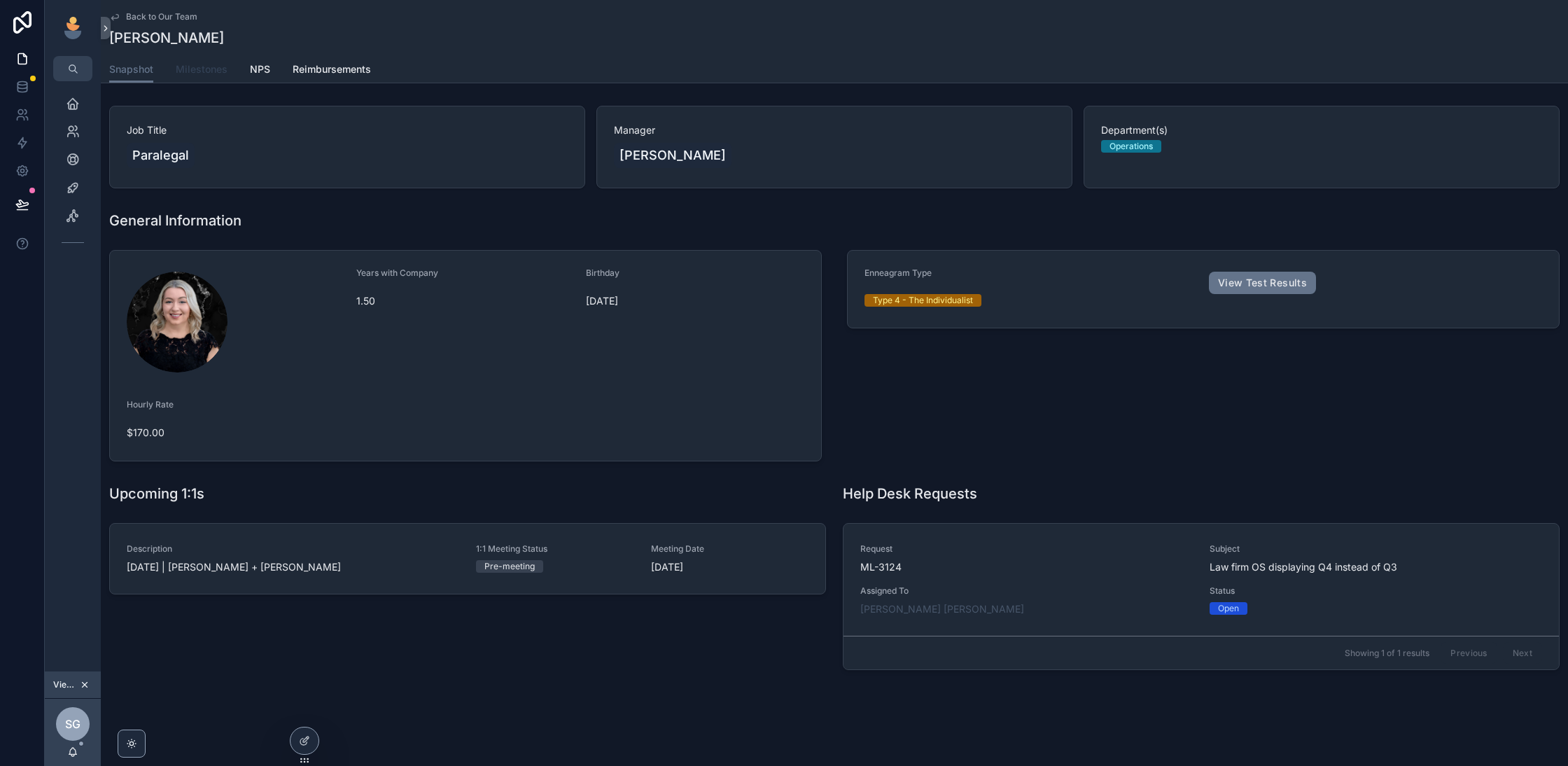
click at [191, 67] on span "Milestones" at bounding box center [201, 69] width 52 height 14
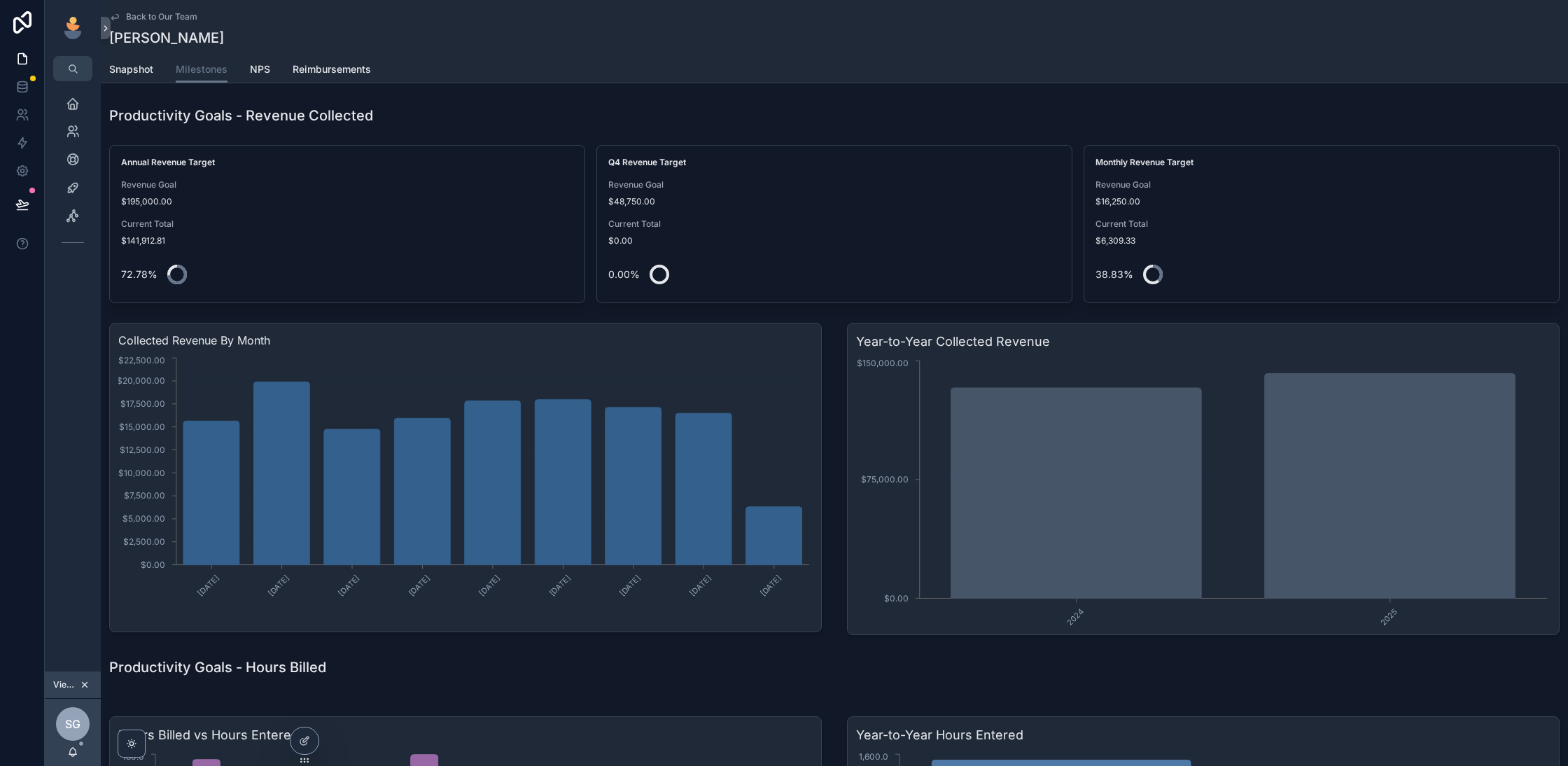
click at [705, 30] on div "[PERSON_NAME]" at bounding box center [834, 38] width 1450 height 20
click at [742, 96] on div "Back to Our Team Samantha Gilchrist Milestones Snapshot Milestones NPS Reimburs…" at bounding box center [834, 562] width 1467 height 1124
click at [786, 92] on div "Back to Our Team Samantha Gilchrist Milestones Snapshot Milestones NPS Reimburs…" at bounding box center [834, 562] width 1467 height 1124
click at [72, 108] on icon "scrollable content" at bounding box center [73, 104] width 14 height 14
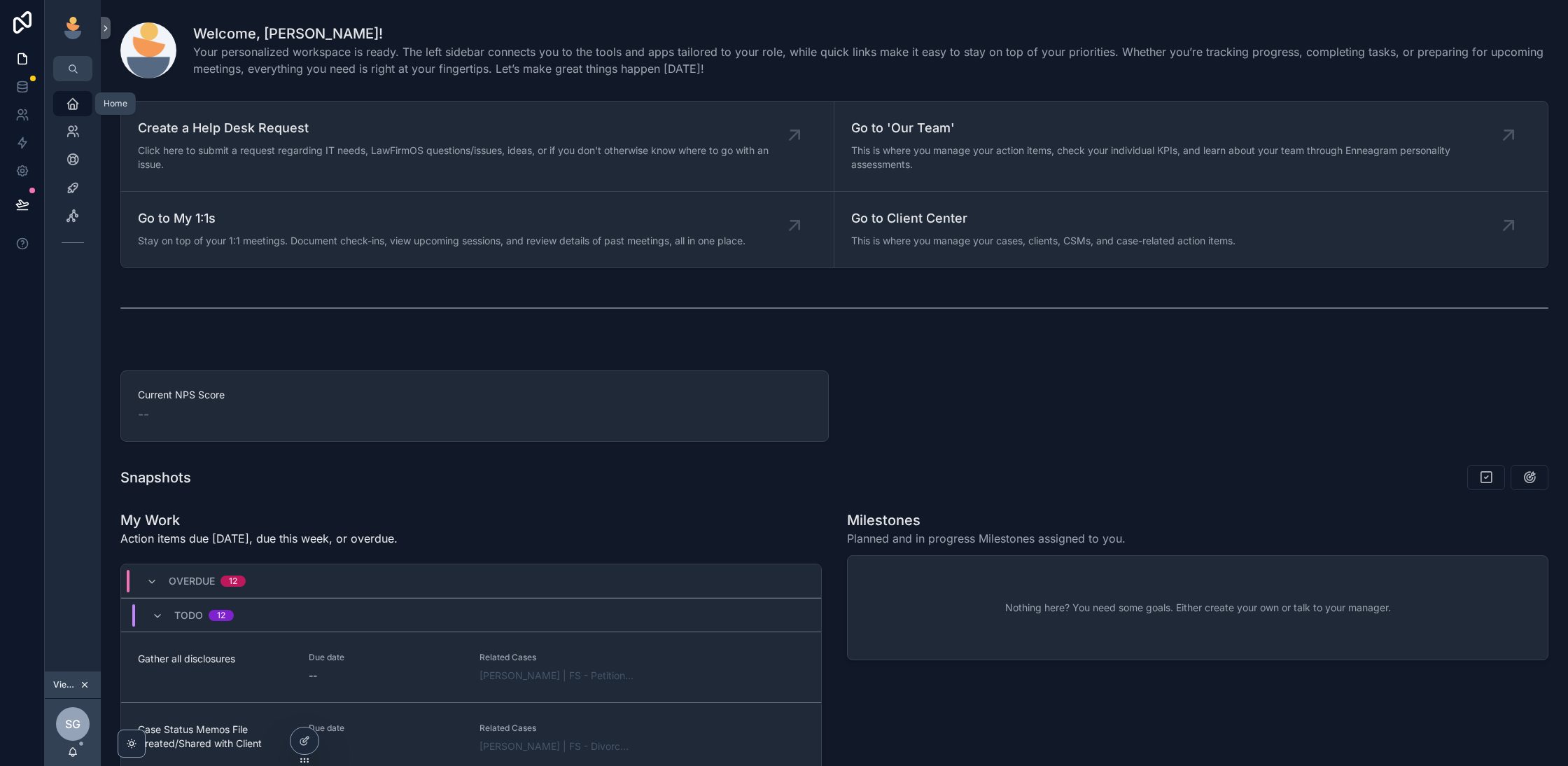
click at [83, 686] on icon "scrollable content" at bounding box center [85, 685] width 5 height 5
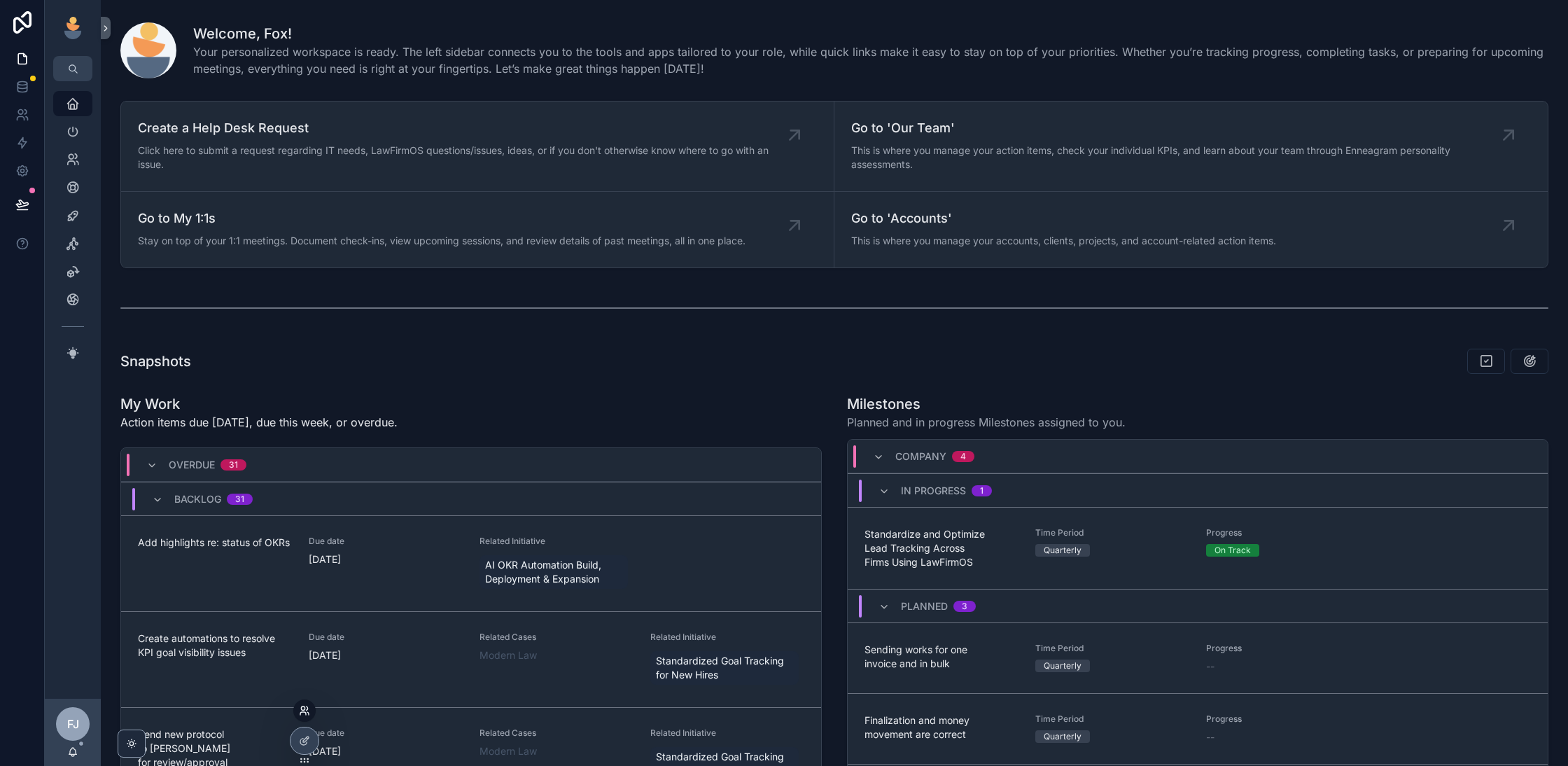
click at [309, 707] on icon at bounding box center [304, 710] width 11 height 11
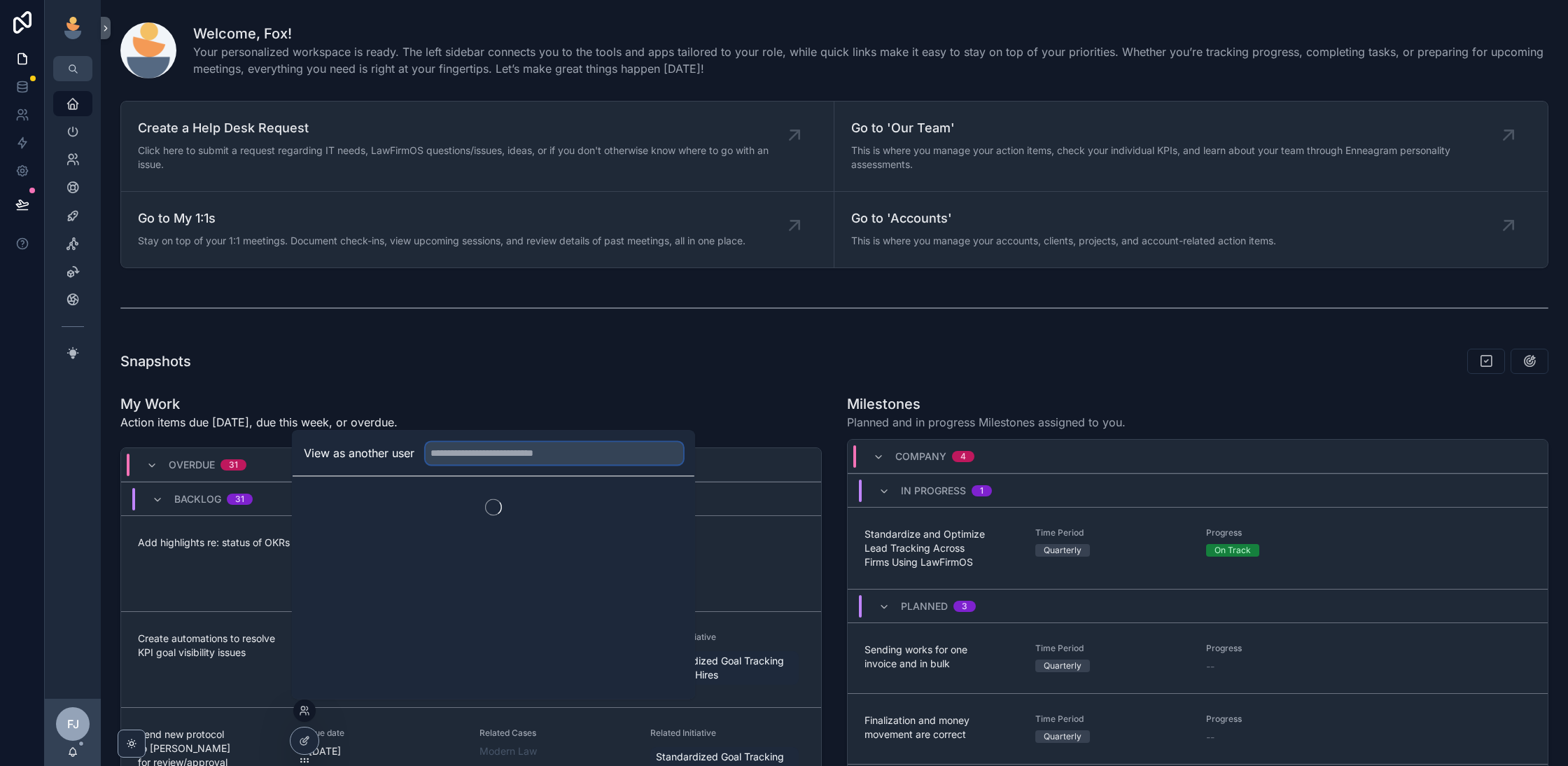
click at [505, 445] on input "text" at bounding box center [554, 453] width 258 height 23
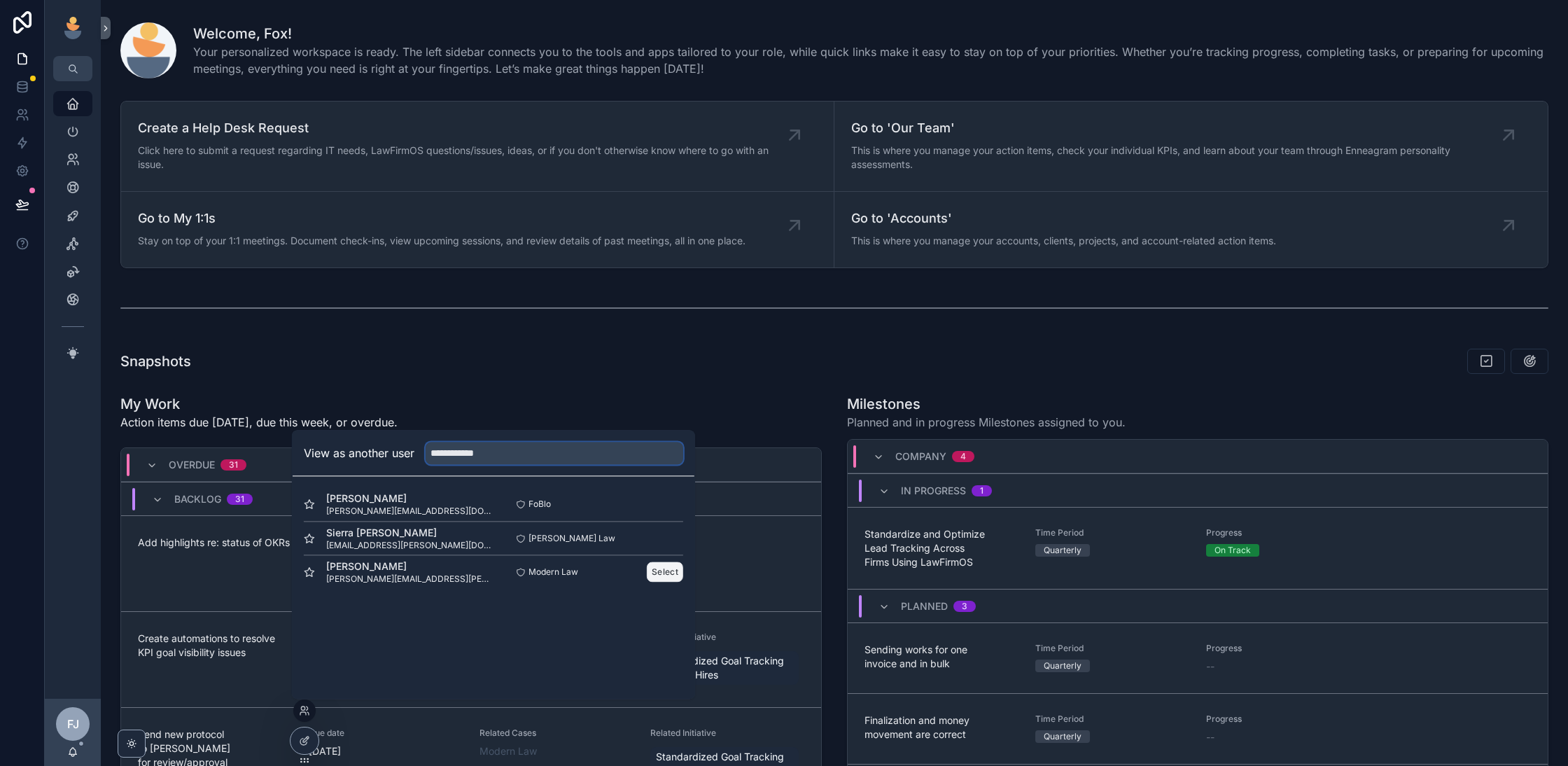
type input "**********"
click at [662, 570] on button "Select" at bounding box center [665, 571] width 36 height 20
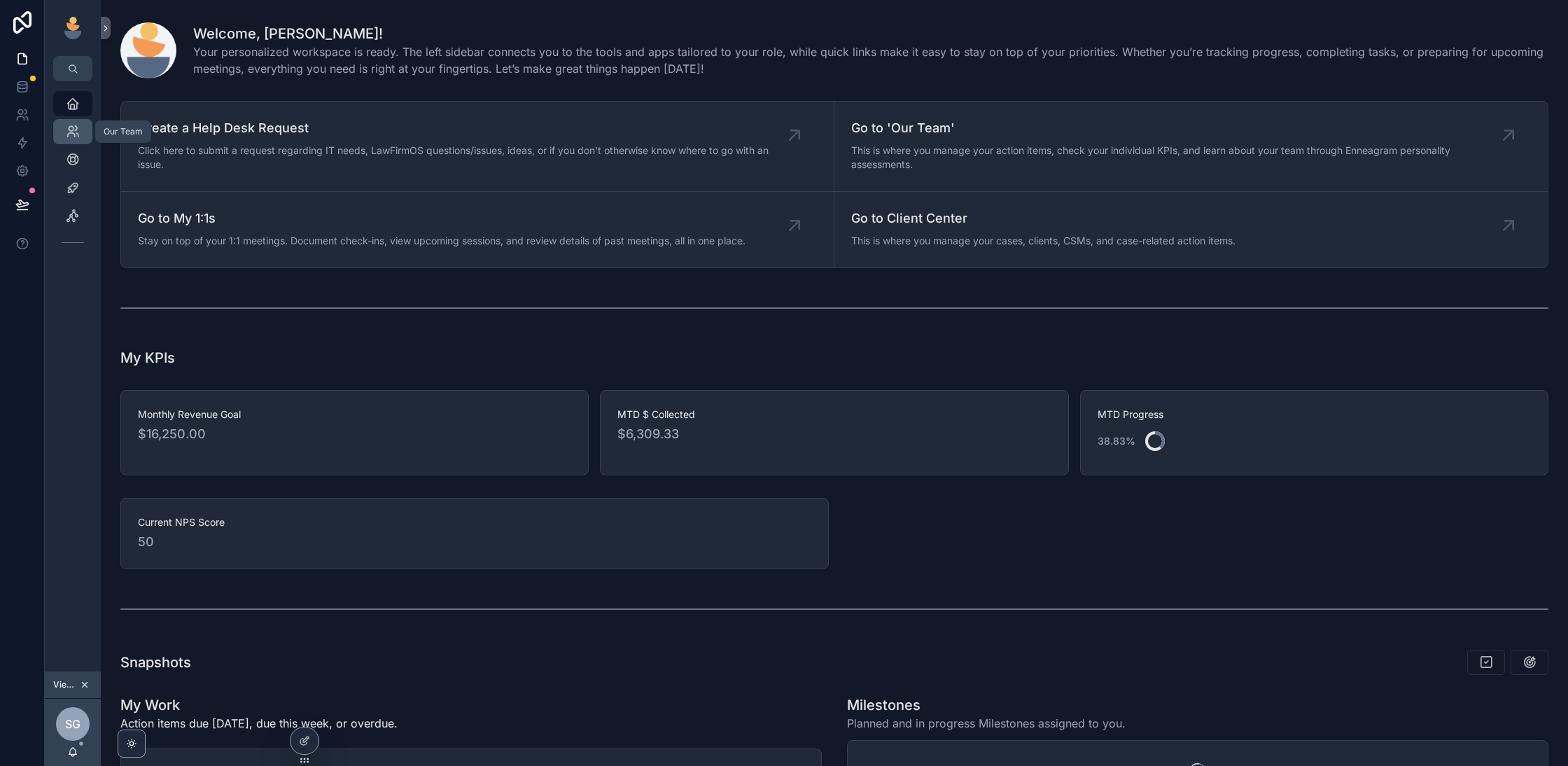
click at [75, 140] on div "Our Team" at bounding box center [73, 132] width 23 height 23
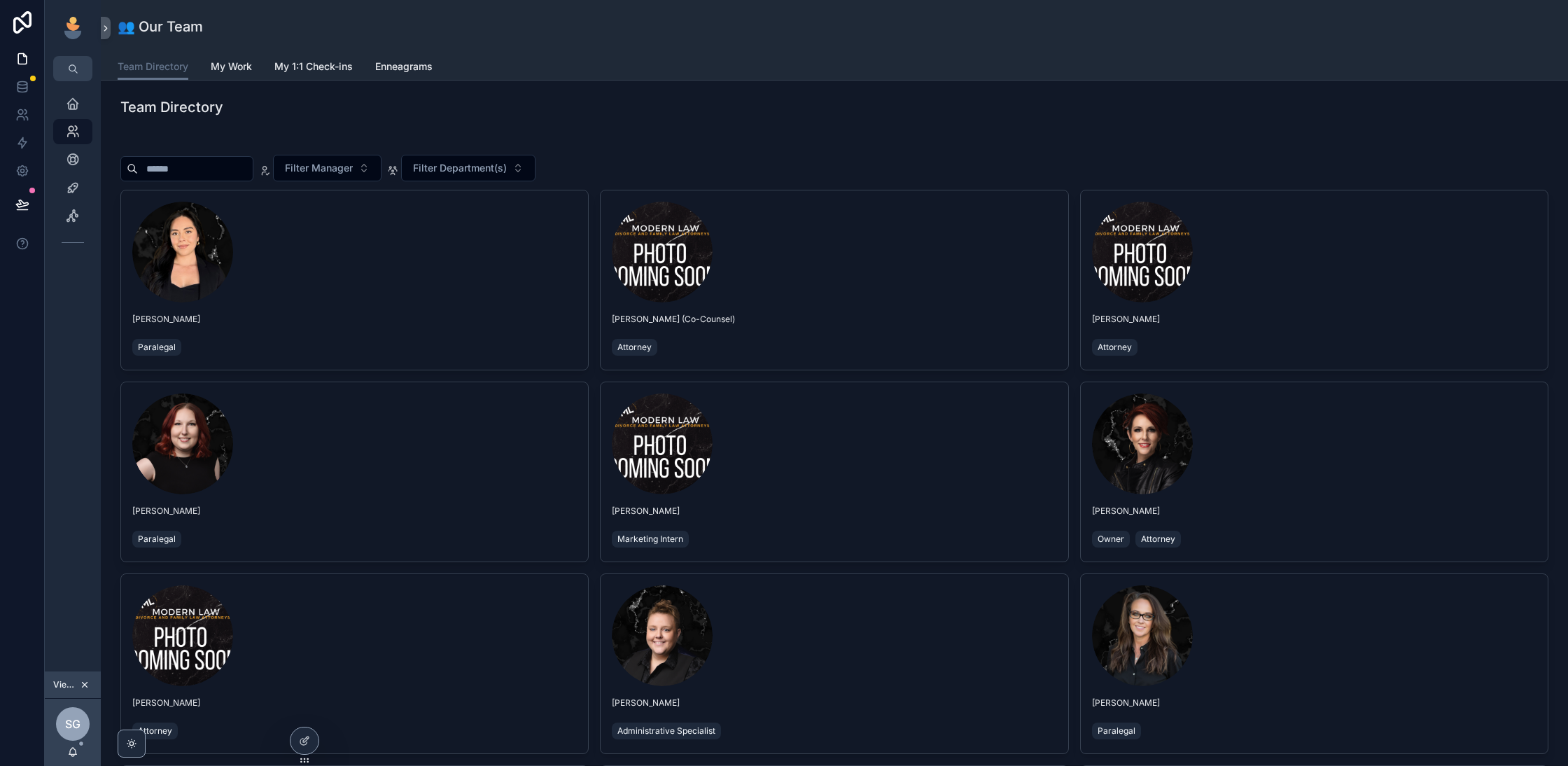
click at [229, 160] on input "scrollable content" at bounding box center [195, 169] width 115 height 20
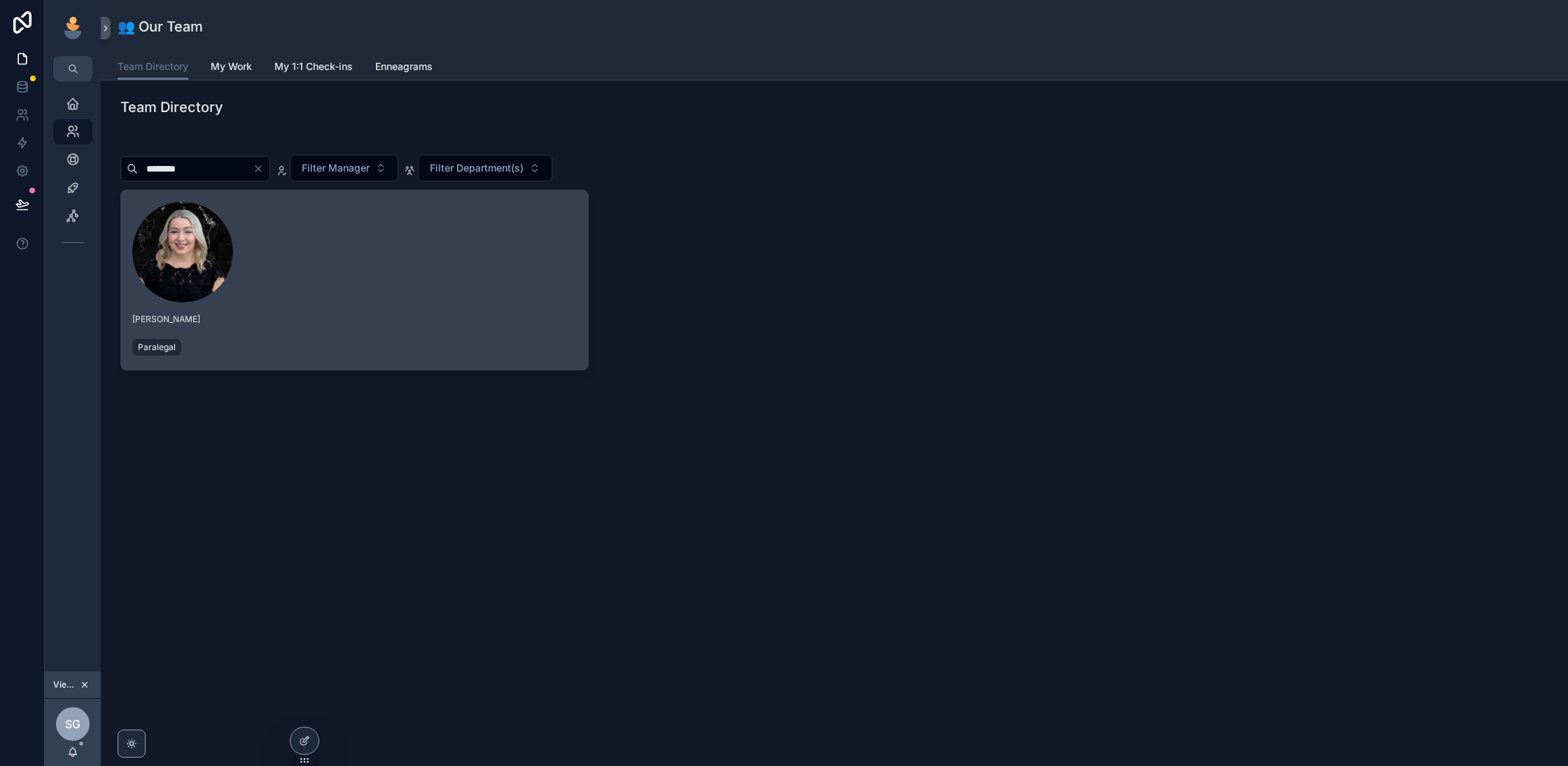
type input "********"
click at [380, 314] on span "[PERSON_NAME]" at bounding box center [355, 319] width 445 height 11
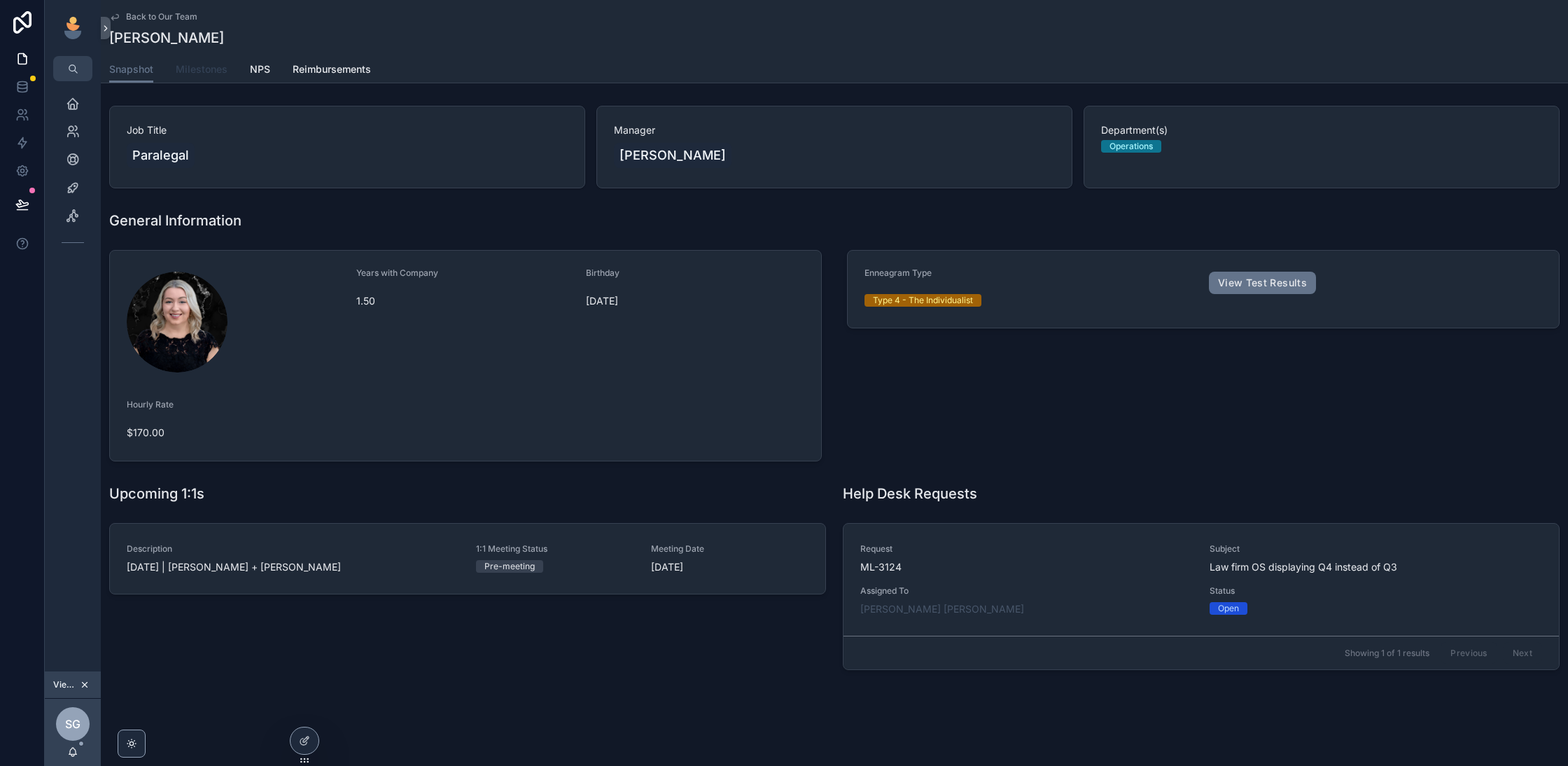
click at [209, 70] on span "Milestones" at bounding box center [201, 69] width 52 height 14
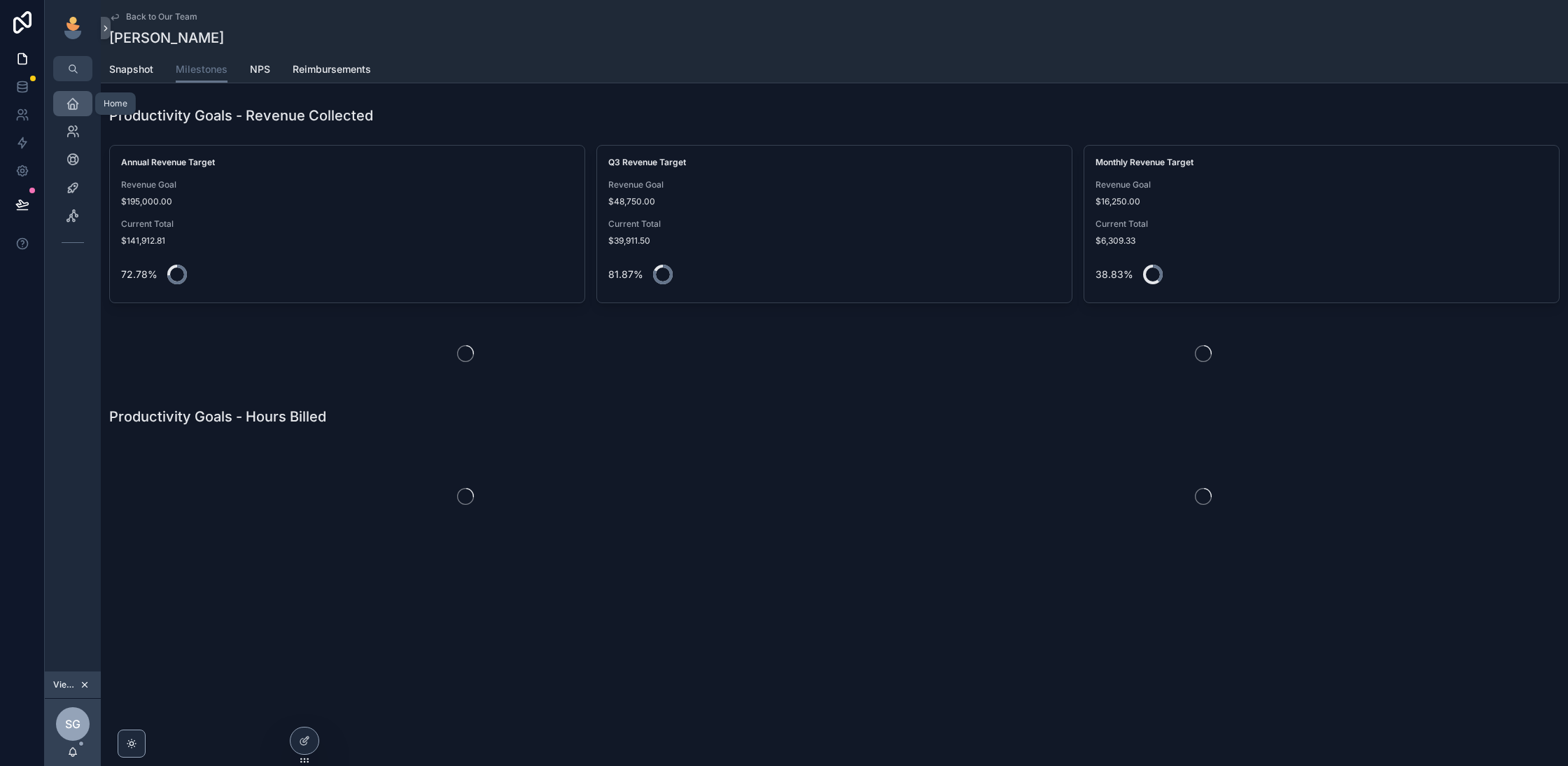
click at [72, 102] on icon "scrollable content" at bounding box center [73, 104] width 14 height 14
click at [89, 687] on icon "scrollable content" at bounding box center [85, 684] width 10 height 10
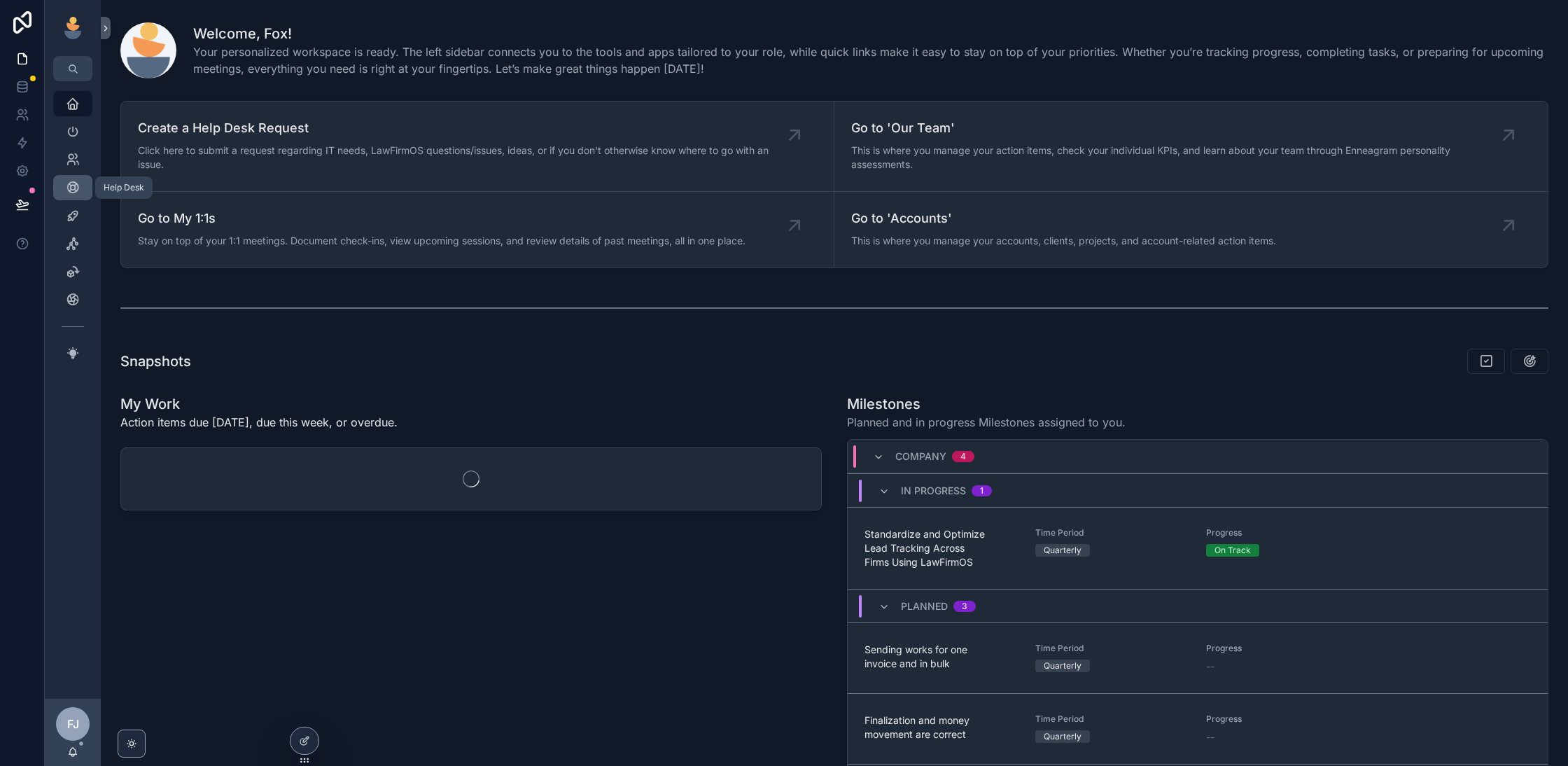
click at [76, 191] on icon "scrollable content" at bounding box center [73, 188] width 14 height 14
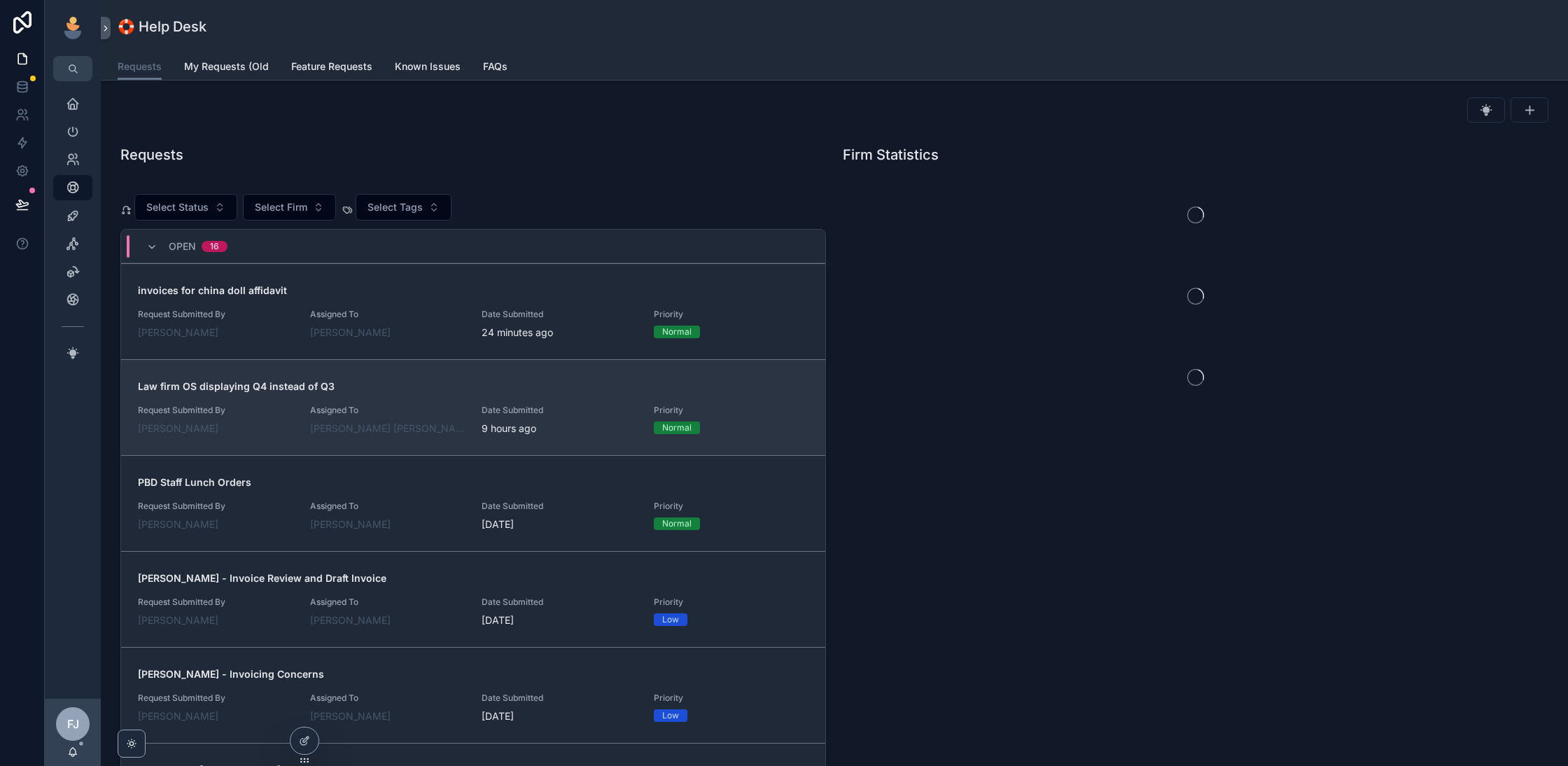
click at [429, 411] on span "Assigned To" at bounding box center [388, 410] width 156 height 11
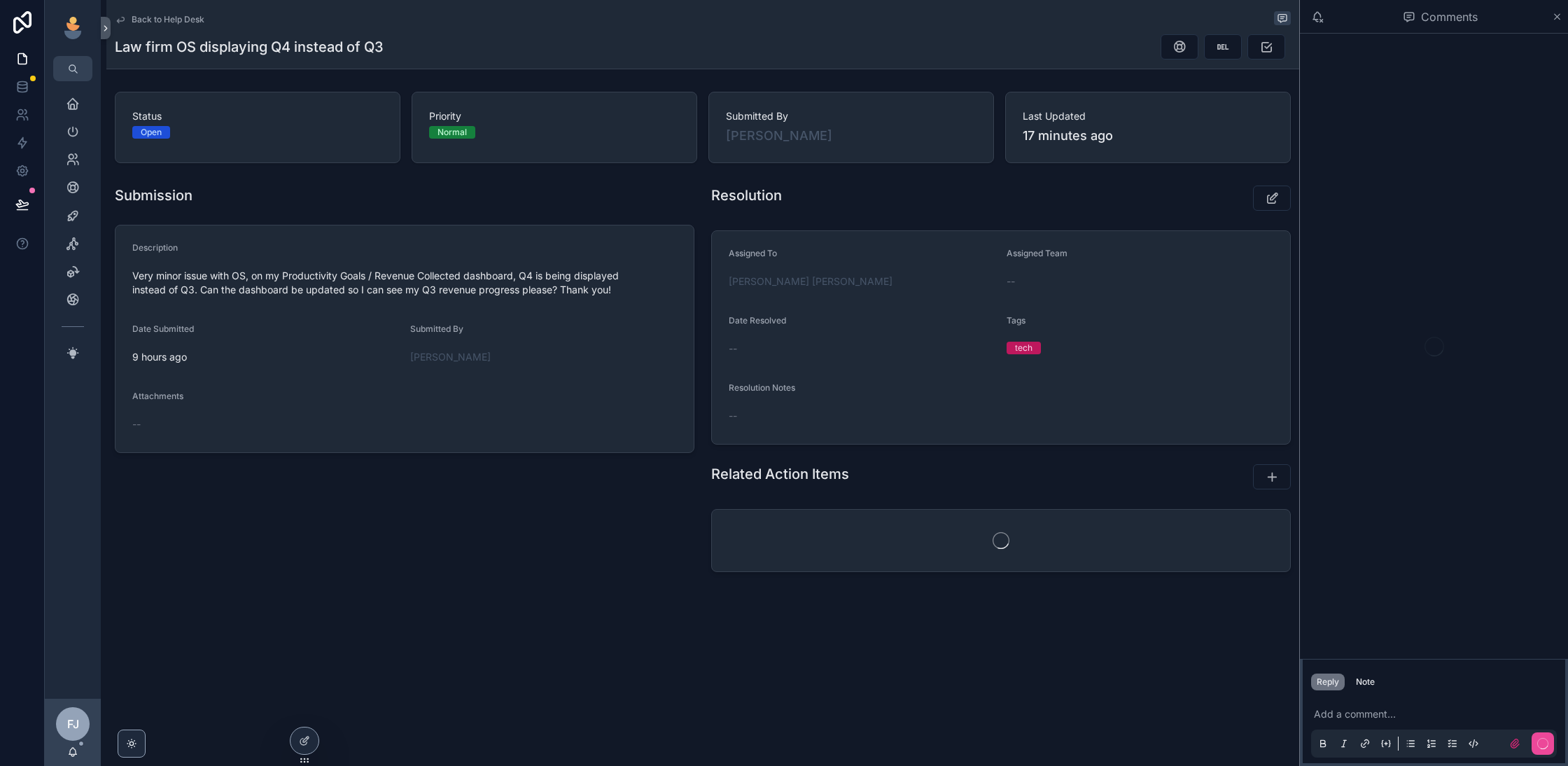
click at [1369, 712] on p "scrollable content" at bounding box center [1436, 714] width 246 height 14
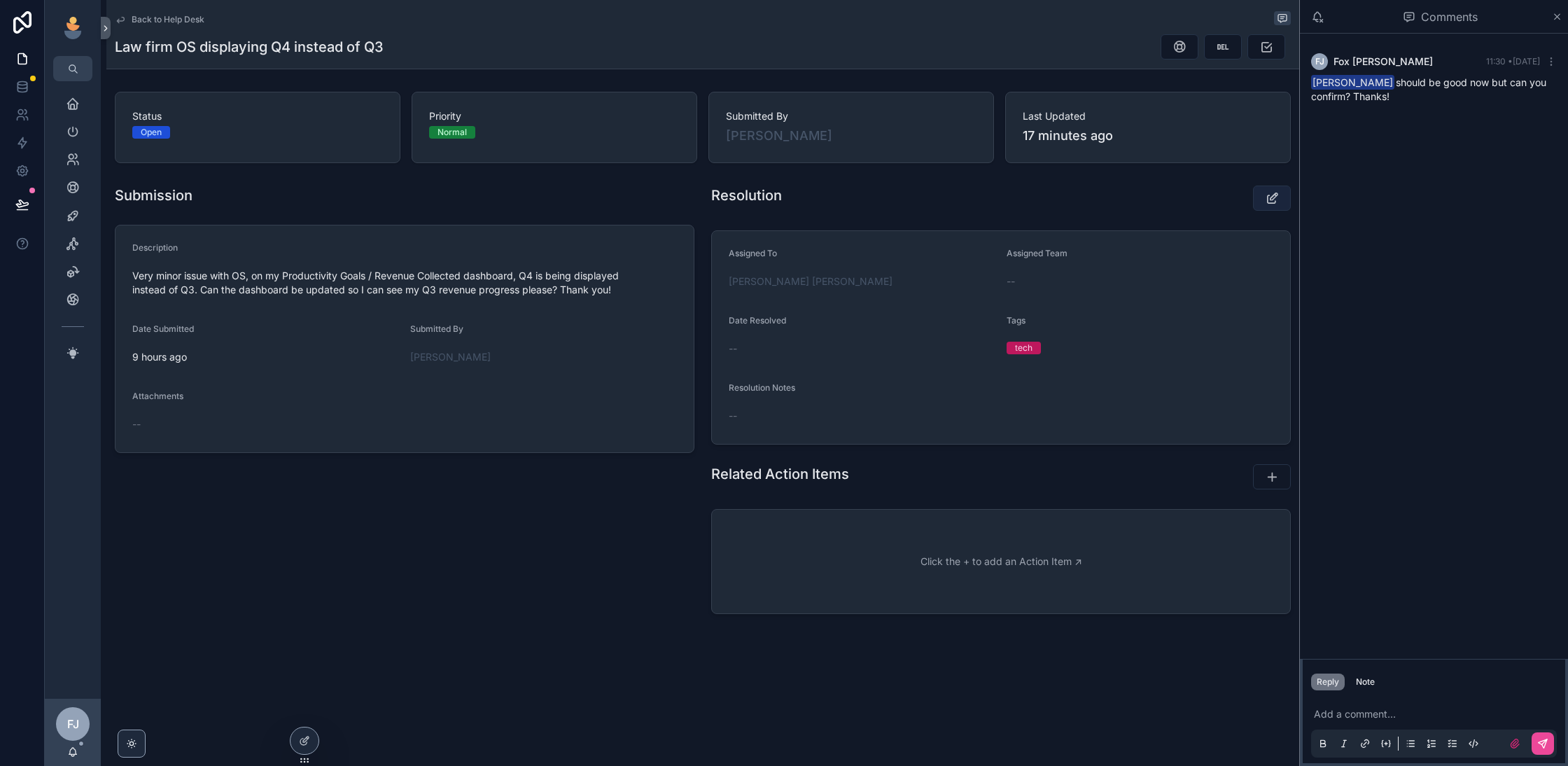
click at [1269, 197] on icon "scrollable content" at bounding box center [1272, 198] width 14 height 14
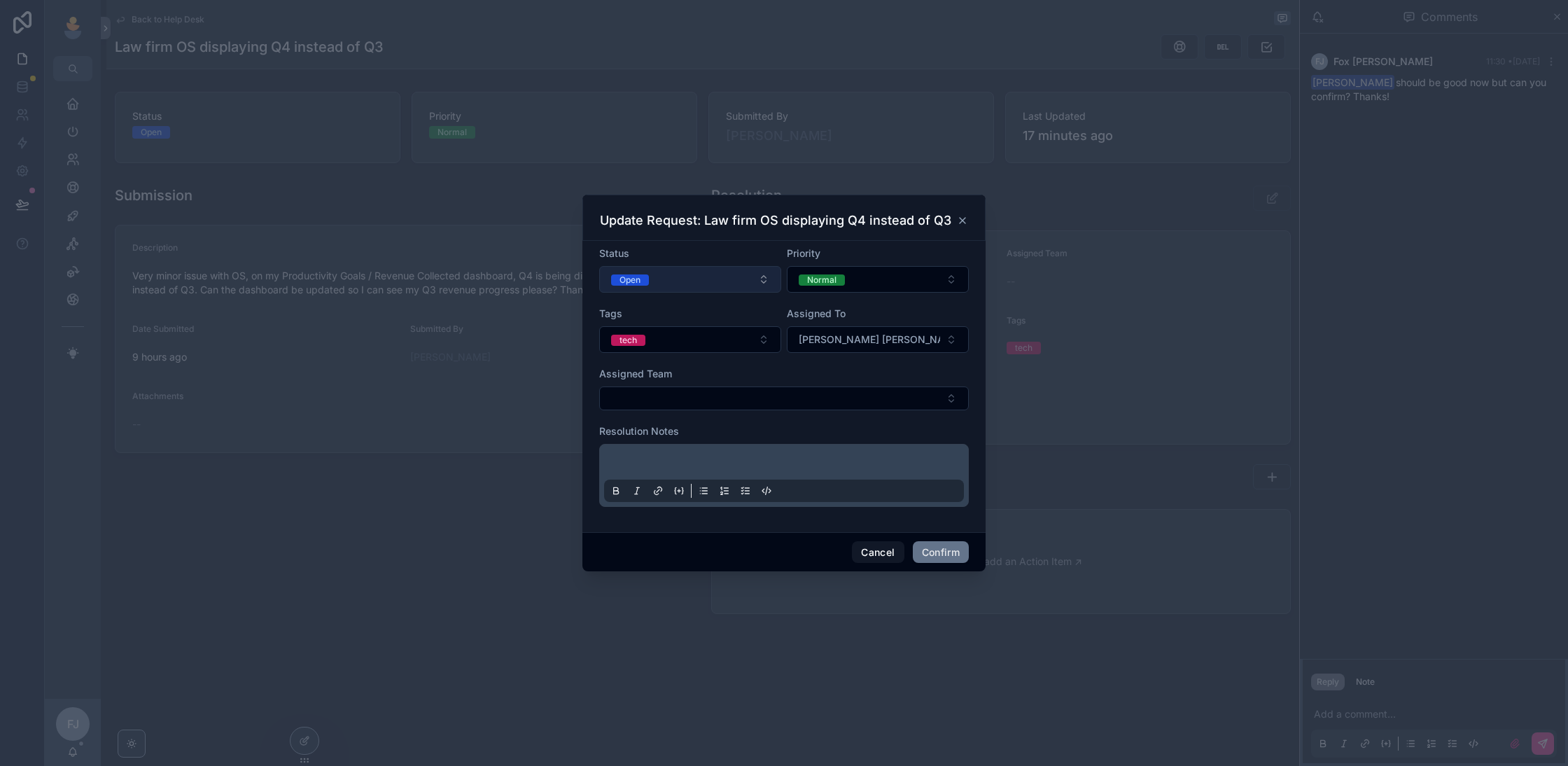
click at [745, 282] on button "Open" at bounding box center [689, 279] width 182 height 26
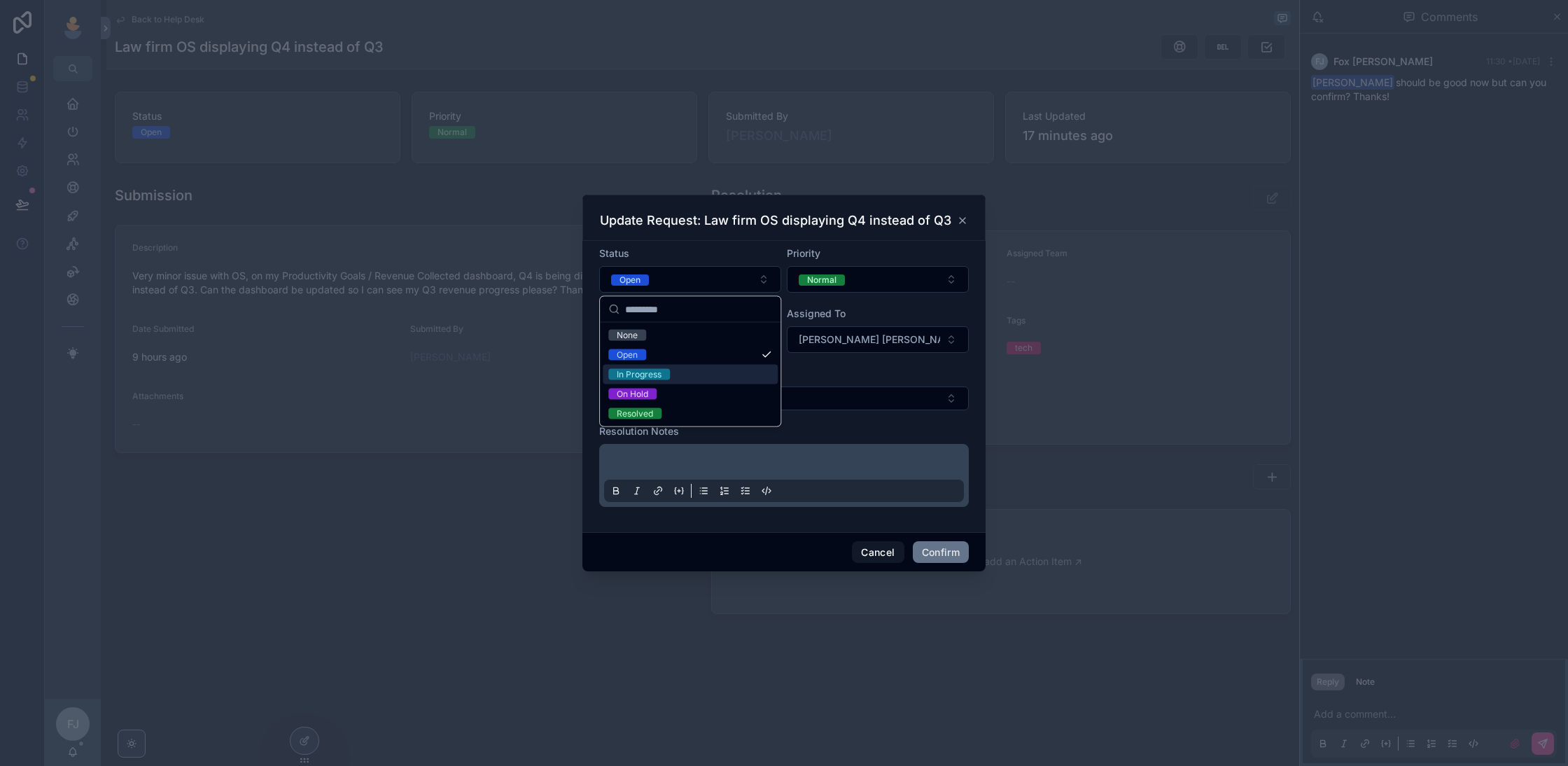
click at [688, 377] on div "In Progress" at bounding box center [689, 374] width 175 height 20
click at [951, 549] on button "Confirm" at bounding box center [940, 553] width 56 height 23
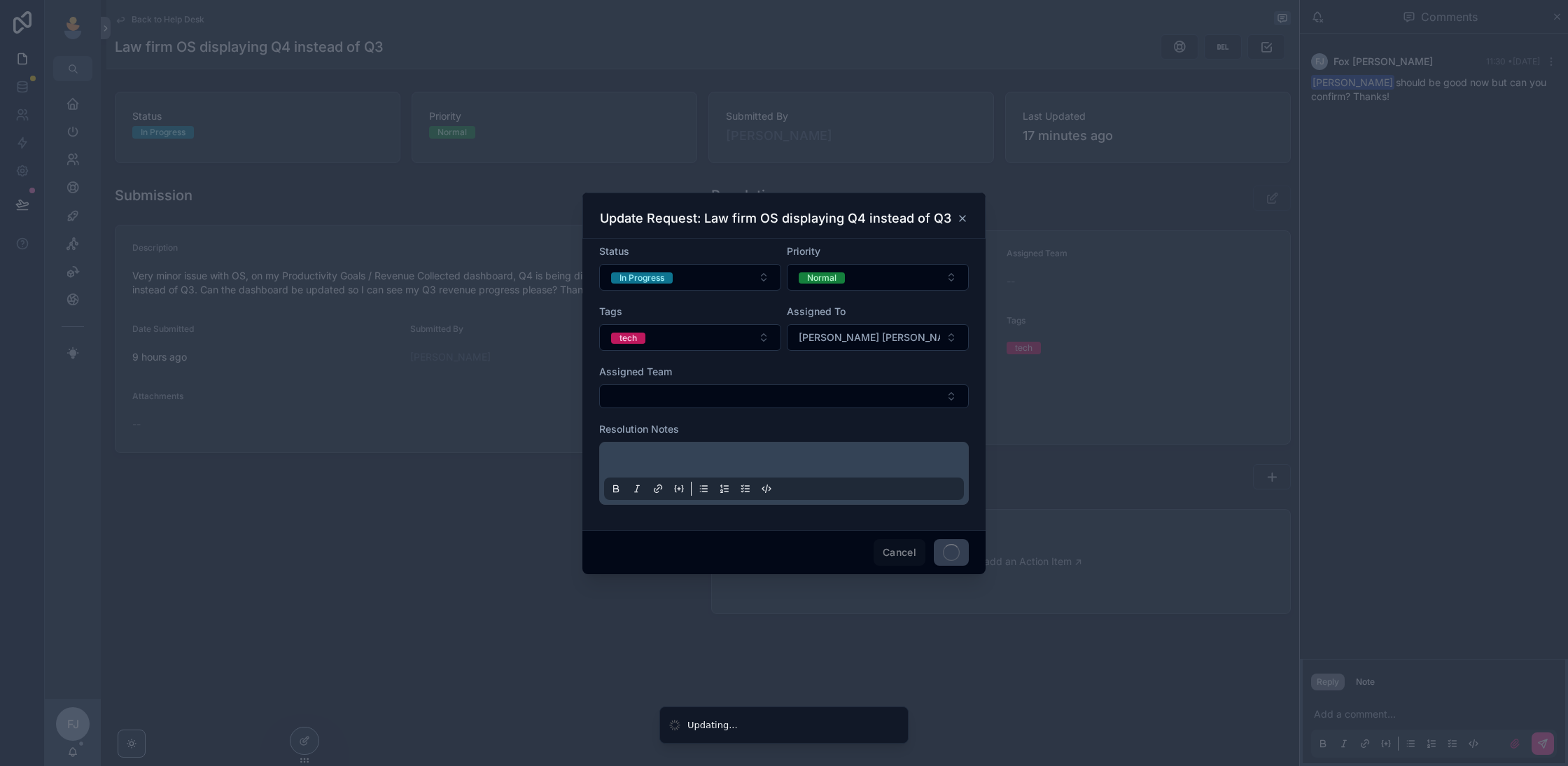
click at [425, 532] on div at bounding box center [784, 383] width 1568 height 766
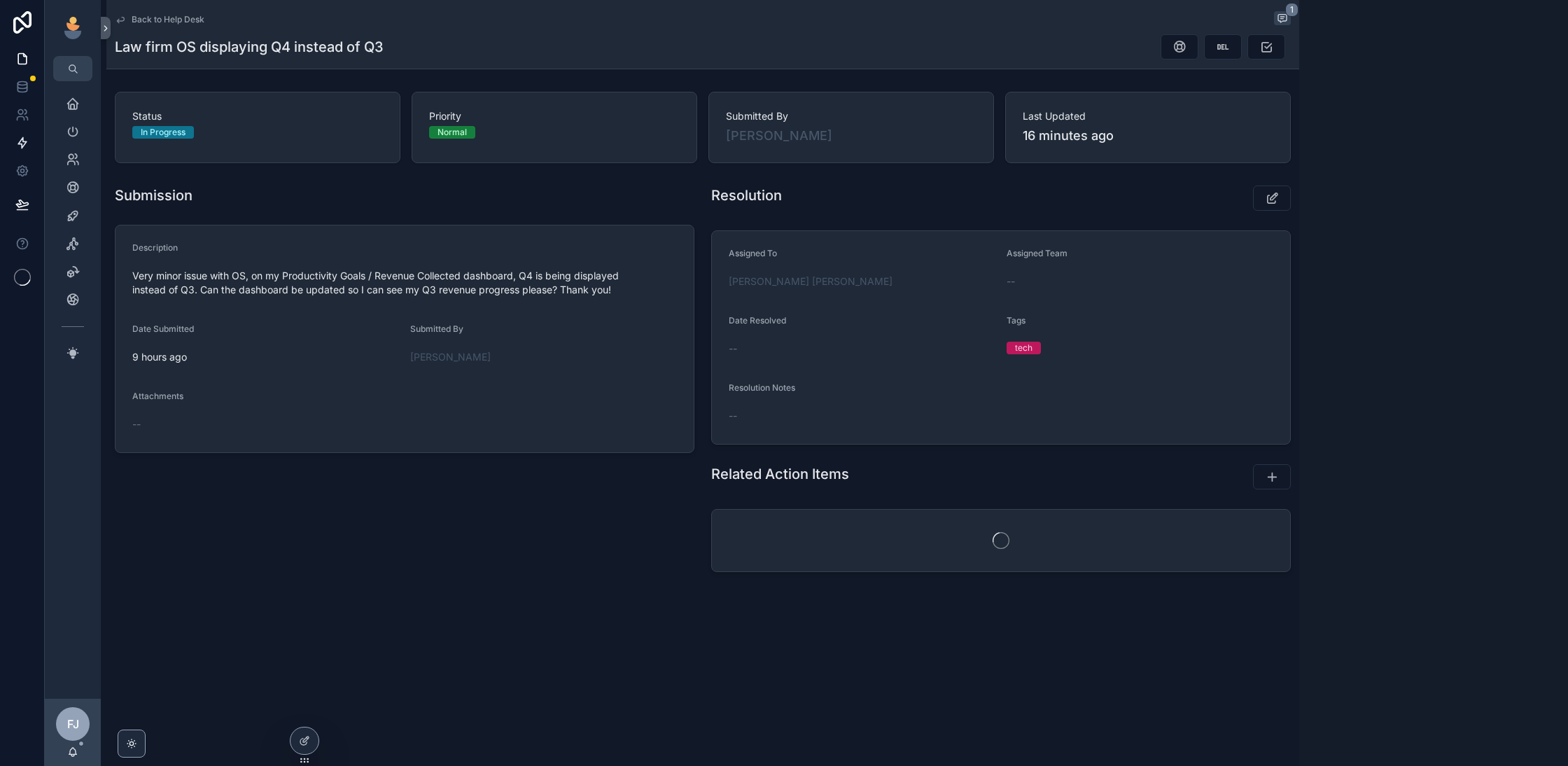
click at [26, 138] on icon at bounding box center [22, 143] width 14 height 14
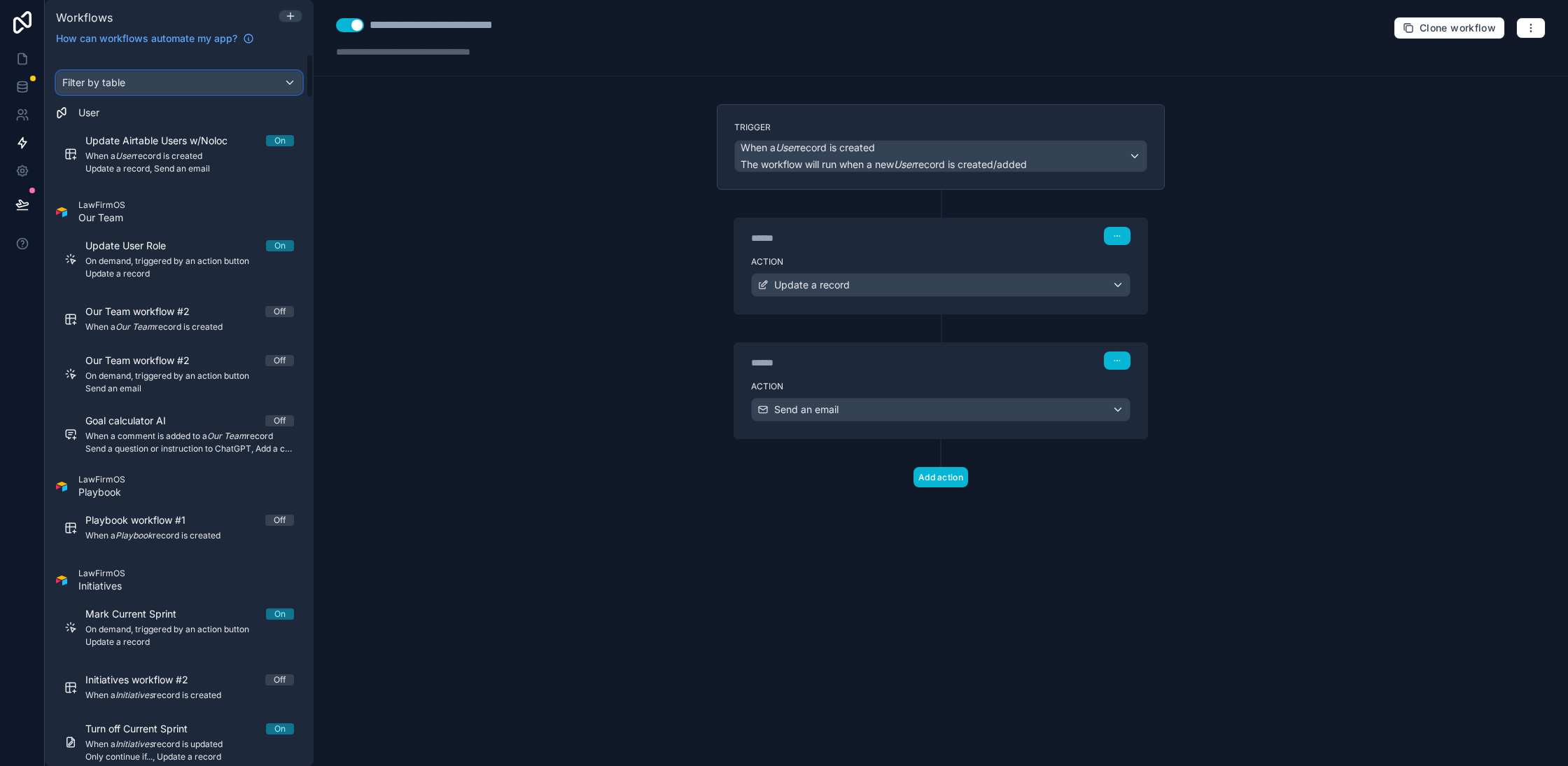
click at [164, 89] on div "Filter by table" at bounding box center [179, 82] width 245 height 23
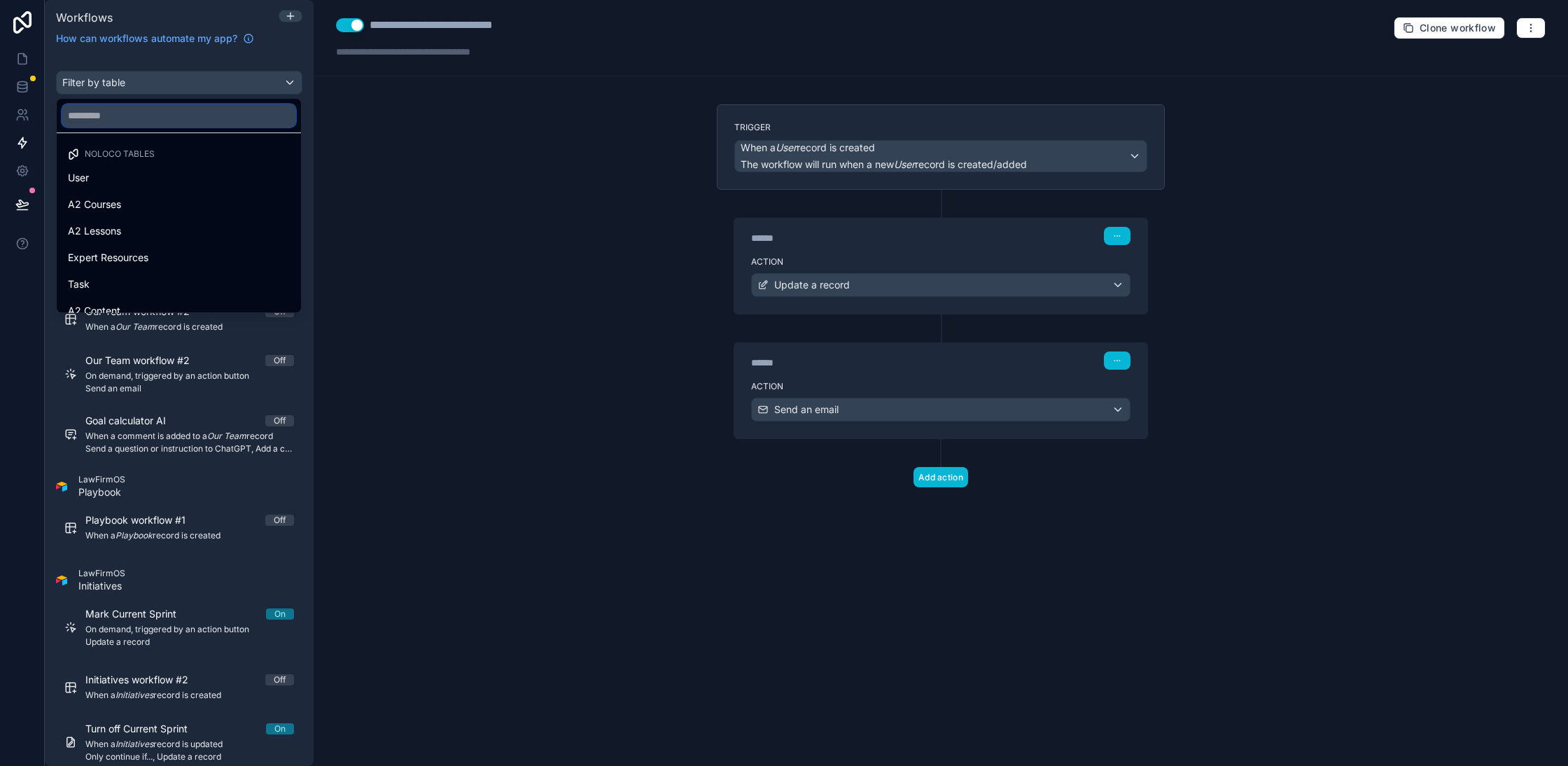
click at [140, 117] on input "text" at bounding box center [178, 116] width 233 height 23
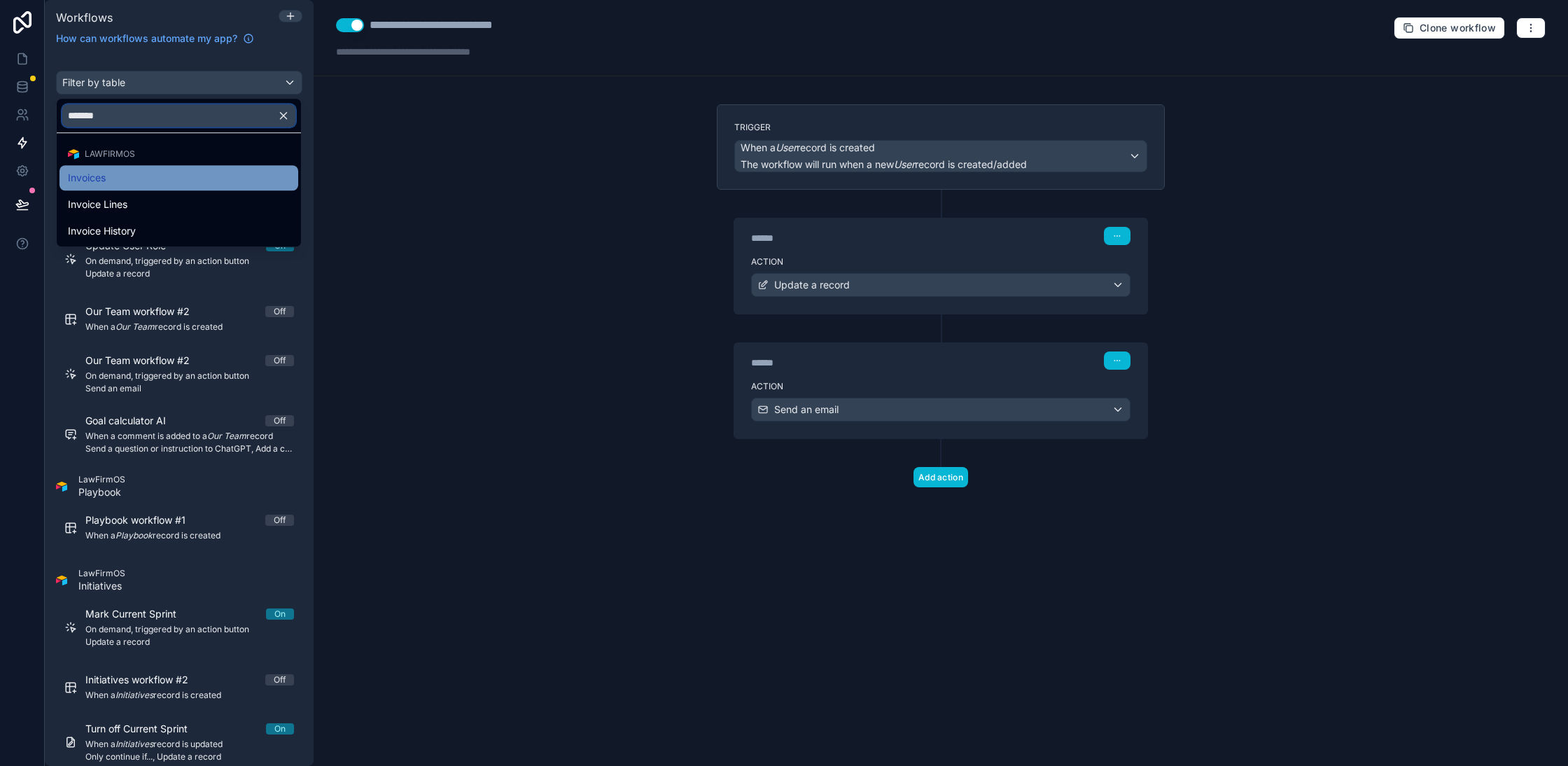
type input "*******"
click at [90, 175] on span "Invoices" at bounding box center [87, 178] width 38 height 17
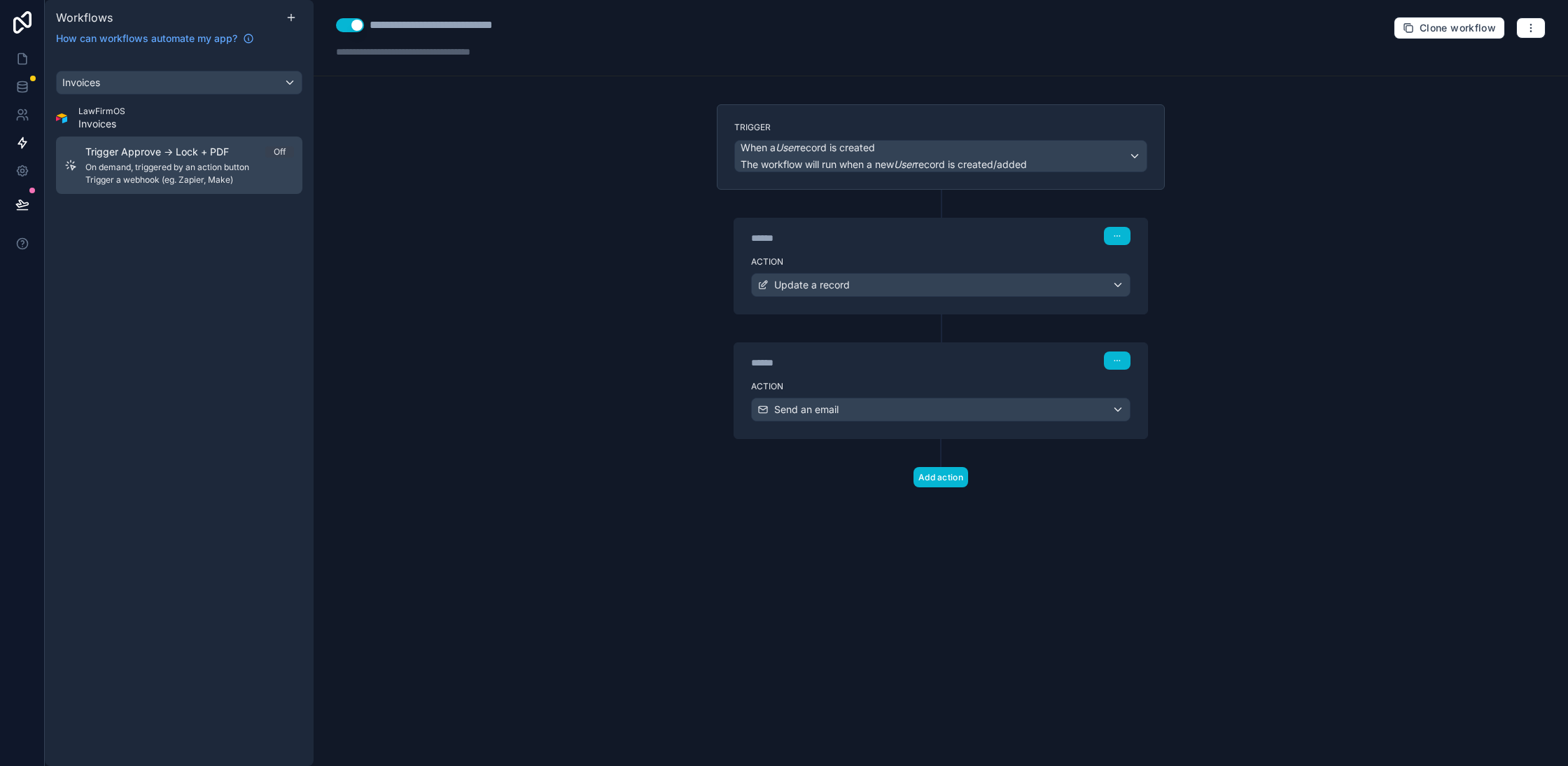
click at [170, 157] on span "Trigger Approve → Lock + PDF" at bounding box center [166, 152] width 160 height 14
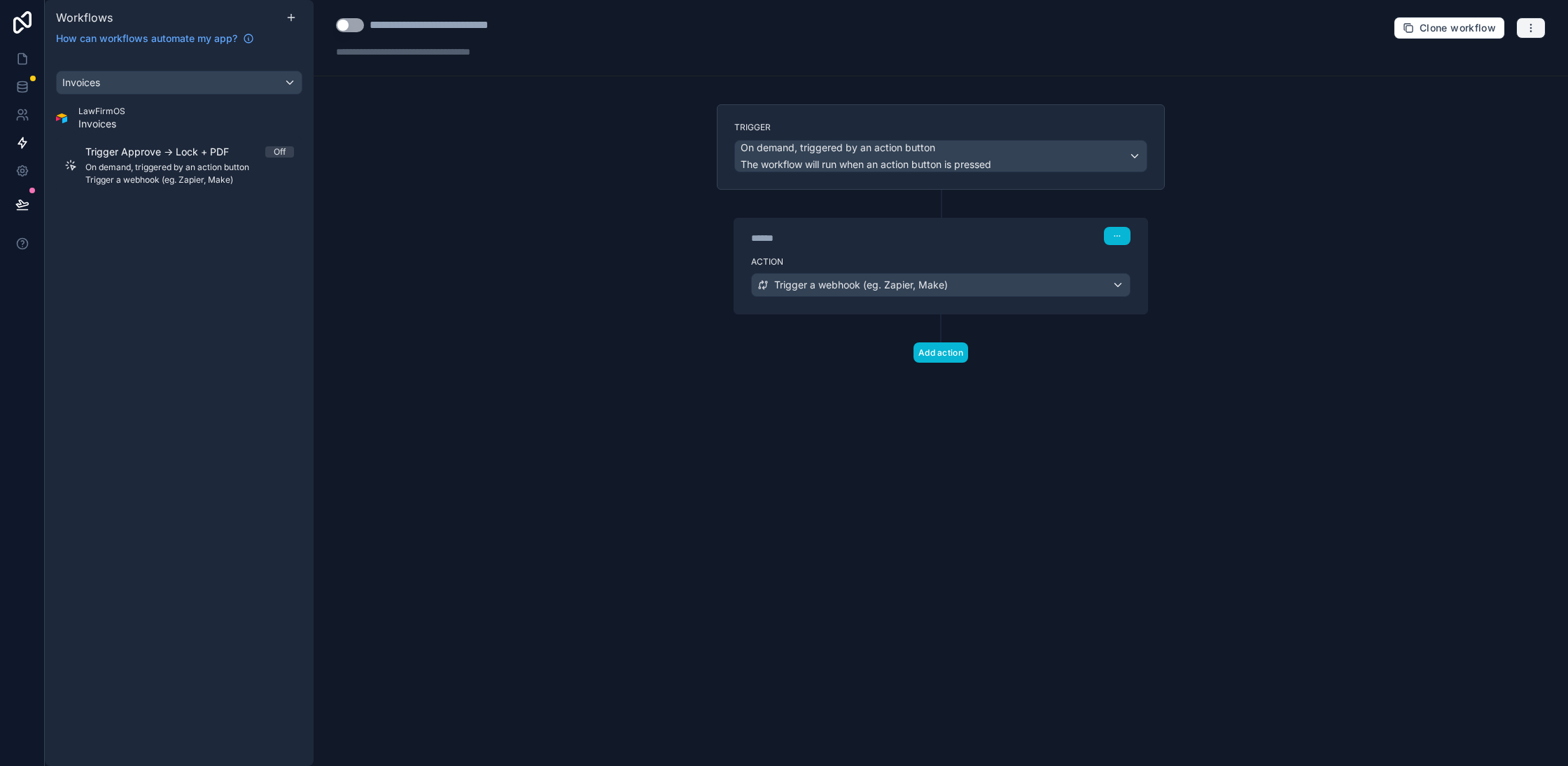
click at [1520, 36] on button "button" at bounding box center [1530, 28] width 29 height 21
click at [1504, 60] on span "Test workflow" at bounding box center [1493, 60] width 67 height 11
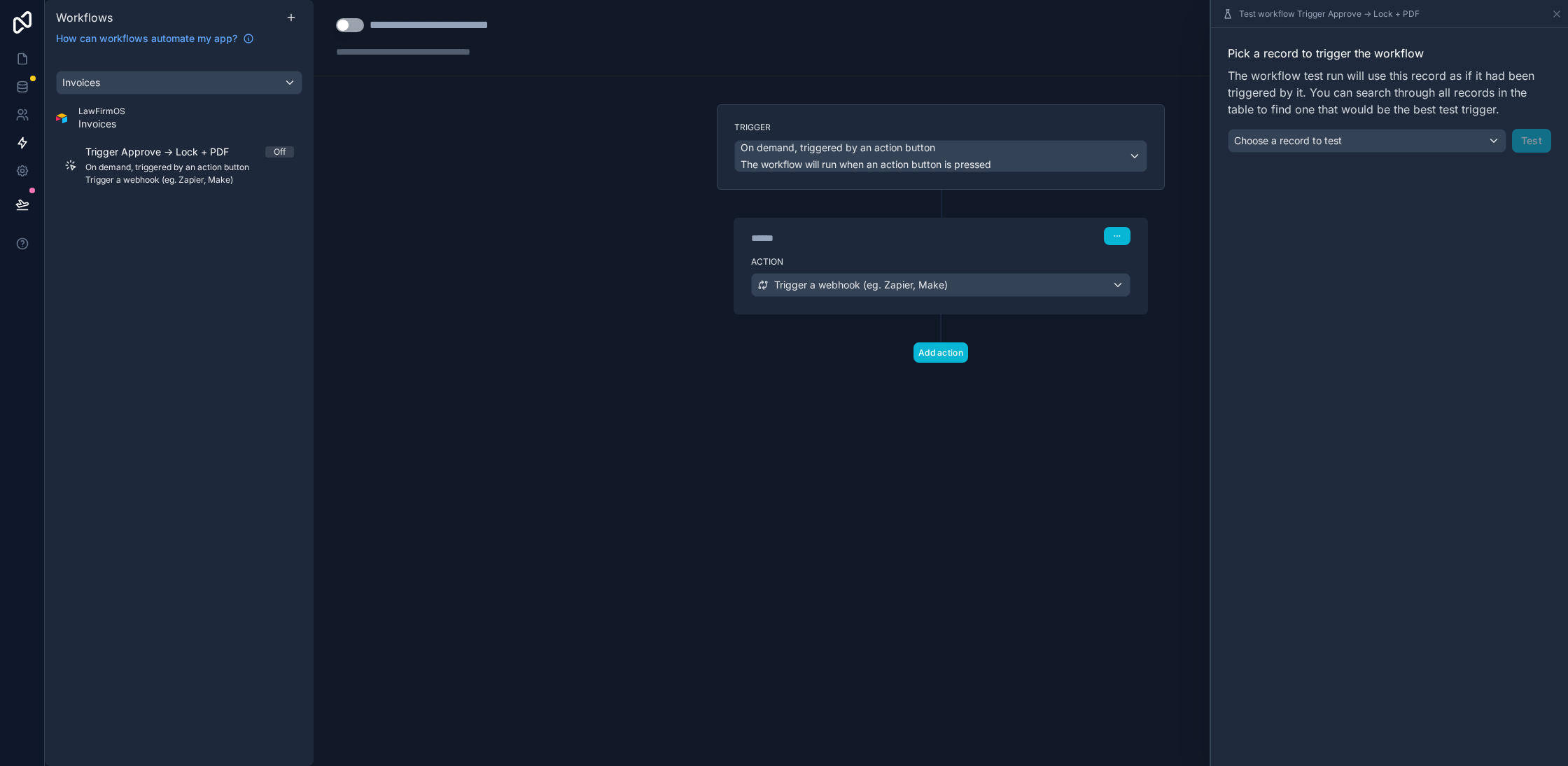
click at [1379, 152] on div "Pick a record to trigger the workflow The workflow test run will use this recor…" at bounding box center [1390, 98] width 357 height 141
click at [1340, 144] on span "Choose a record to test" at bounding box center [1288, 141] width 108 height 12
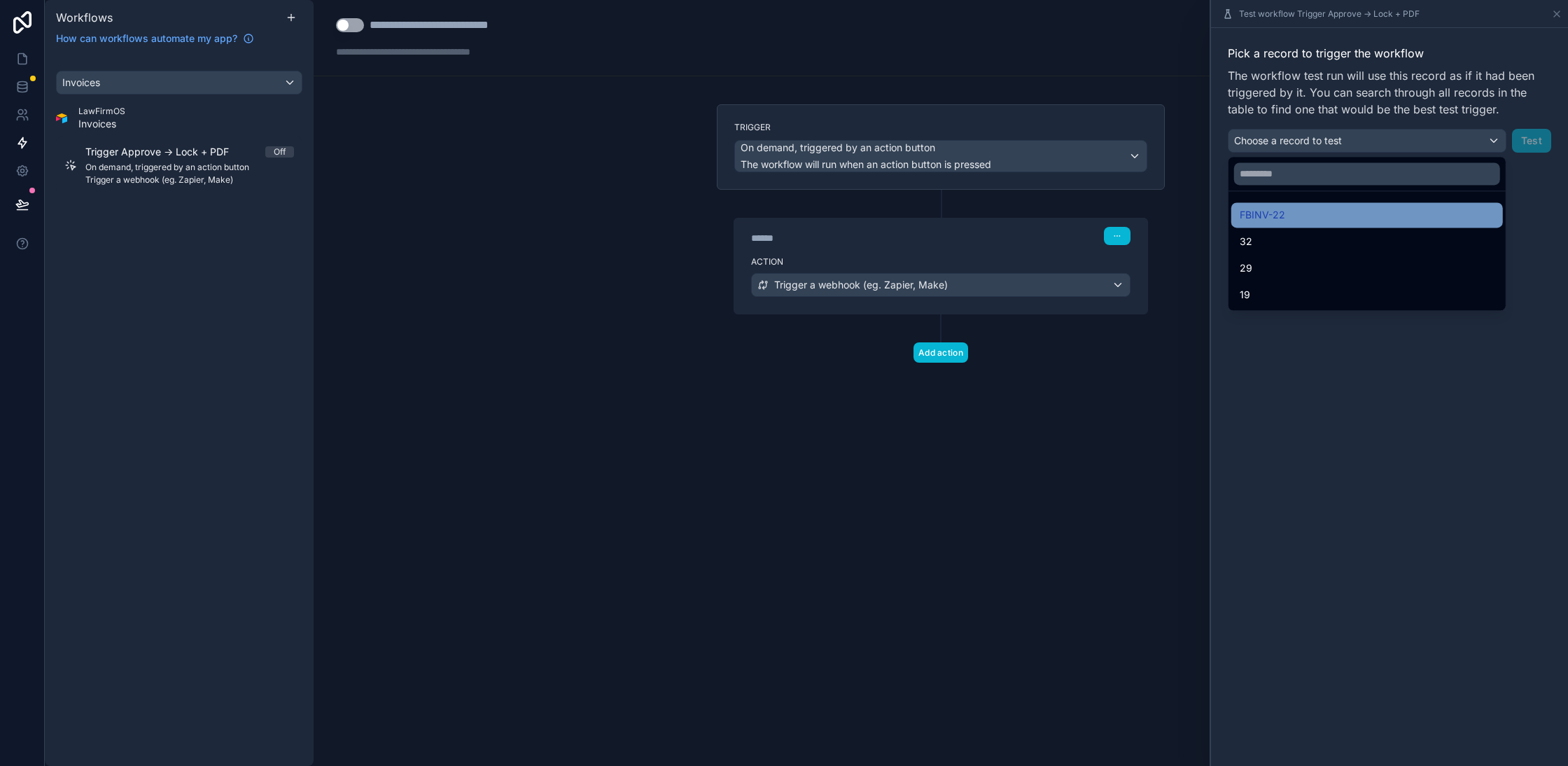
click at [1344, 214] on div "FBINV-22" at bounding box center [1366, 215] width 255 height 17
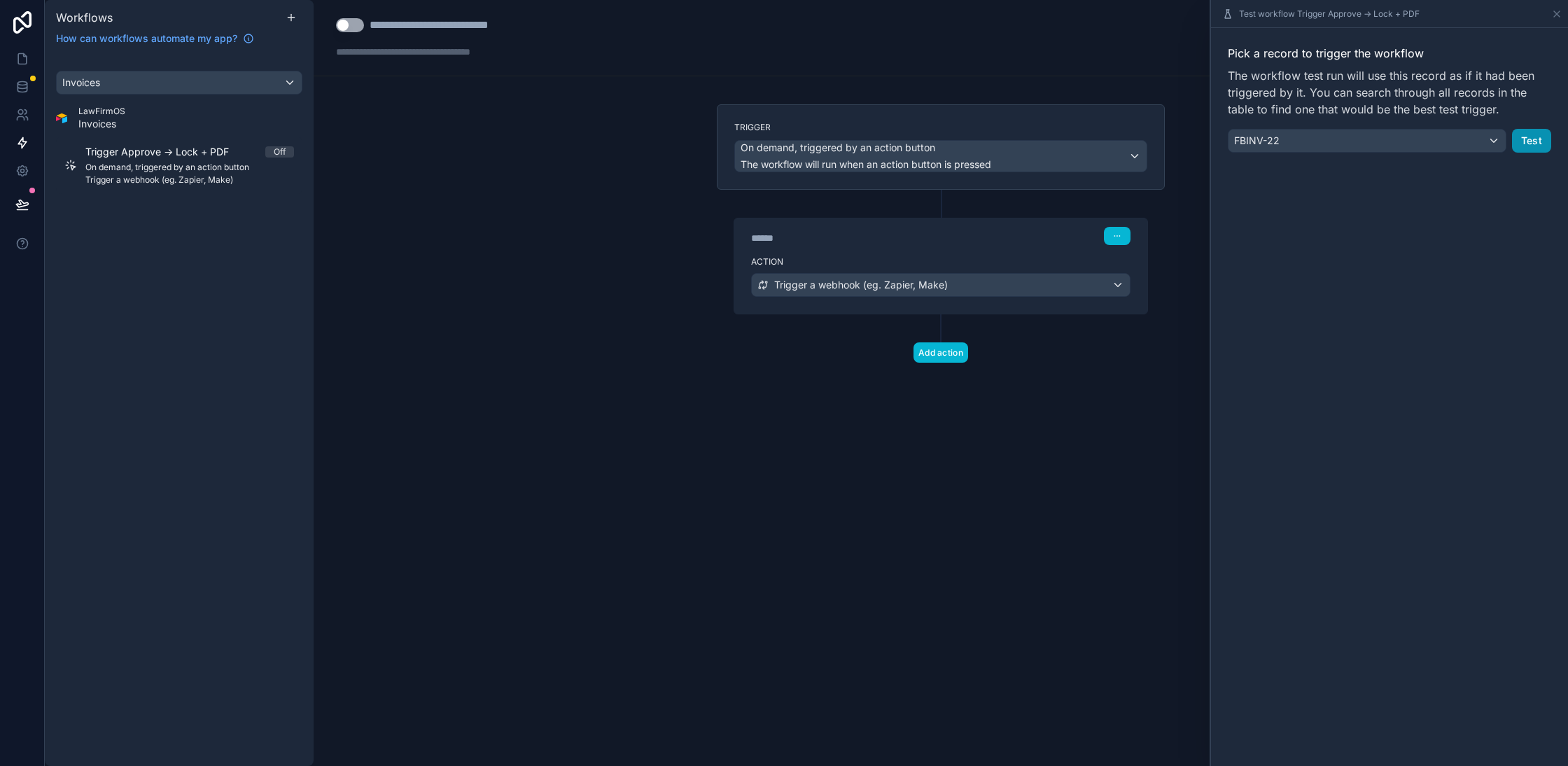
click at [1525, 146] on button "Test" at bounding box center [1532, 140] width 39 height 23
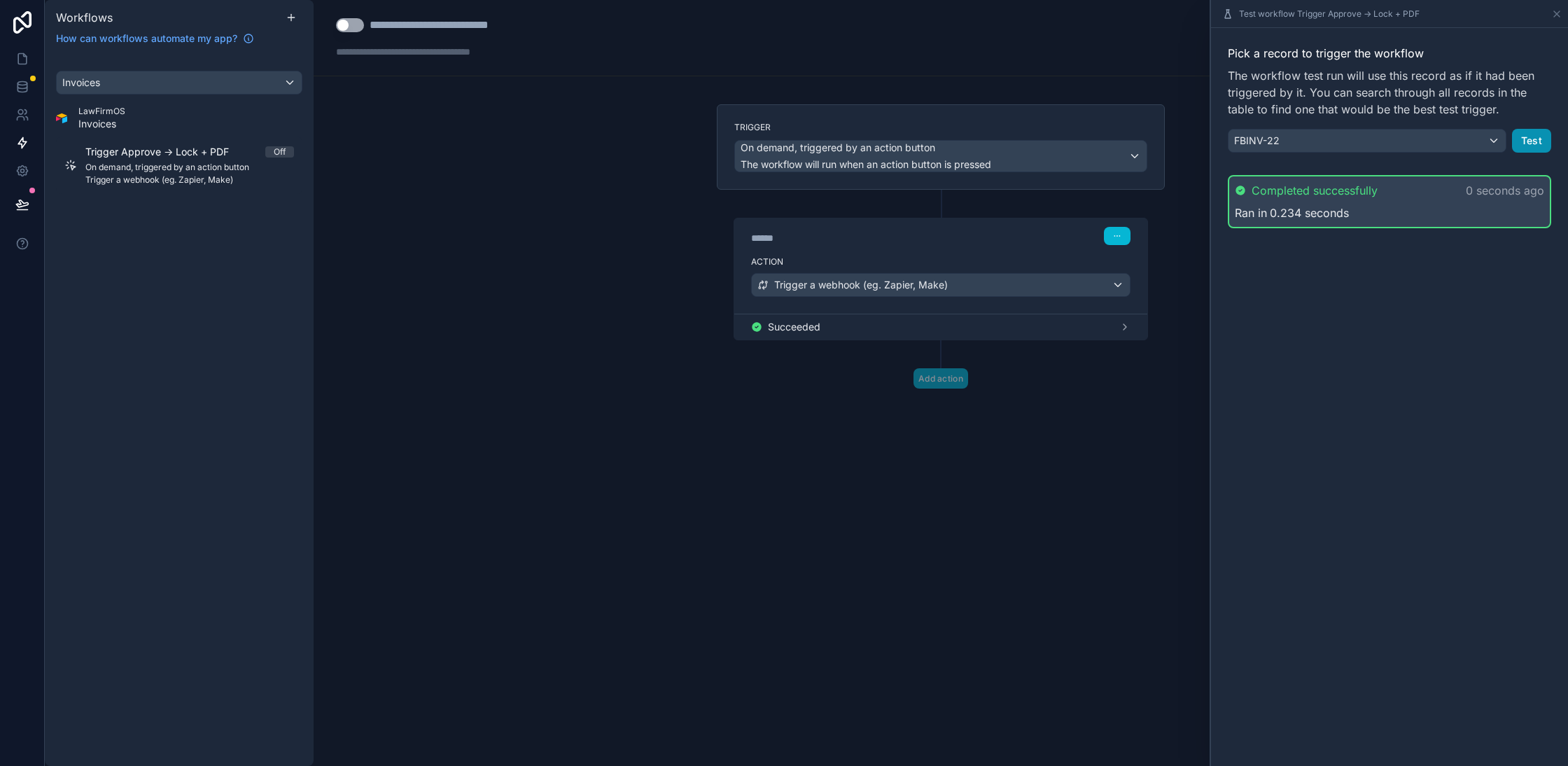
click at [1527, 143] on button "Test" at bounding box center [1532, 140] width 39 height 23
click at [1527, 131] on button "Test" at bounding box center [1532, 140] width 39 height 23
click at [1532, 141] on button "Test" at bounding box center [1532, 140] width 39 height 23
